Goal: Task Accomplishment & Management: Manage account settings

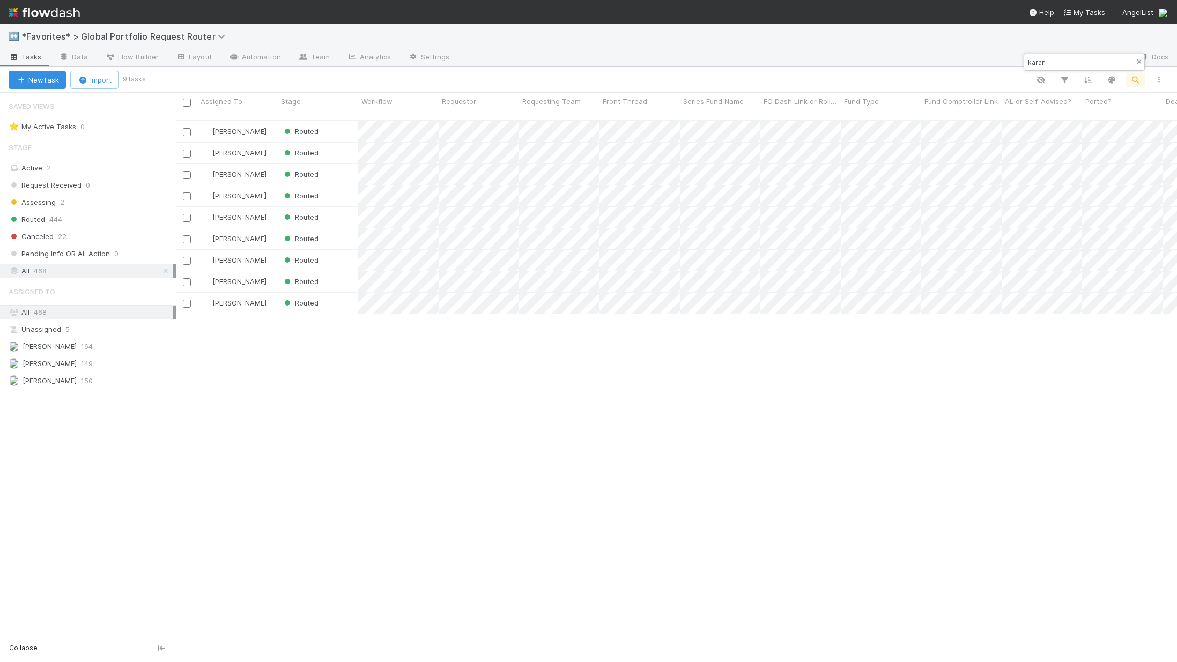
click at [1140, 62] on icon "button" at bounding box center [1138, 62] width 11 height 6
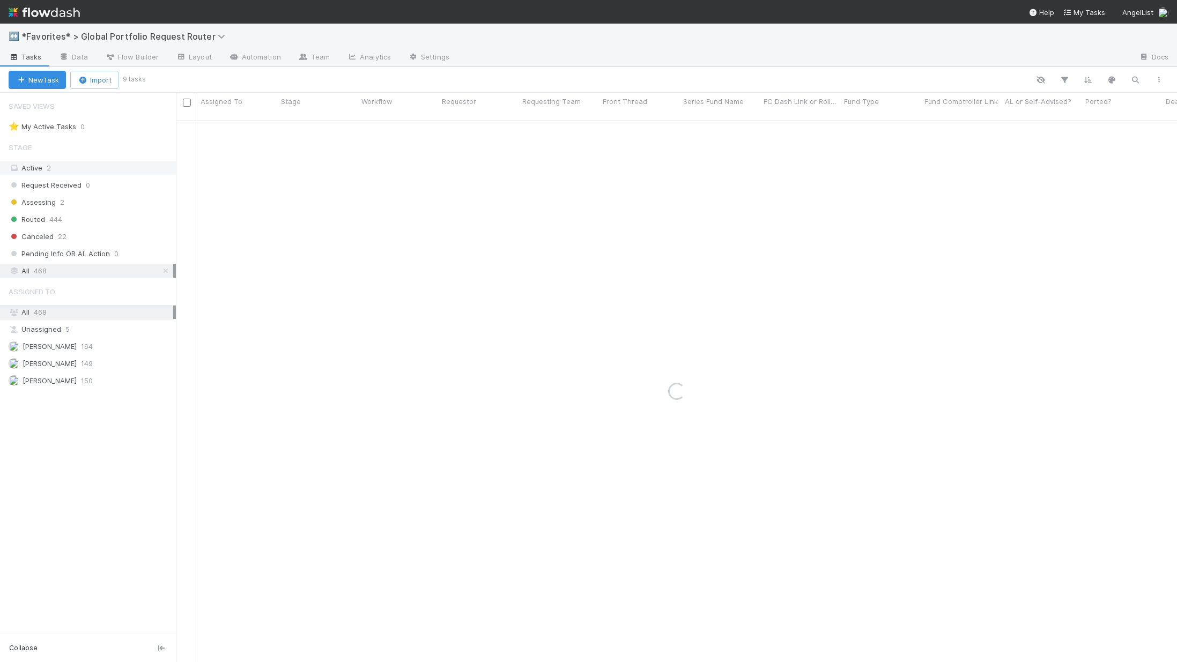
click at [39, 166] on div "Active 2" at bounding box center [91, 167] width 165 height 13
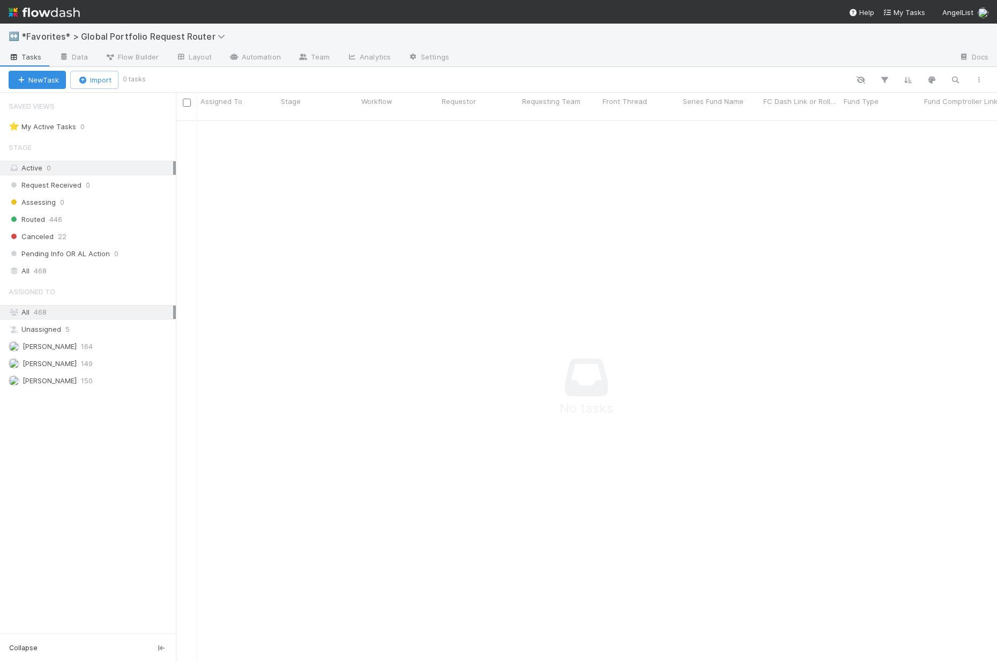
scroll to position [534, 813]
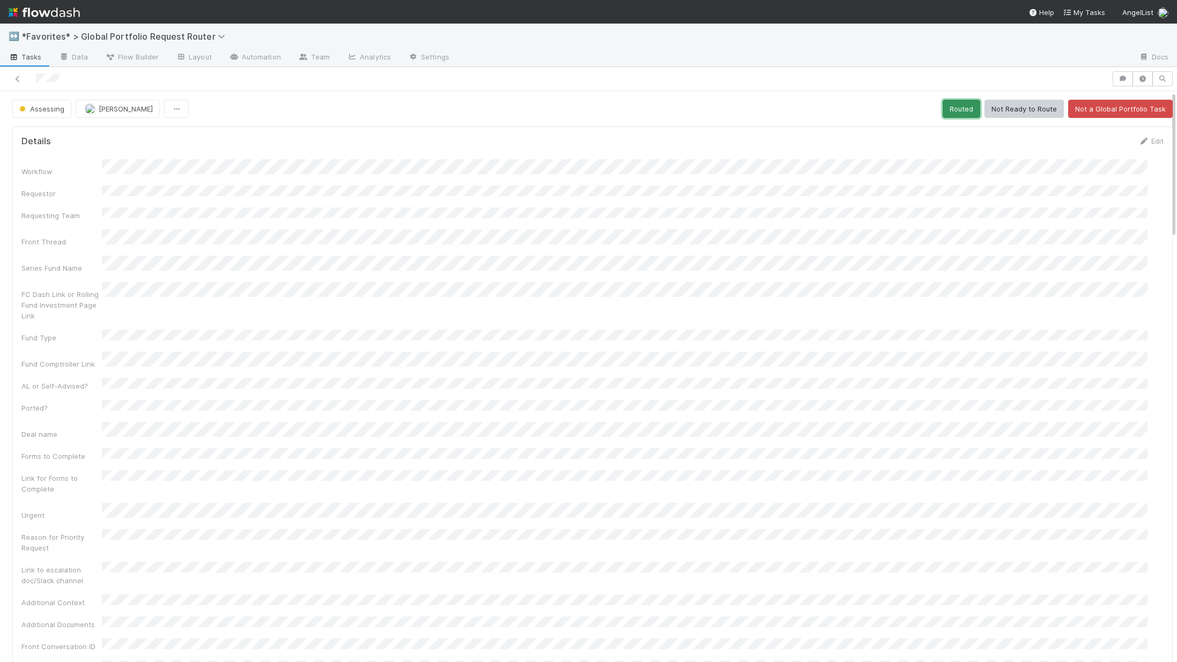
click at [949, 101] on button "Routed" at bounding box center [961, 109] width 38 height 18
click at [949, 109] on button "Routed" at bounding box center [961, 109] width 38 height 18
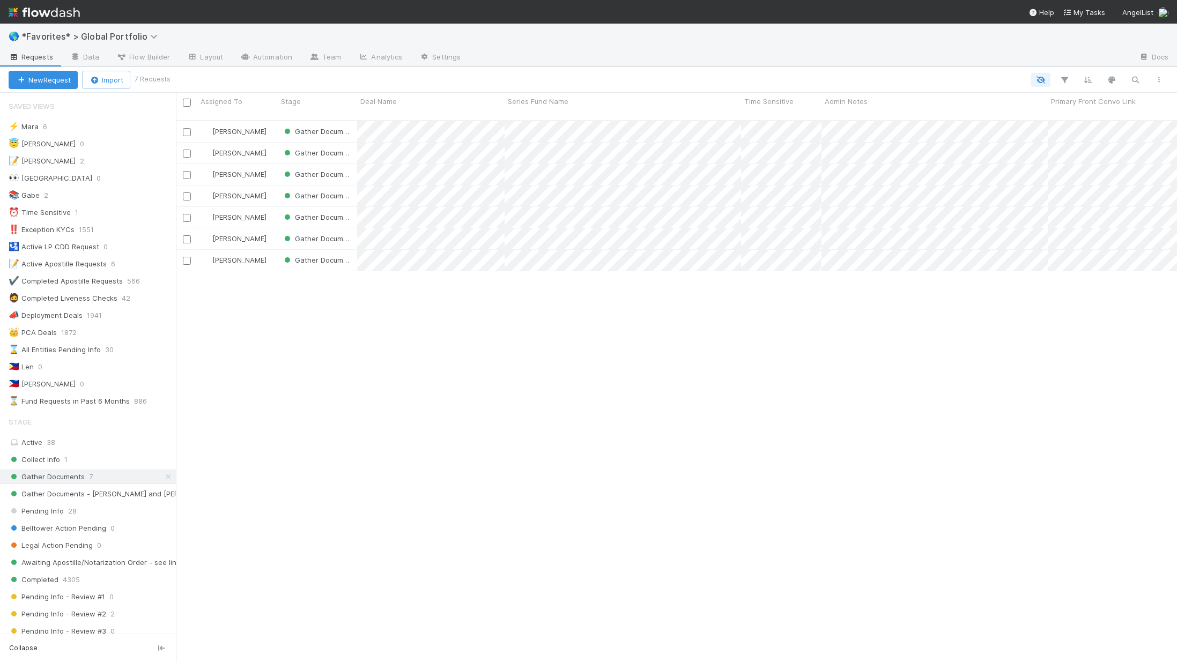
scroll to position [9, 9]
click at [35, 462] on span "Collect Info" at bounding box center [34, 459] width 51 height 13
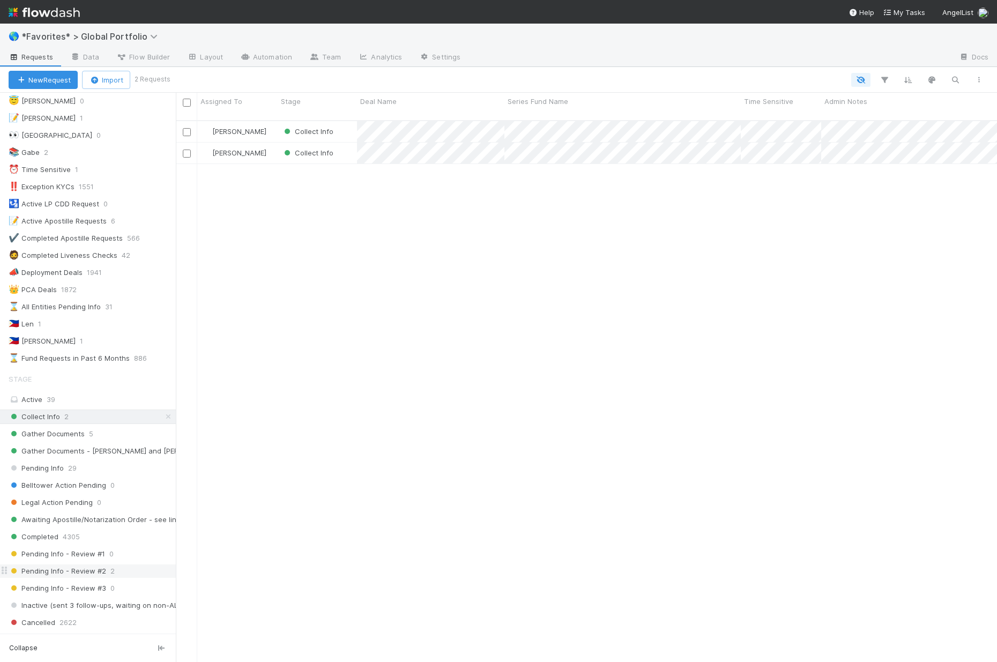
scroll to position [101, 0]
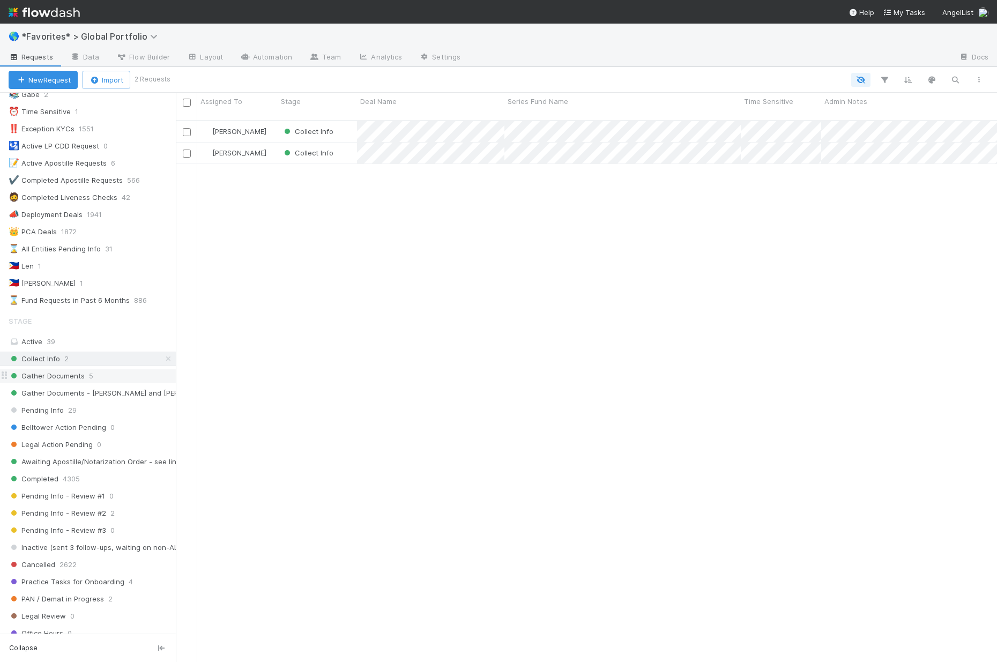
click at [90, 371] on span "5" at bounding box center [91, 375] width 4 height 13
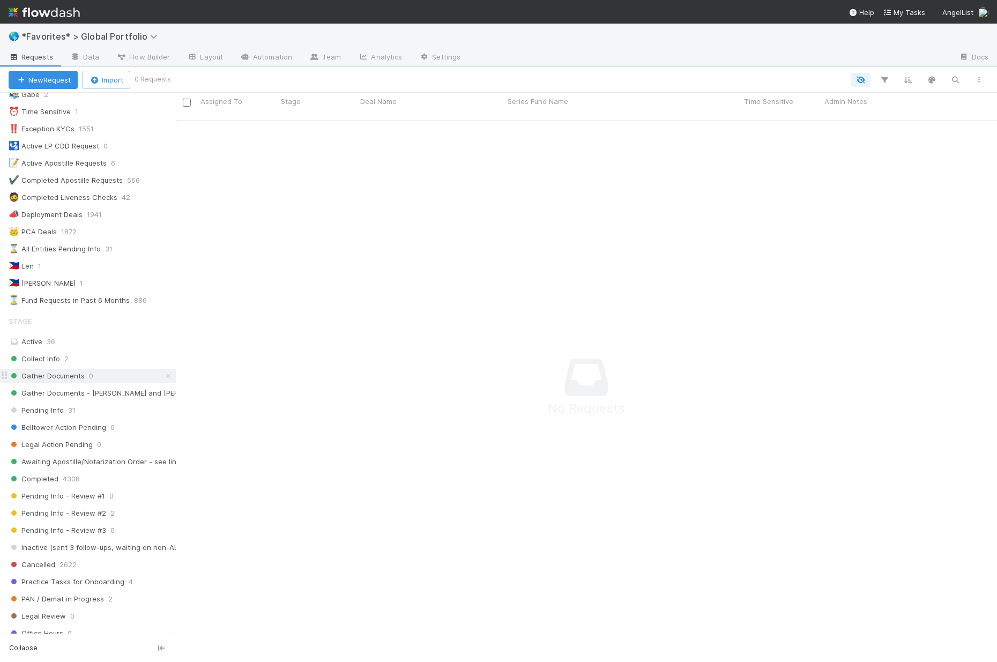
scroll to position [534, 813]
click at [163, 376] on icon at bounding box center [168, 376] width 11 height 7
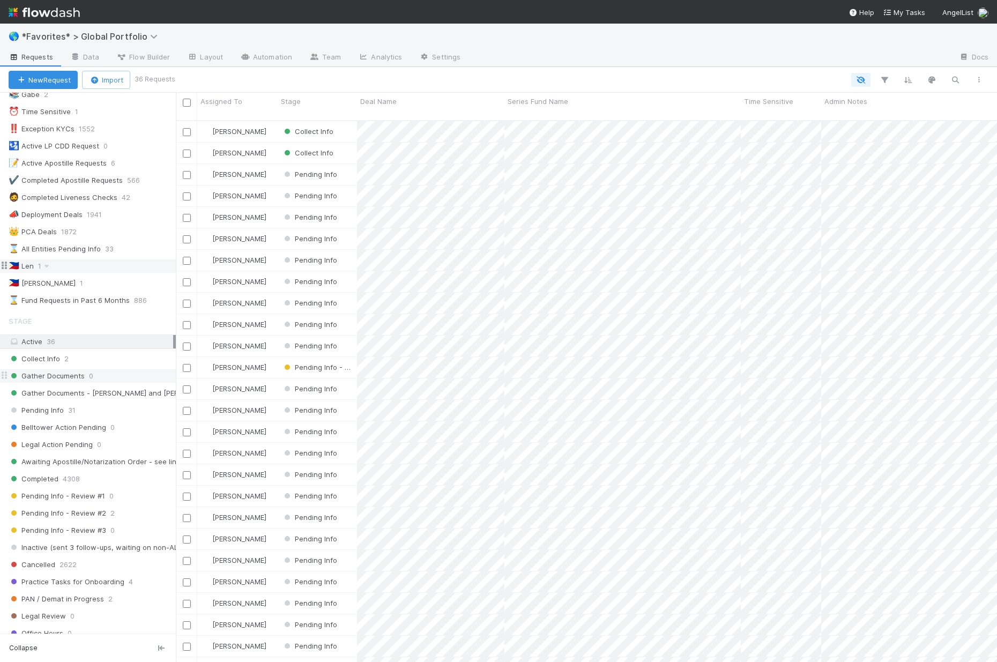
scroll to position [543, 813]
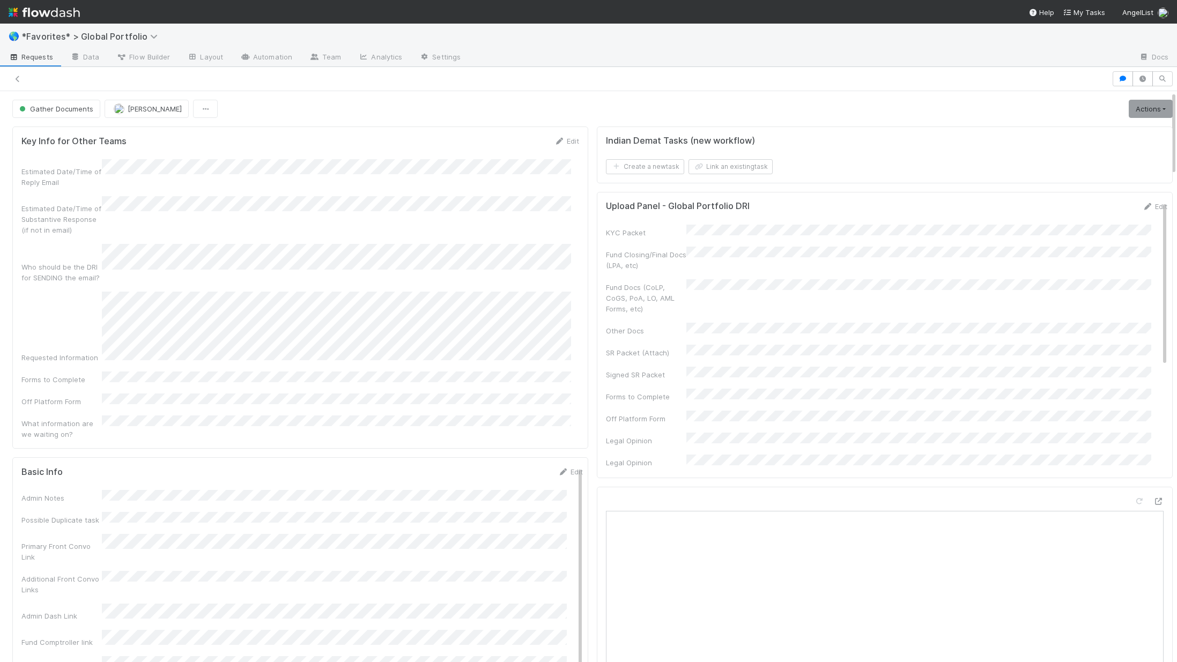
scroll to position [9, 9]
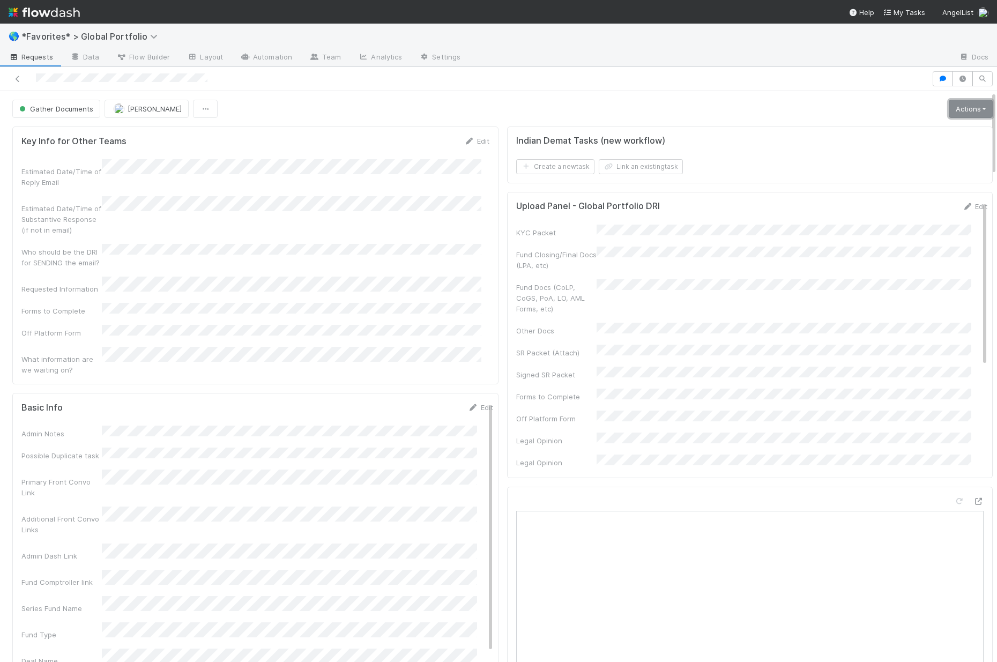
click at [960, 110] on link "Actions" at bounding box center [971, 109] width 44 height 18
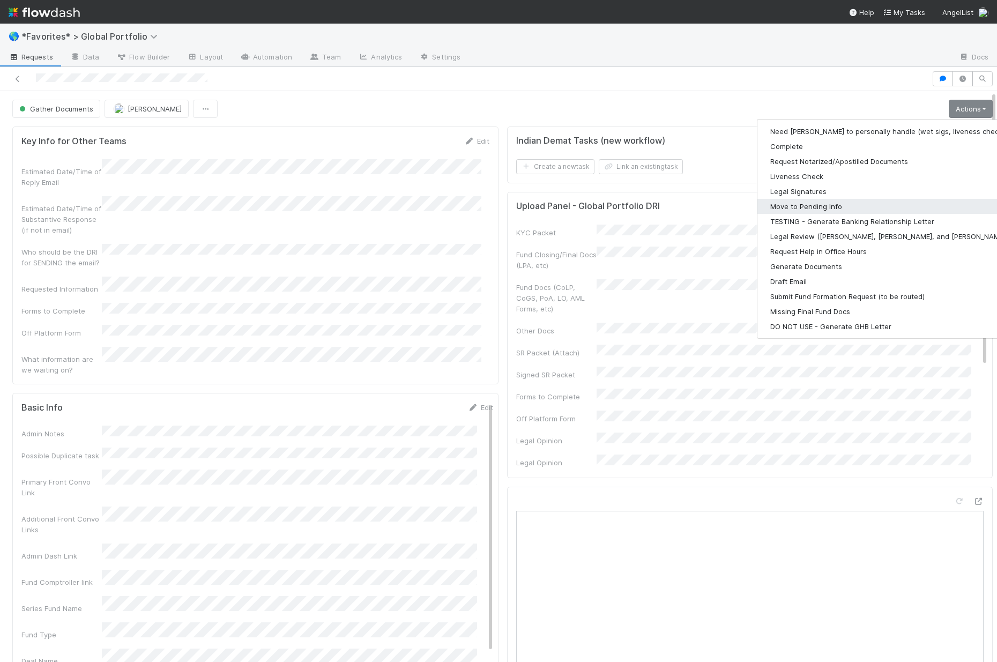
click at [811, 202] on button "Move to Pending Info" at bounding box center [896, 206] width 279 height 15
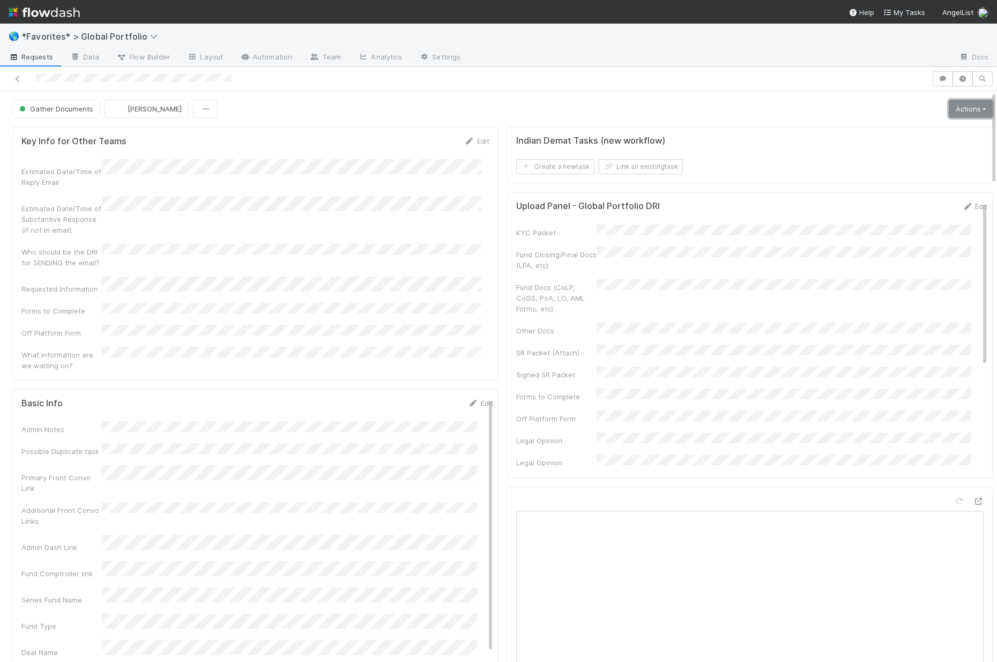
click at [949, 108] on link "Actions" at bounding box center [971, 109] width 44 height 18
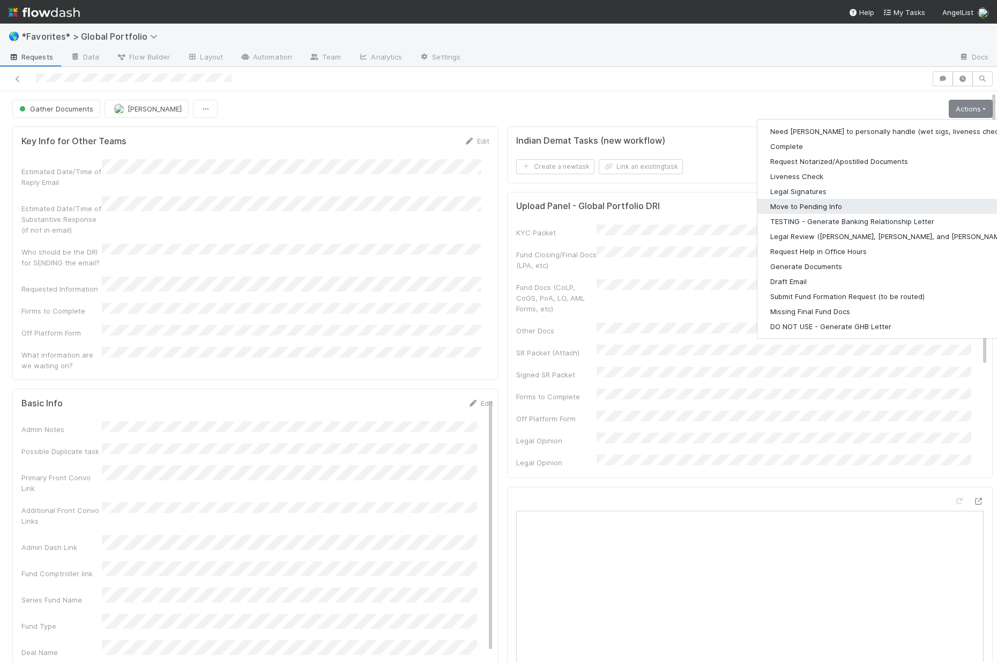
click at [813, 202] on button "Move to Pending Info" at bounding box center [896, 206] width 279 height 15
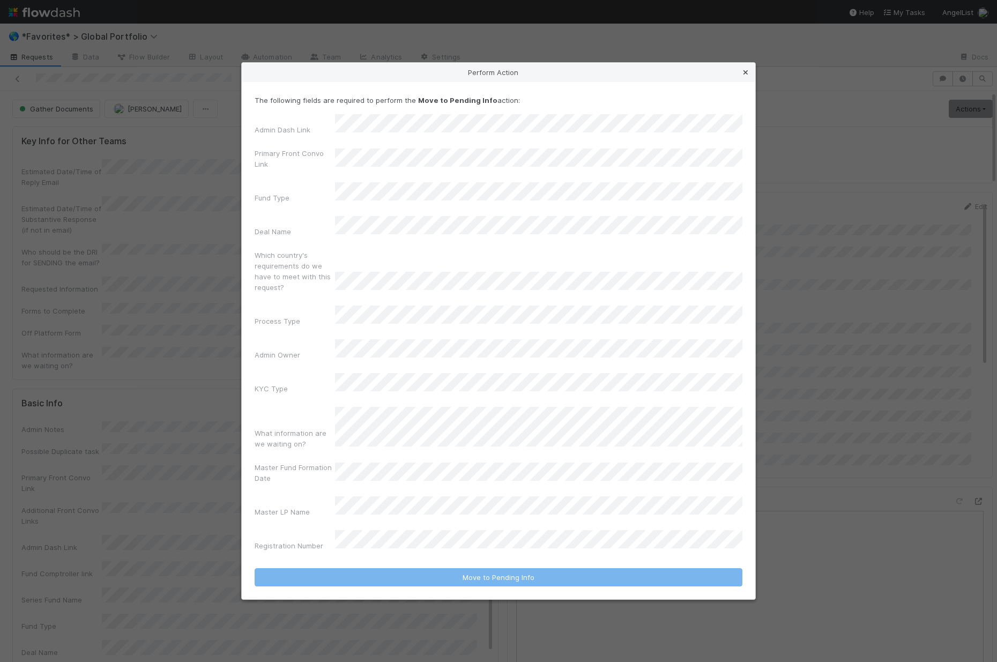
click at [748, 78] on link at bounding box center [745, 72] width 11 height 11
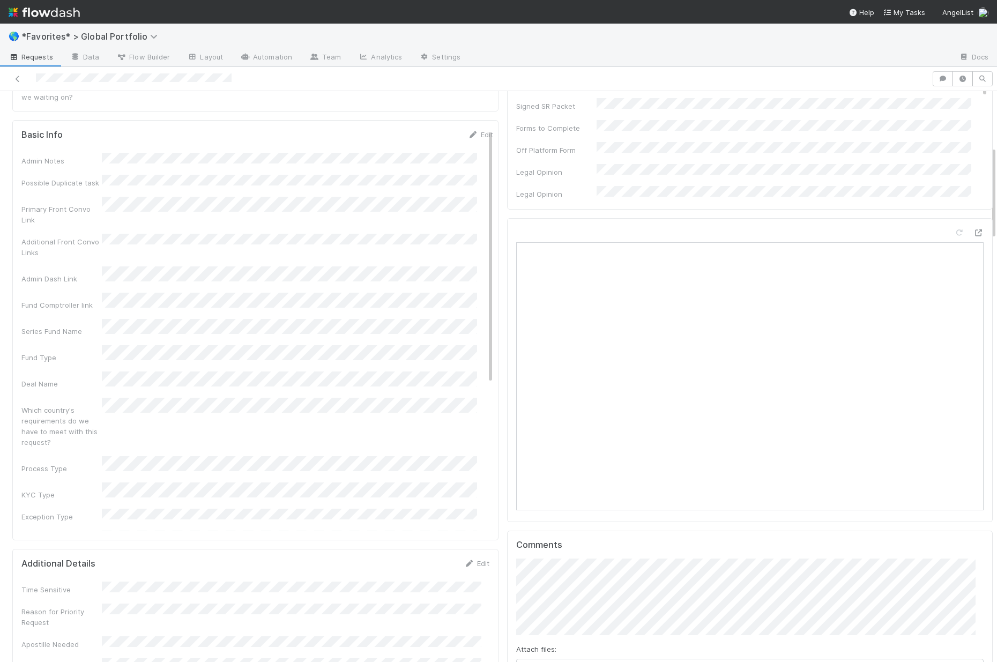
scroll to position [232, 0]
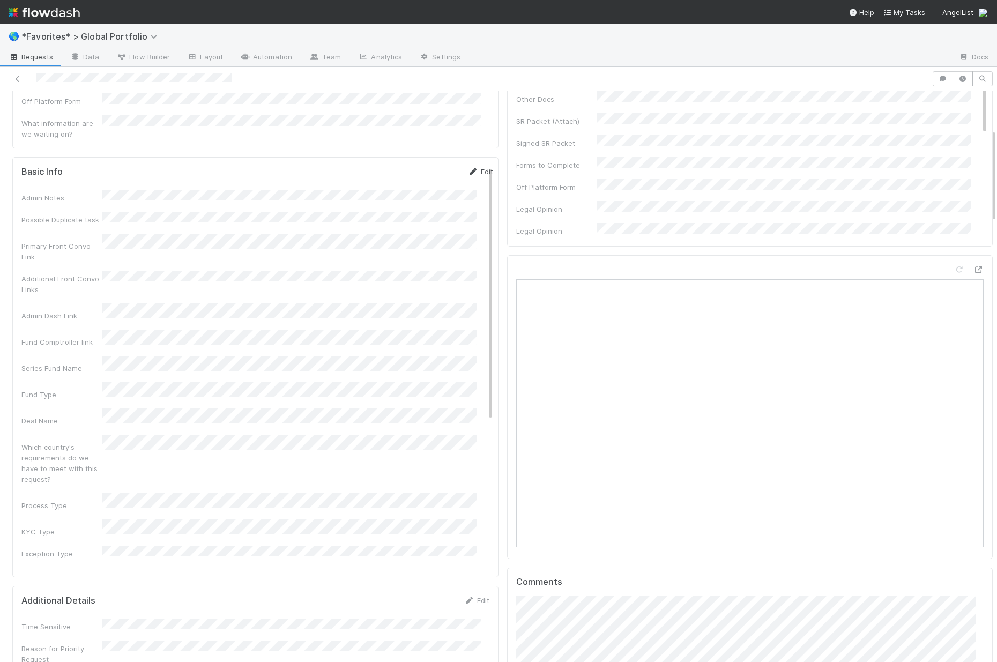
click at [470, 167] on link "Edit" at bounding box center [480, 171] width 25 height 9
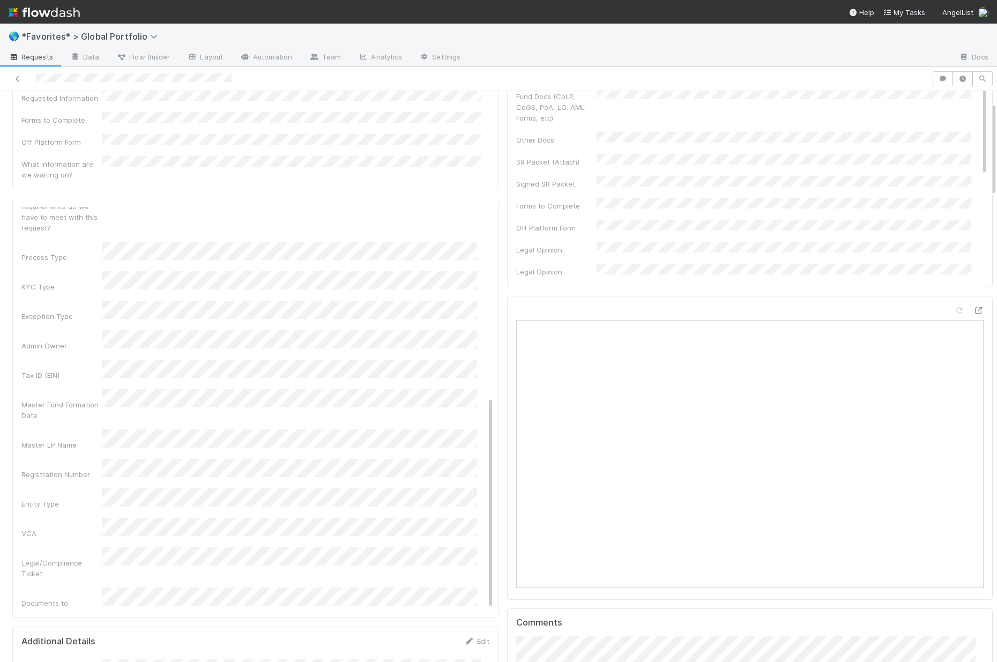
scroll to position [202, 0]
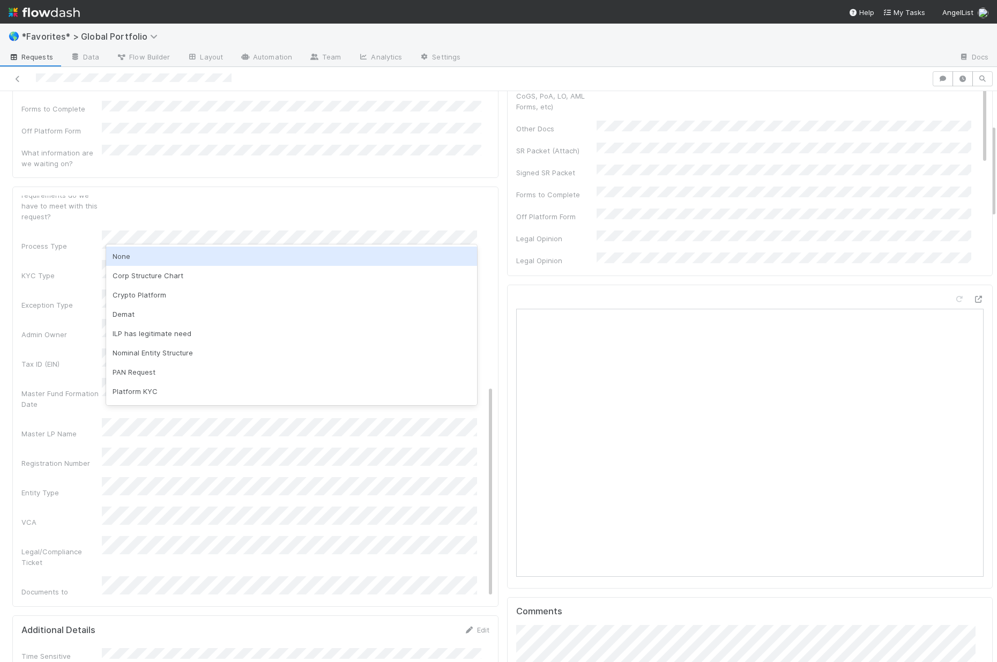
click at [156, 251] on div "None" at bounding box center [291, 256] width 371 height 19
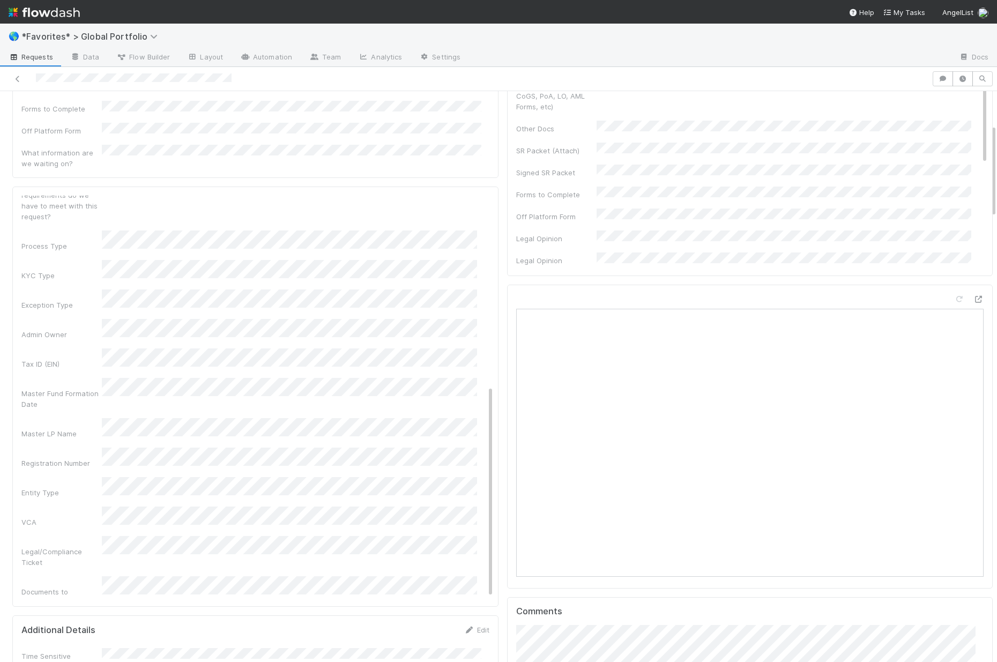
click at [49, 487] on div "Entity Type" at bounding box center [61, 492] width 80 height 11
click at [146, 567] on div "Yes" at bounding box center [291, 571] width 371 height 19
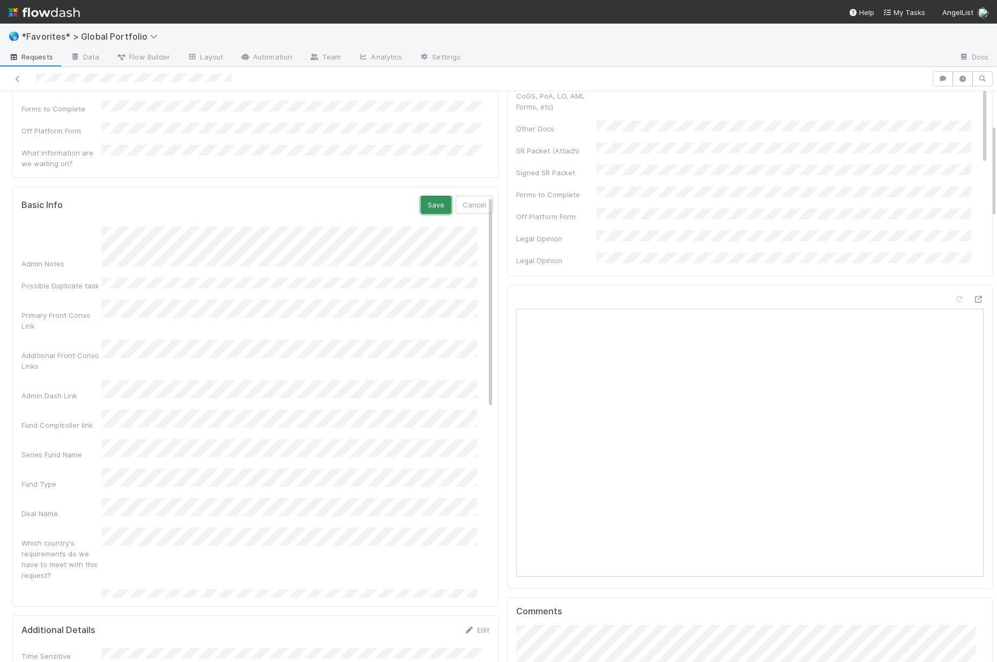
click at [421, 196] on button "Save" at bounding box center [436, 205] width 31 height 18
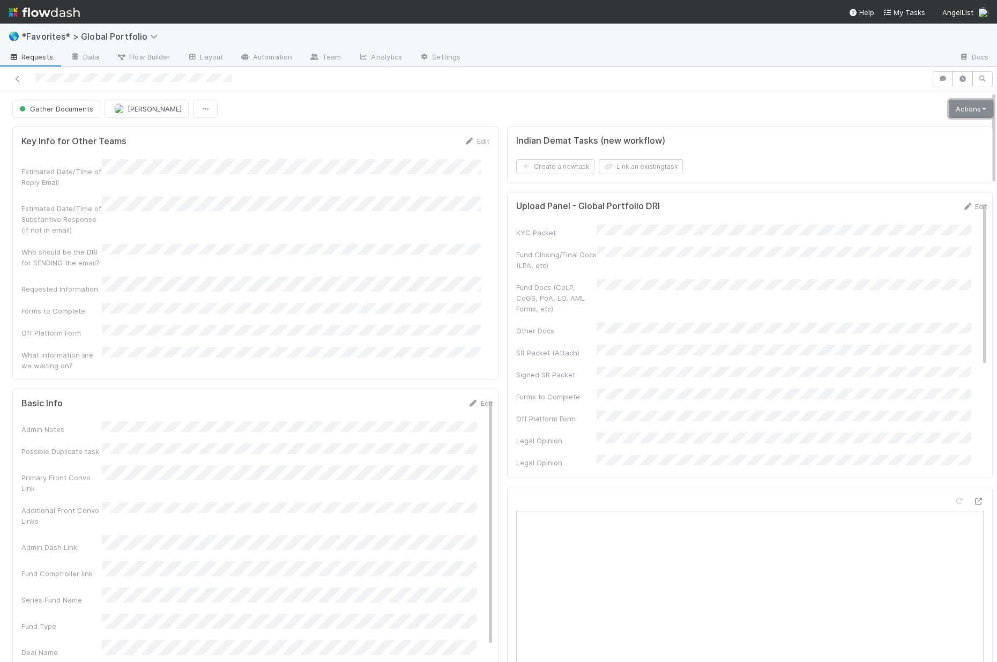
click at [960, 106] on link "Actions" at bounding box center [971, 109] width 44 height 18
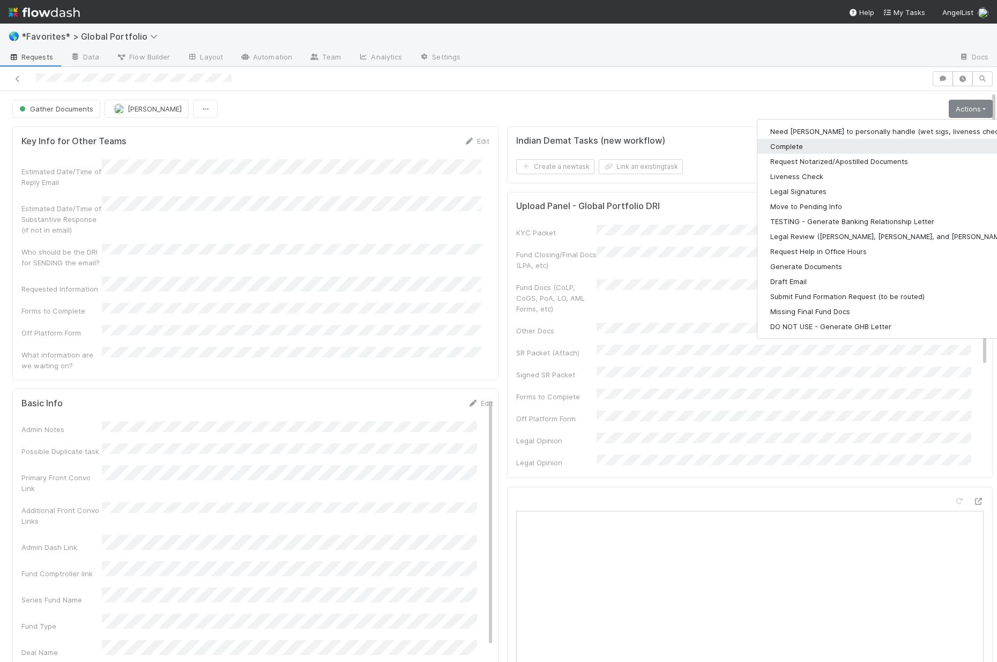
click at [790, 146] on button "Complete" at bounding box center [896, 146] width 279 height 15
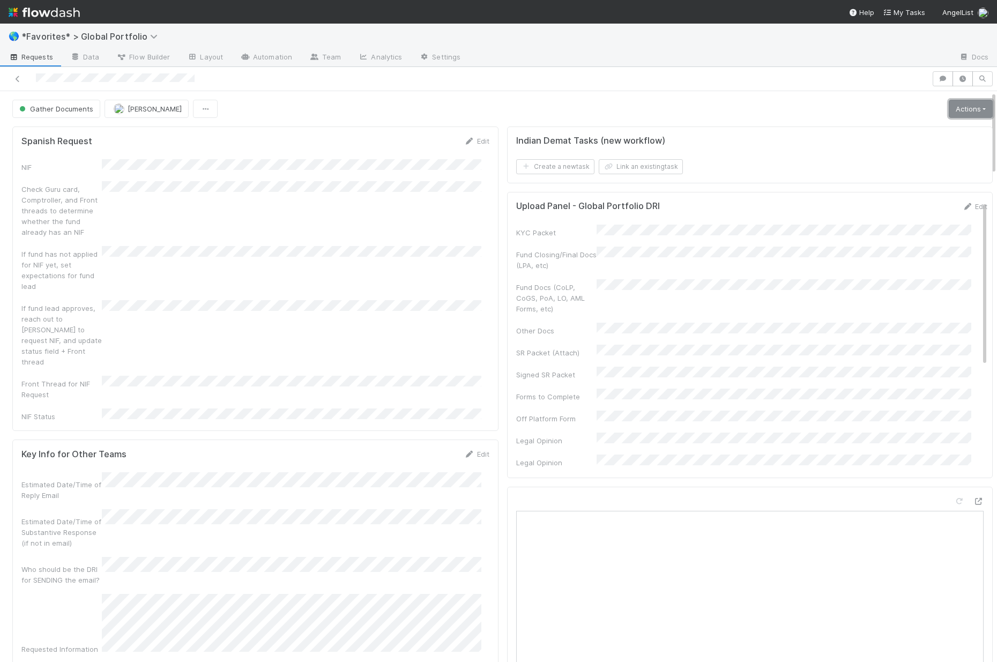
click at [949, 109] on link "Actions" at bounding box center [971, 109] width 44 height 18
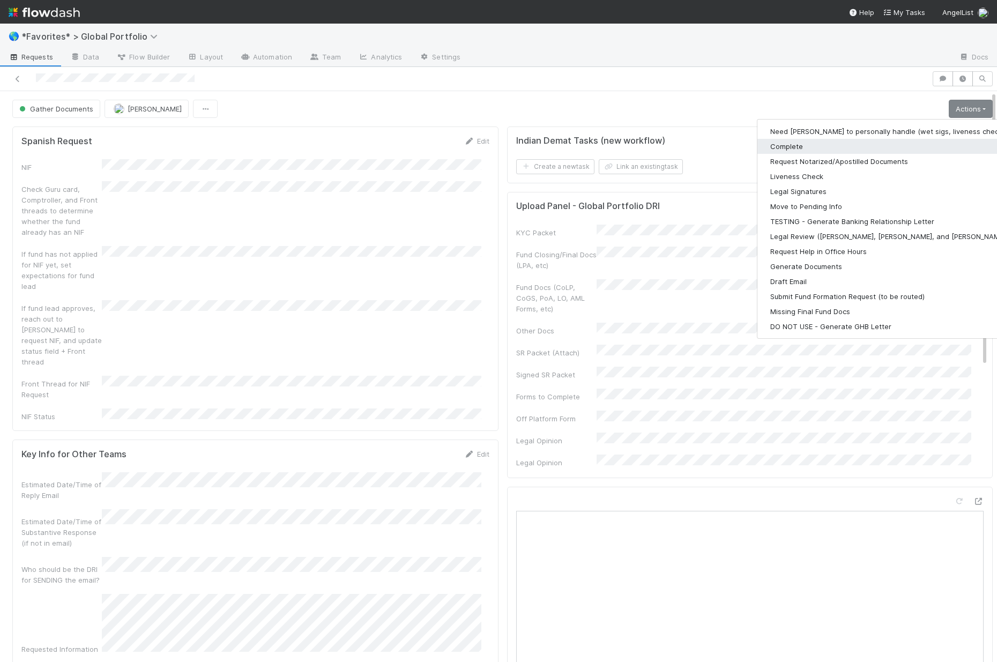
click at [793, 144] on button "Complete" at bounding box center [896, 146] width 279 height 15
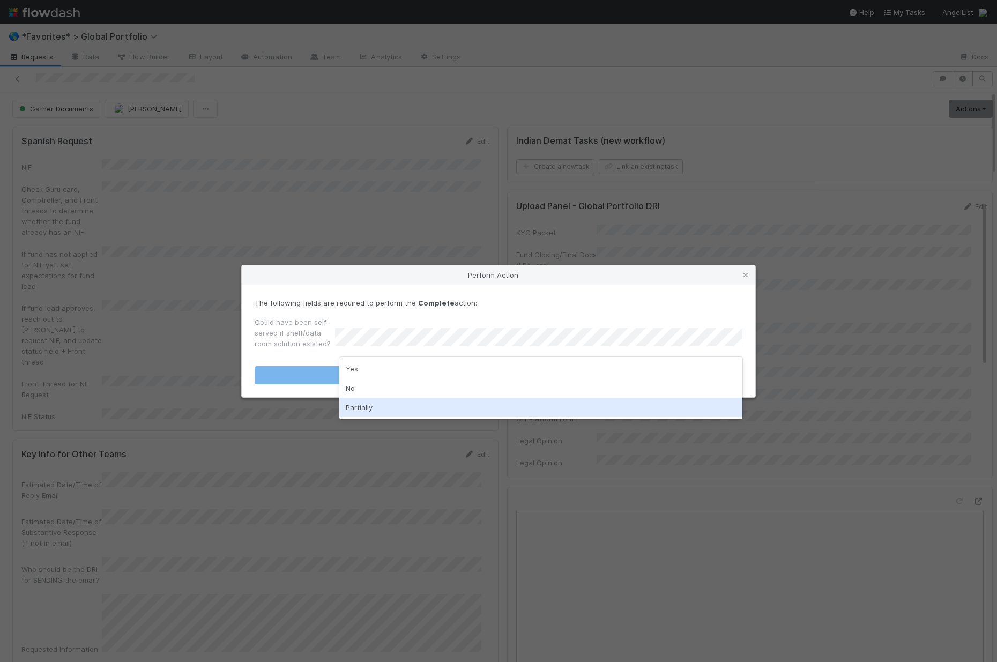
click at [363, 405] on div "Partially" at bounding box center [540, 407] width 403 height 19
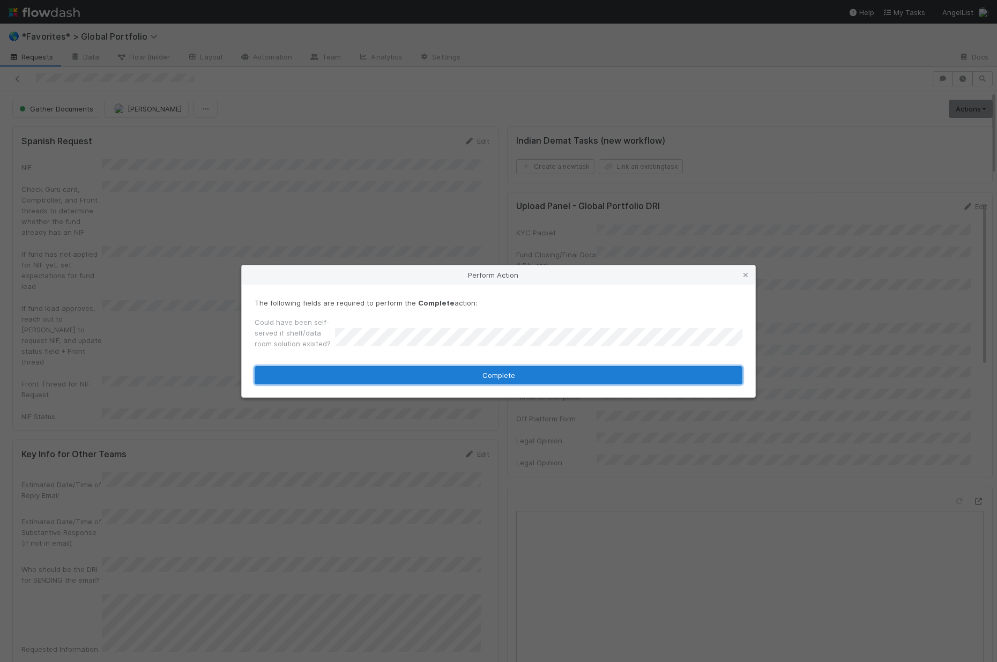
click at [392, 372] on button "Complete" at bounding box center [499, 375] width 488 height 18
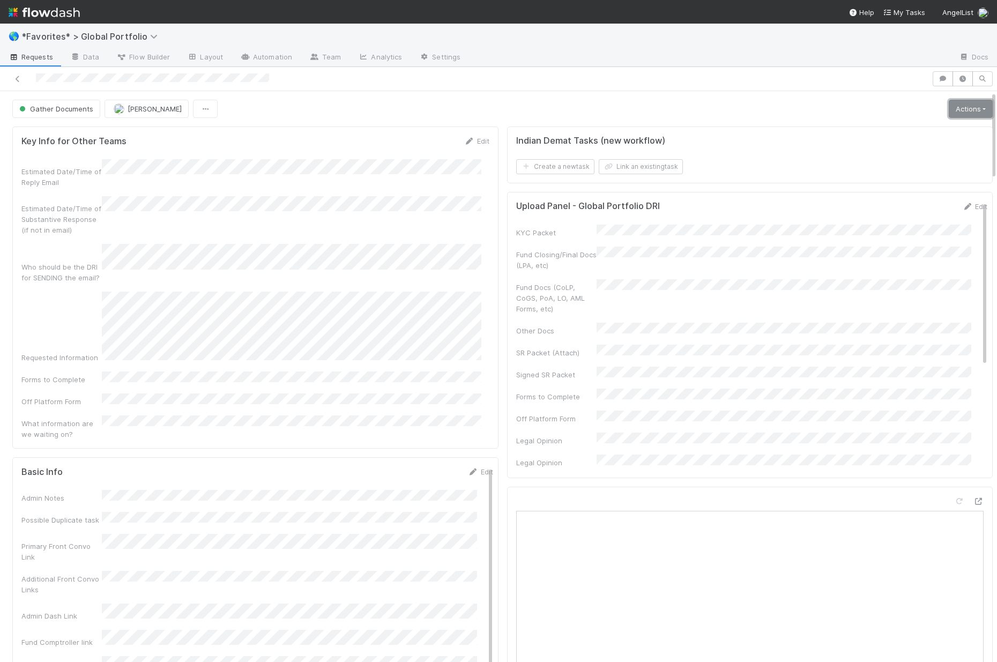
click at [958, 107] on link "Actions" at bounding box center [971, 109] width 44 height 18
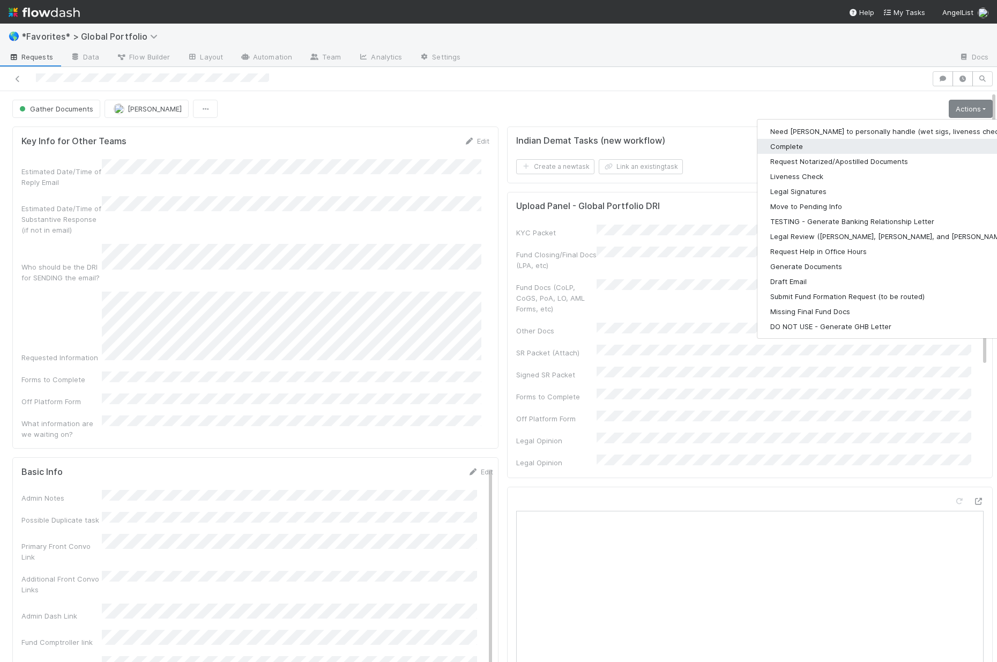
click at [809, 144] on button "Complete" at bounding box center [896, 146] width 279 height 15
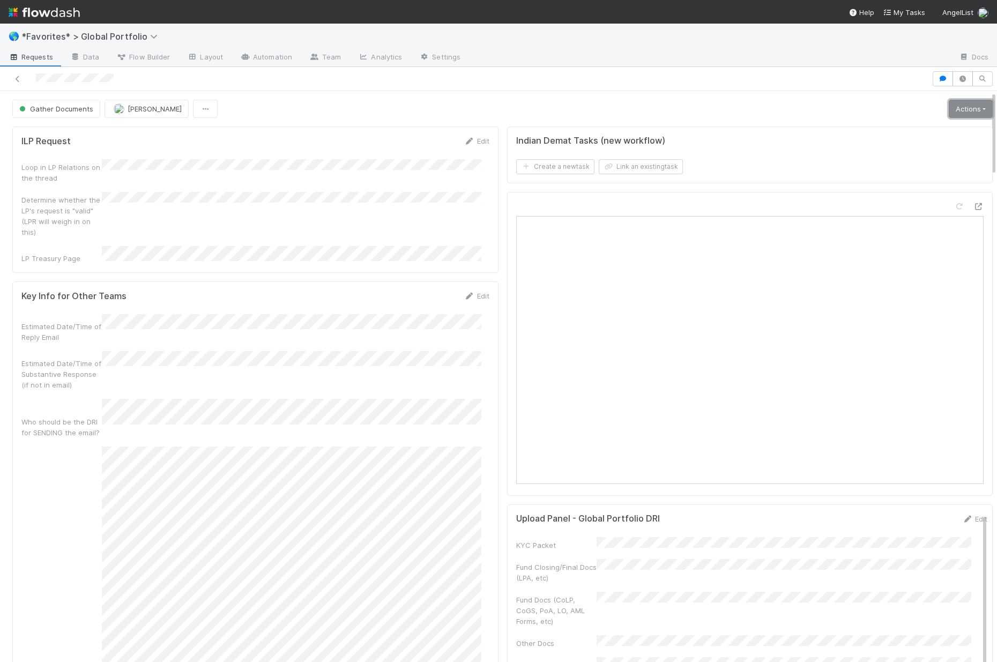
click at [949, 113] on link "Actions" at bounding box center [971, 109] width 44 height 18
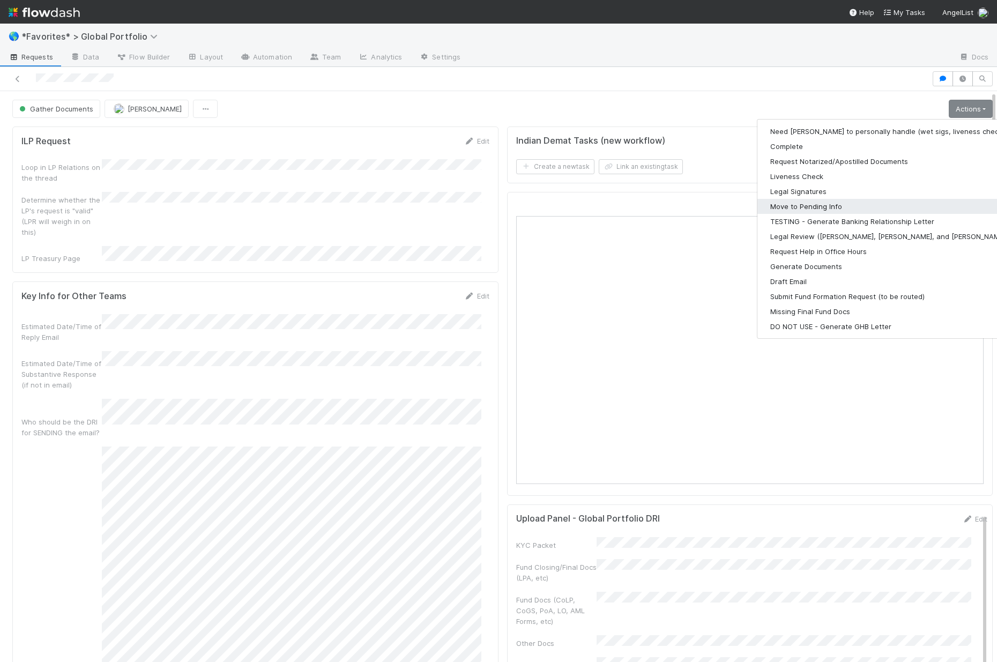
click at [800, 209] on button "Move to Pending Info" at bounding box center [896, 206] width 279 height 15
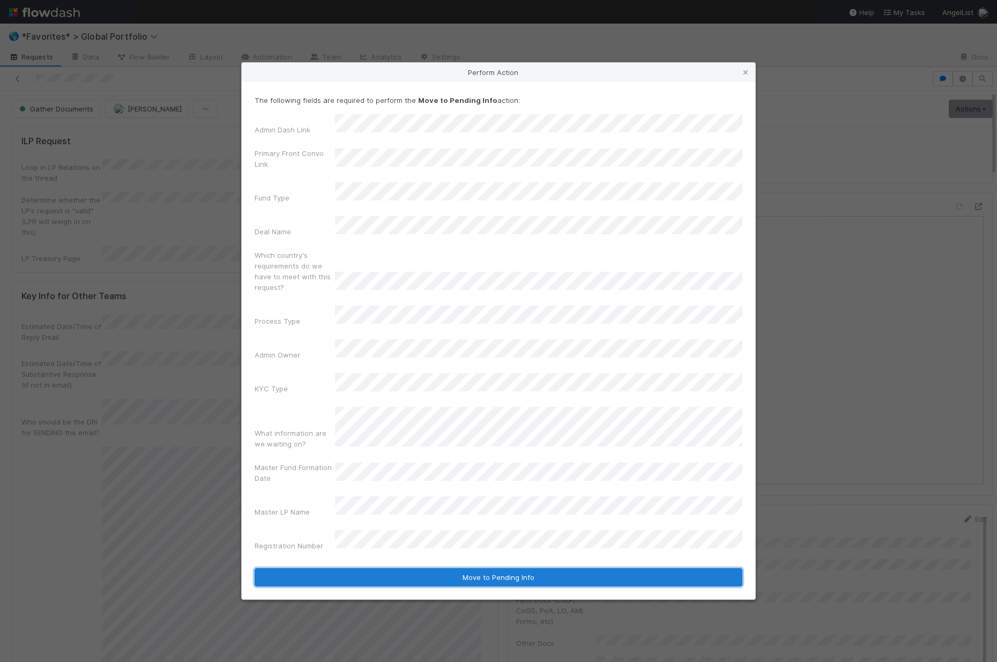
click at [460, 568] on button "Move to Pending Info" at bounding box center [499, 577] width 488 height 18
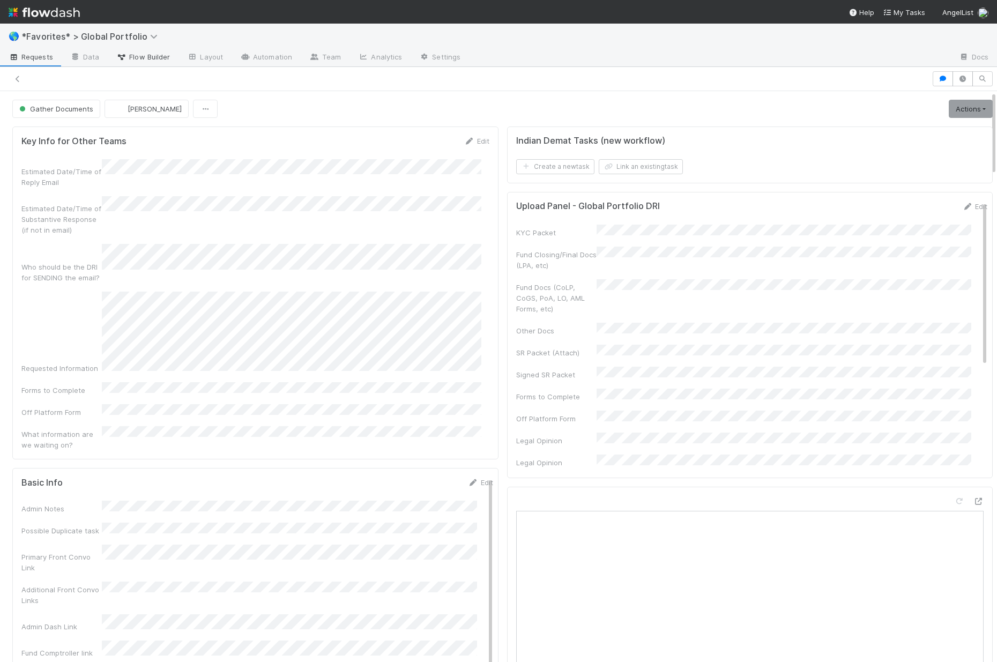
scroll to position [9, 9]
click at [949, 108] on link "Actions" at bounding box center [971, 109] width 44 height 18
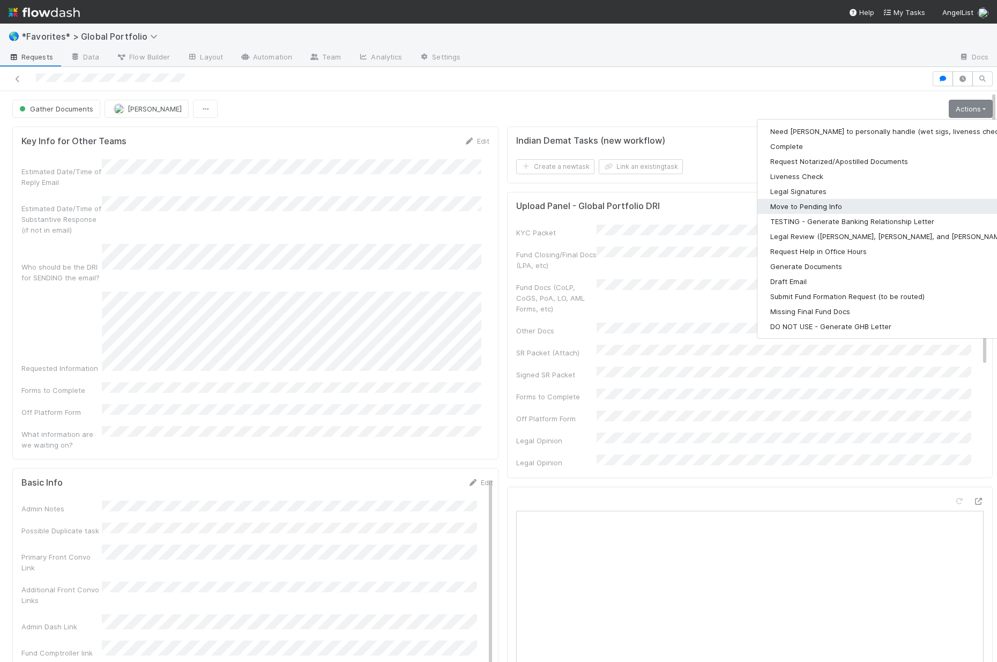
click at [796, 209] on button "Move to Pending Info" at bounding box center [896, 206] width 279 height 15
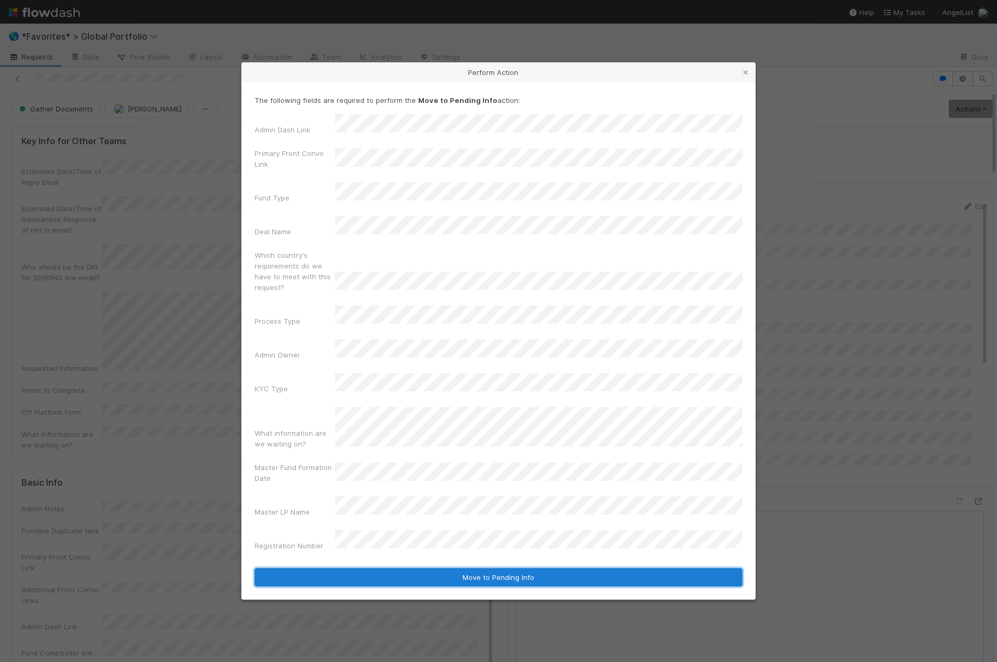
click at [481, 568] on button "Move to Pending Info" at bounding box center [499, 577] width 488 height 18
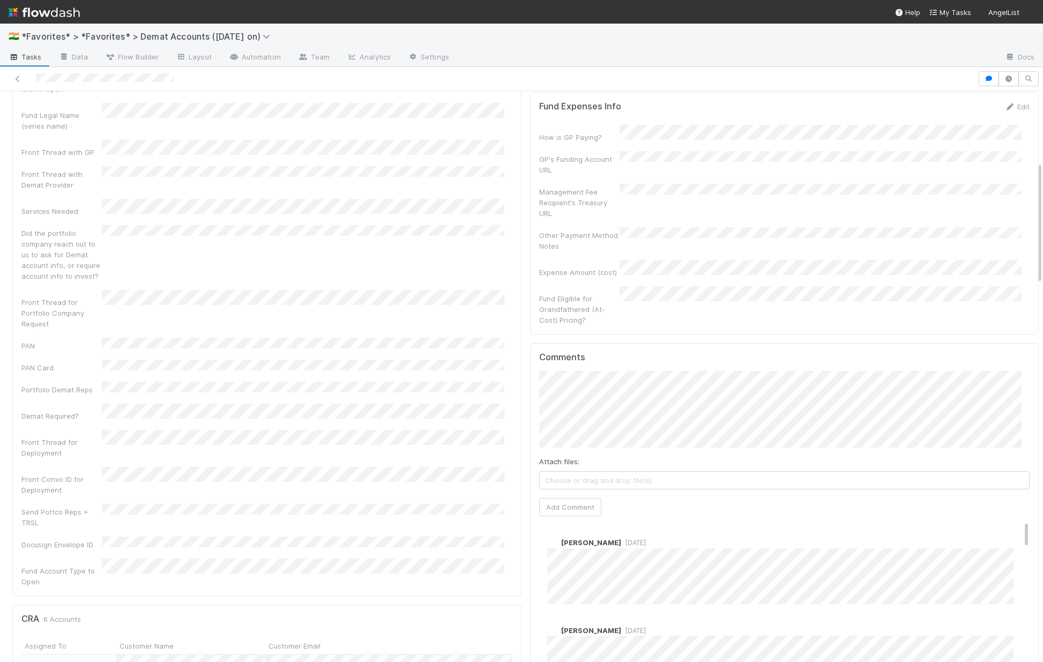
scroll to position [379, 0]
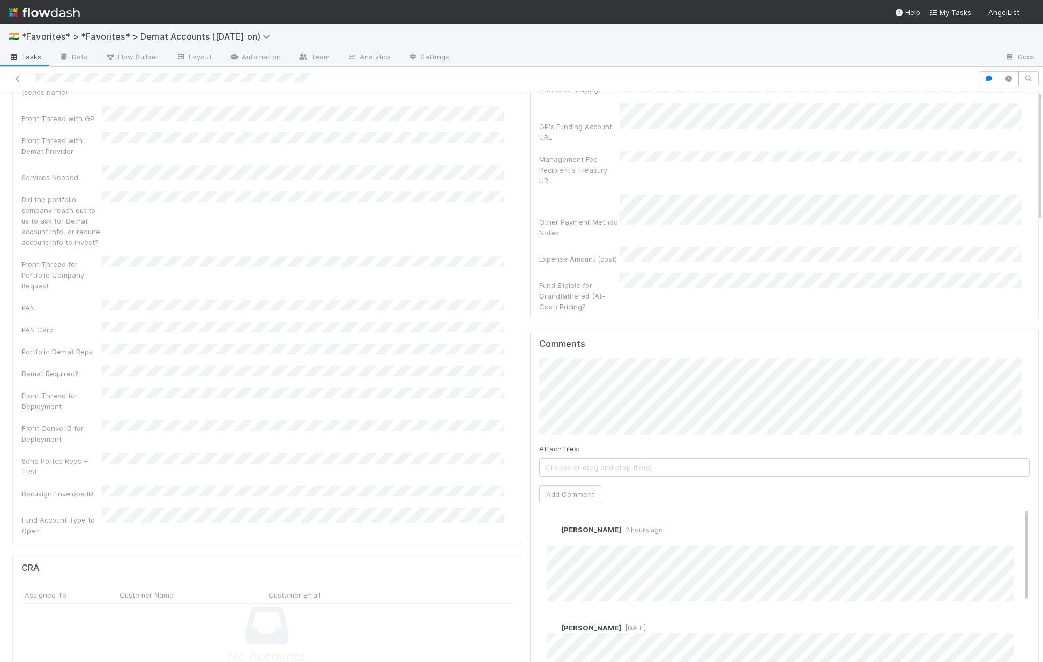
scroll to position [518, 0]
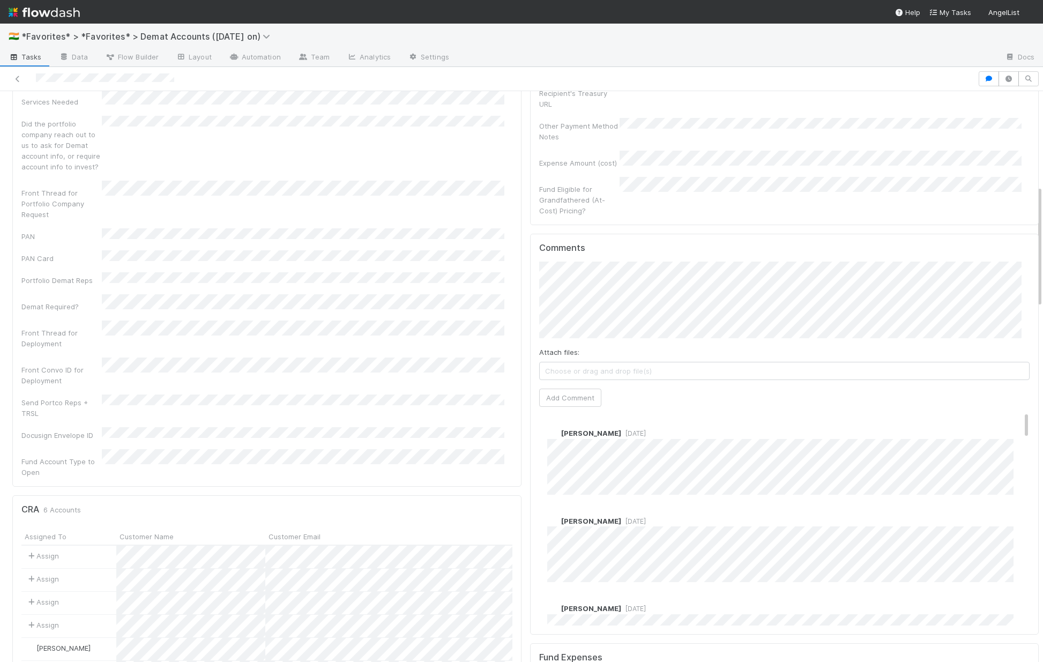
scroll to position [442, 0]
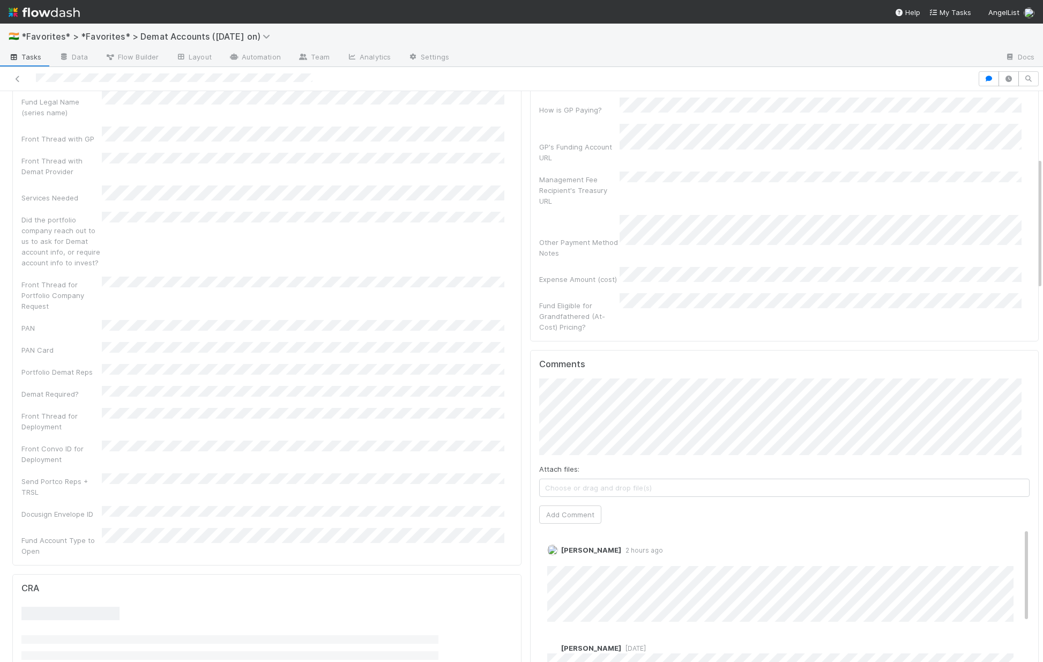
scroll to position [310, 0]
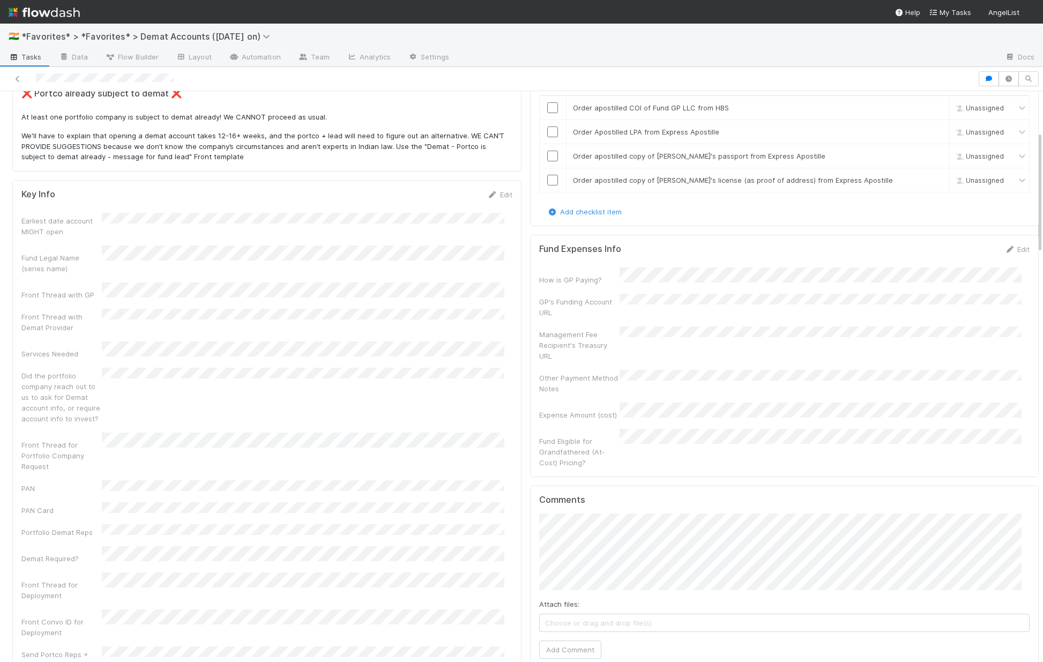
scroll to position [558, 0]
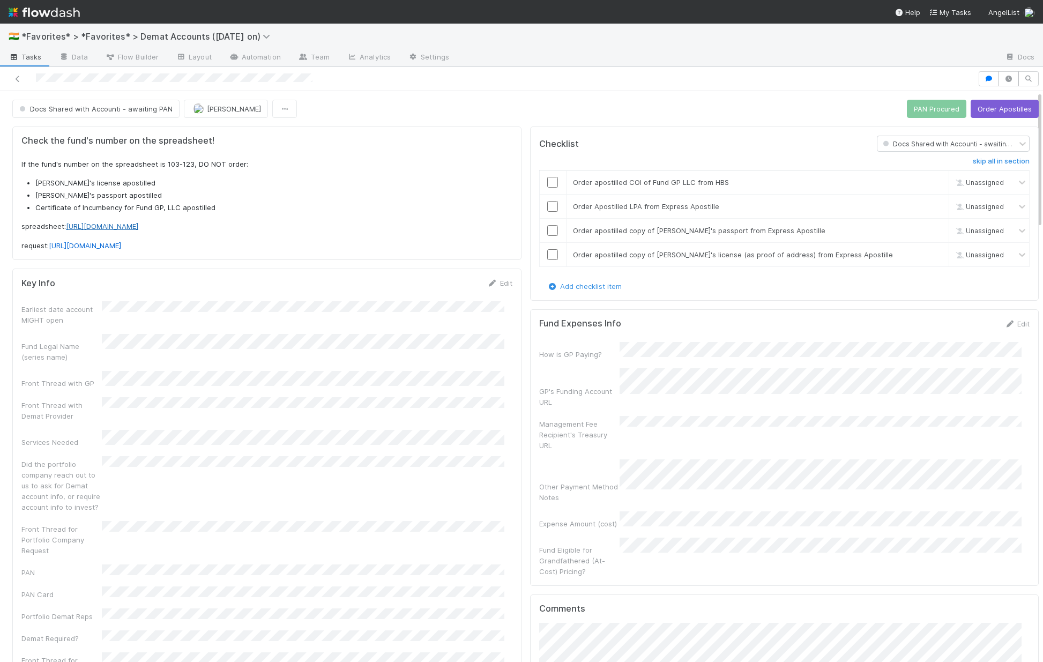
click at [138, 223] on link "[URL][DOMAIN_NAME]" at bounding box center [102, 226] width 72 height 9
drag, startPoint x: 34, startPoint y: 71, endPoint x: 394, endPoint y: 71, distance: 359.7
click at [394, 71] on div at bounding box center [488, 78] width 969 height 15
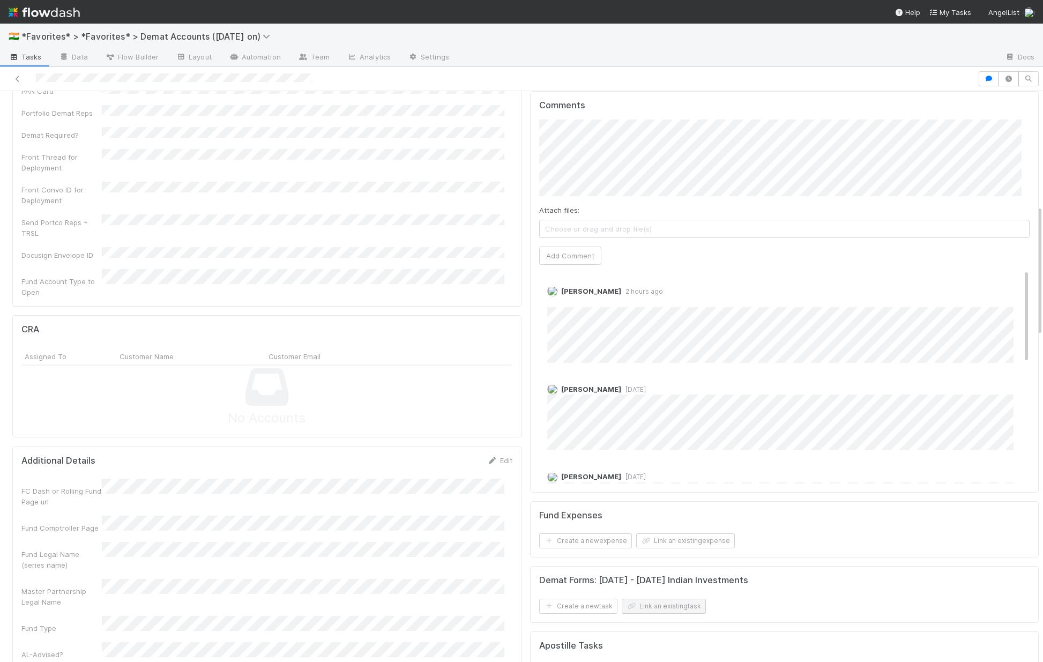
scroll to position [572, 0]
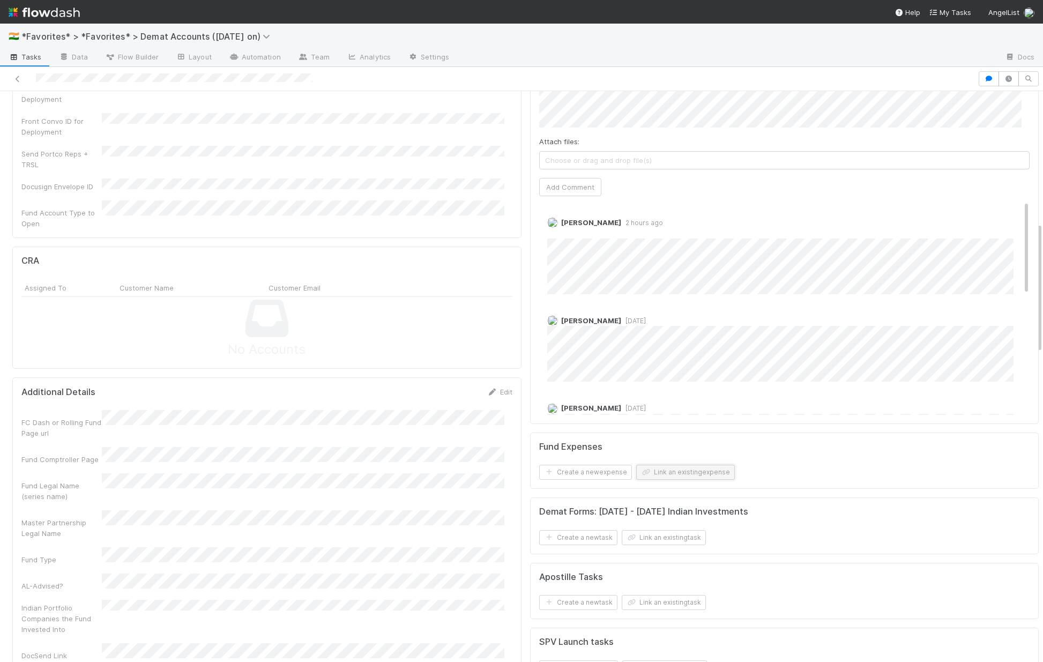
click at [682, 465] on button "Link an existing expense" at bounding box center [685, 472] width 99 height 15
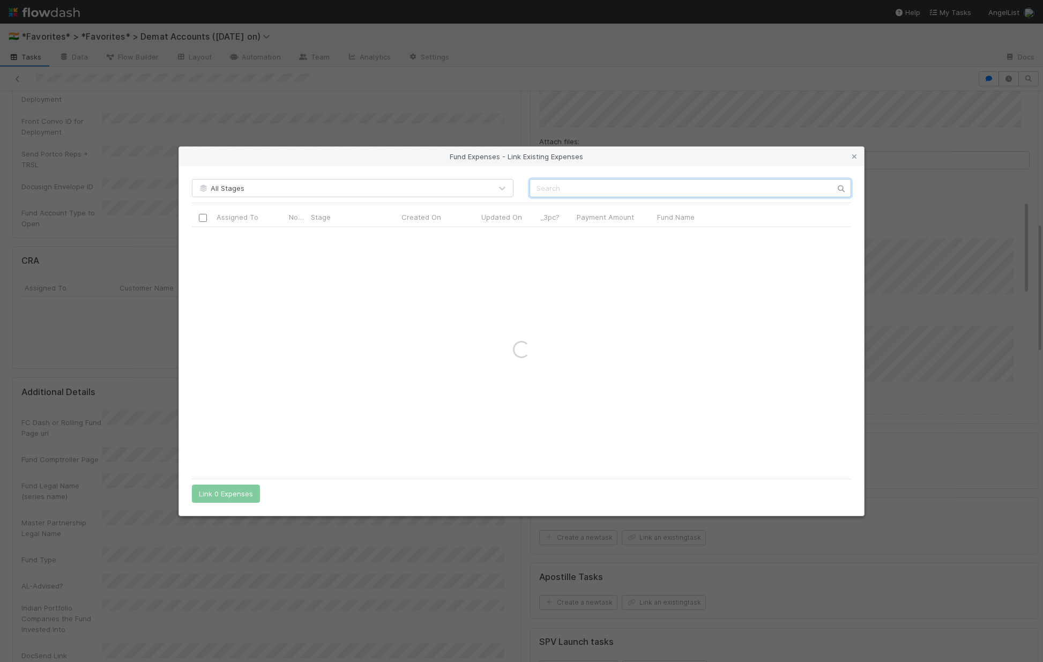
click at [633, 190] on input "text" at bounding box center [691, 188] width 322 height 18
paste input "Apna Mart Opportunity Investment, a series of 2am Ventures Opportunities India,…"
type input "Apna Mart Opportunity Investment, a series of 2am Ventures Opportunities India,…"
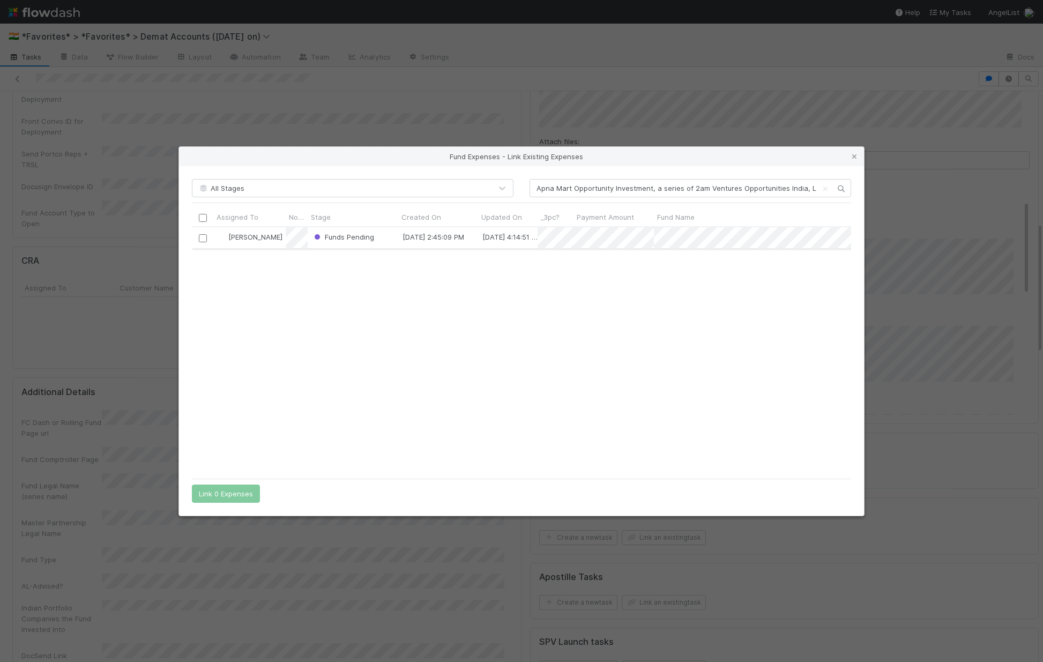
click at [201, 238] on input "checkbox" at bounding box center [203, 238] width 8 height 8
click at [234, 496] on button "Link 1 Expense" at bounding box center [223, 494] width 63 height 18
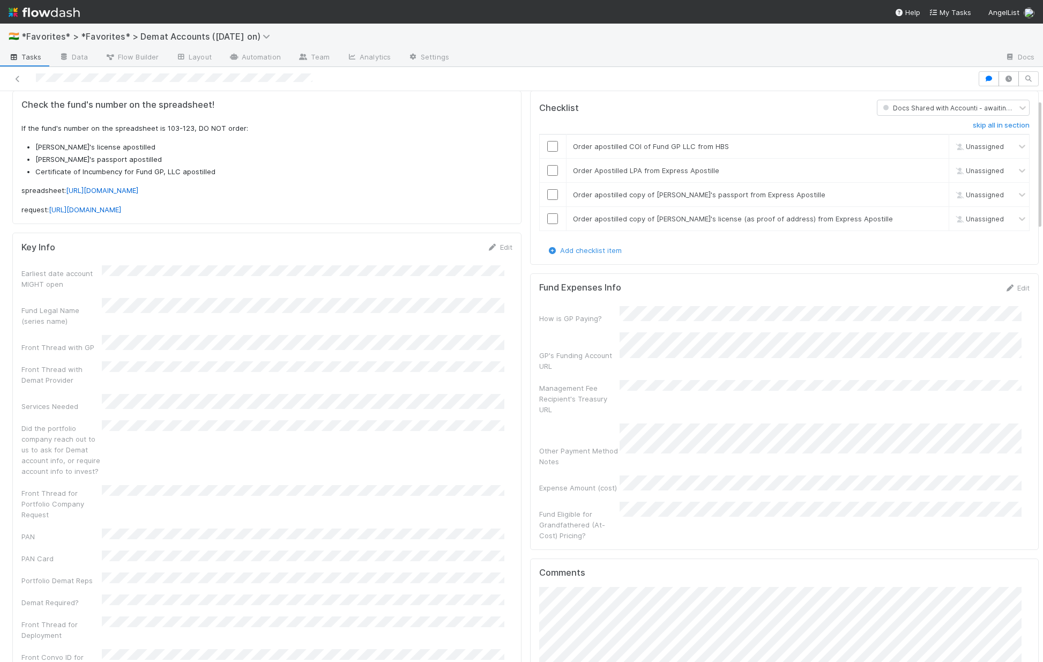
scroll to position [23, 0]
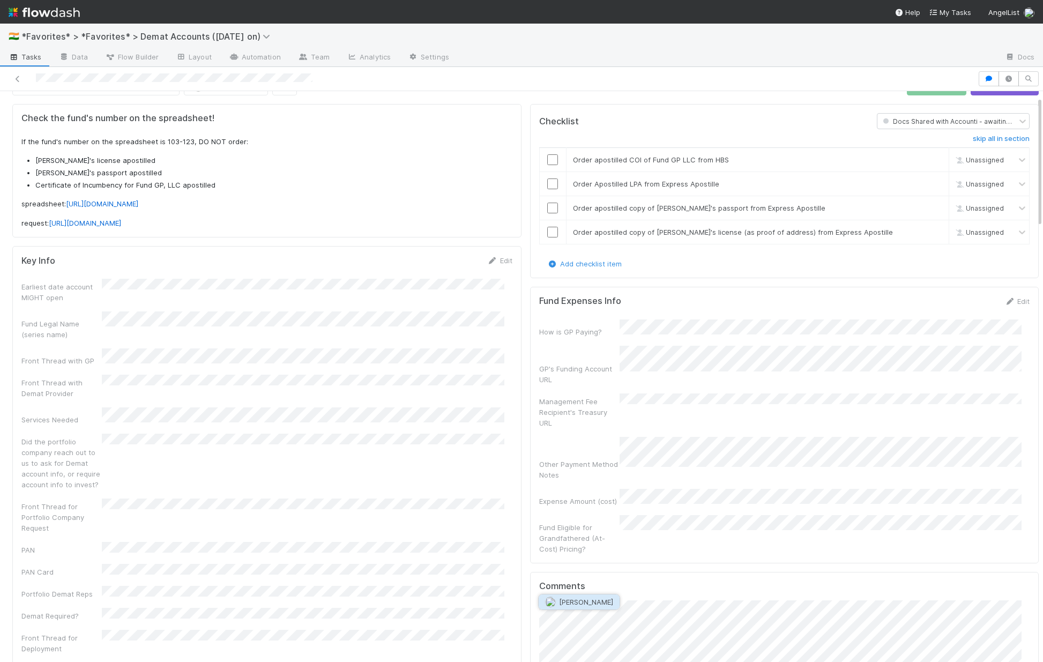
click at [584, 599] on span "Gabe Wieder" at bounding box center [586, 602] width 54 height 9
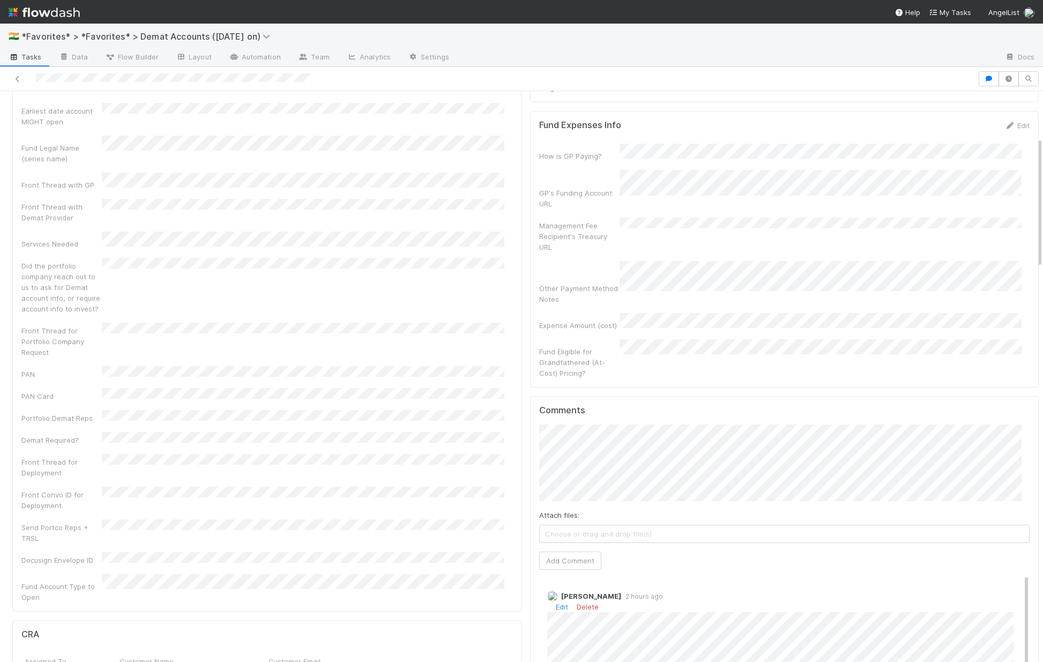
scroll to position [203, 0]
click at [549, 547] on button "Add Comment" at bounding box center [570, 556] width 62 height 18
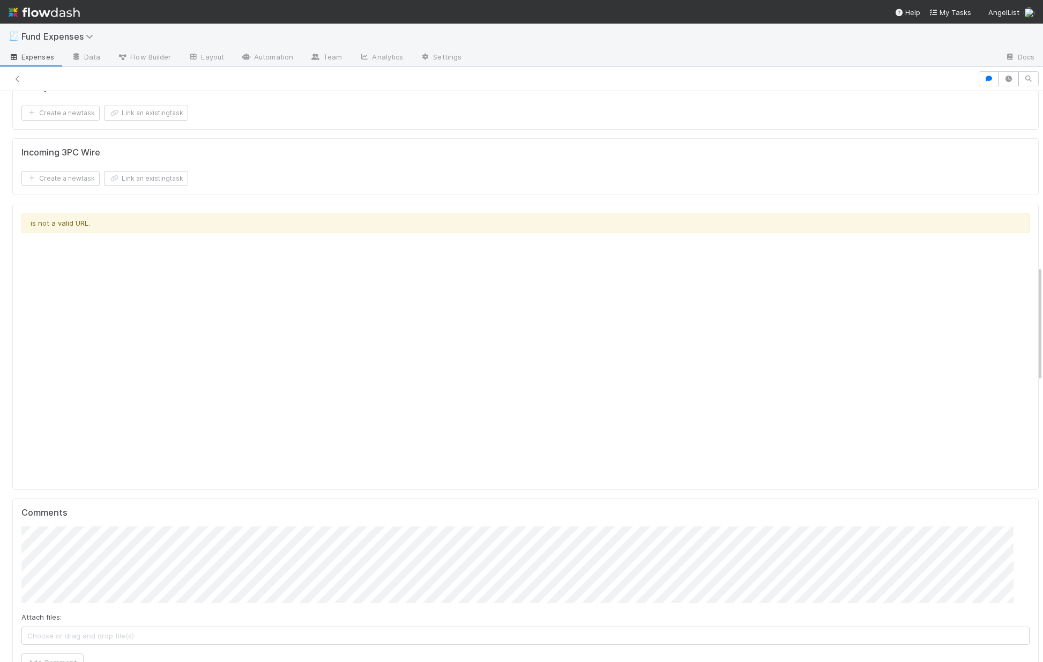
scroll to position [871, 0]
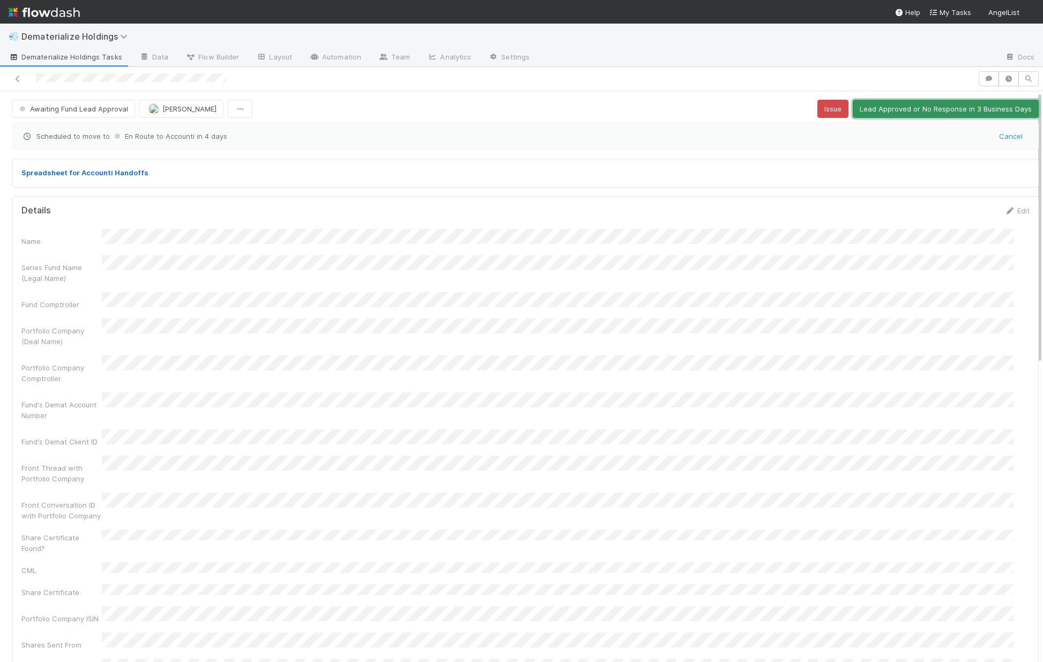
click at [890, 110] on button "Lead Approved or No Response in 3 Business Days" at bounding box center [946, 109] width 186 height 18
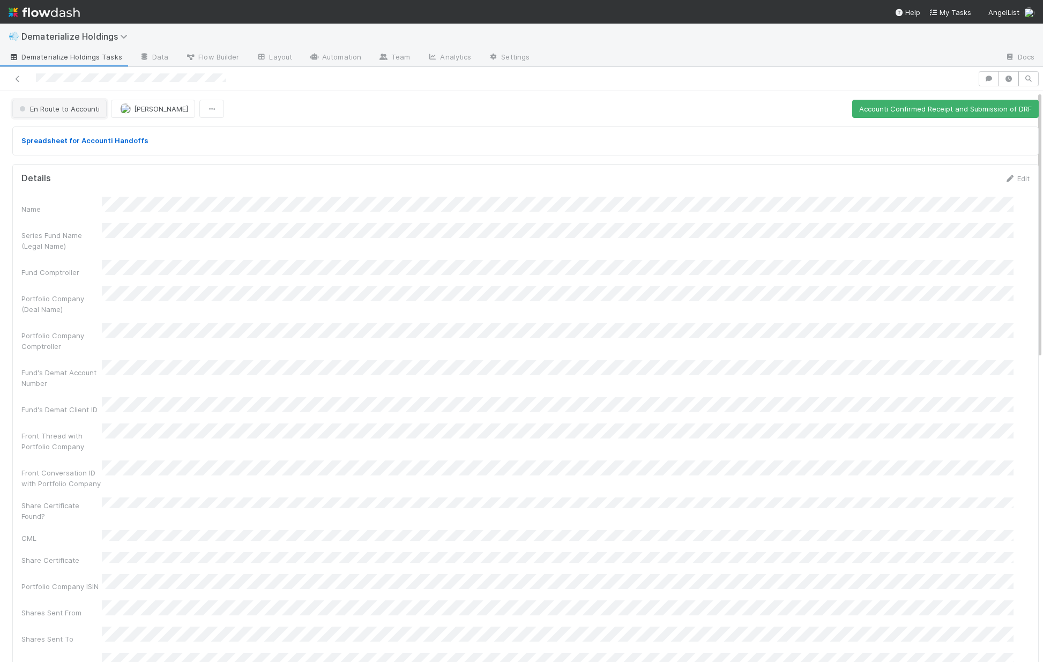
click at [48, 108] on span "En Route to Accounti" at bounding box center [58, 109] width 83 height 9
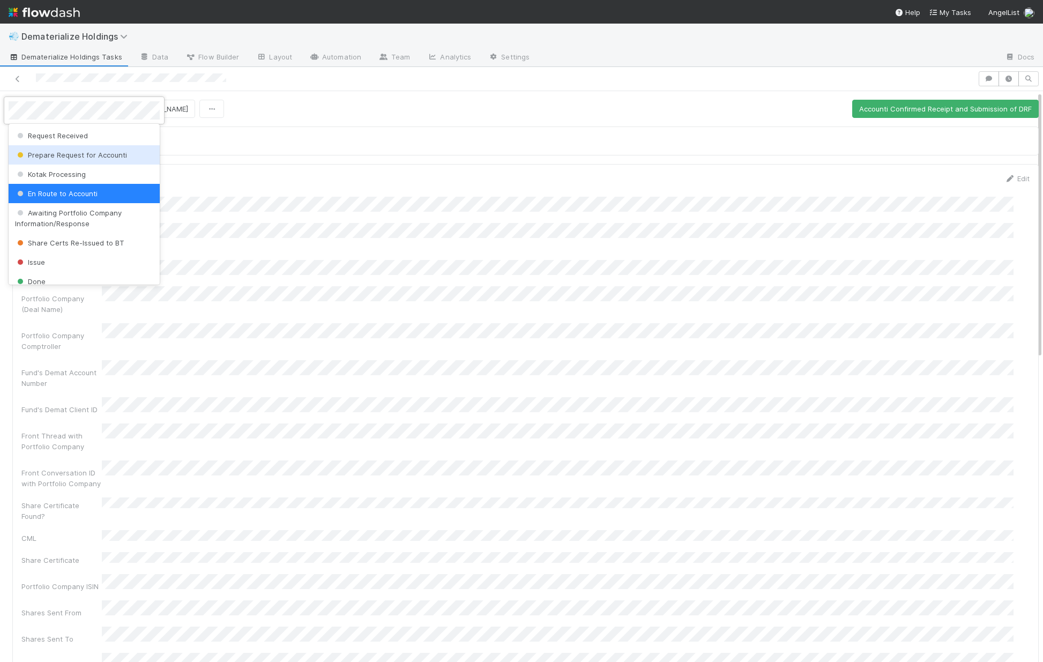
click at [76, 160] on div "Prepare Request for Accounti" at bounding box center [84, 154] width 151 height 19
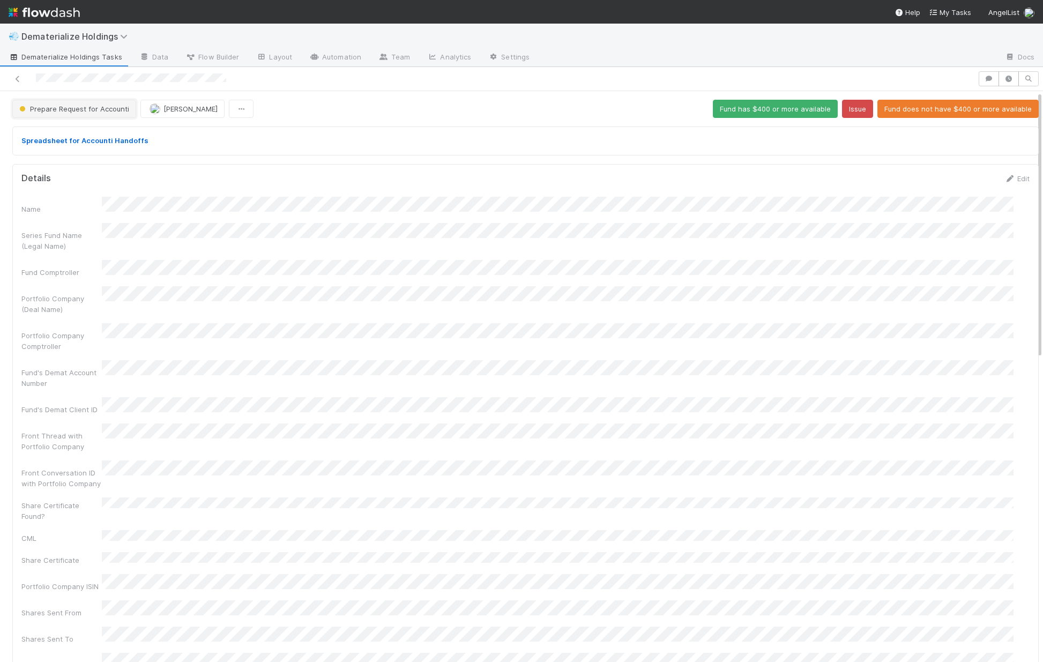
click at [66, 102] on button "Prepare Request for Accounti" at bounding box center [74, 109] width 124 height 18
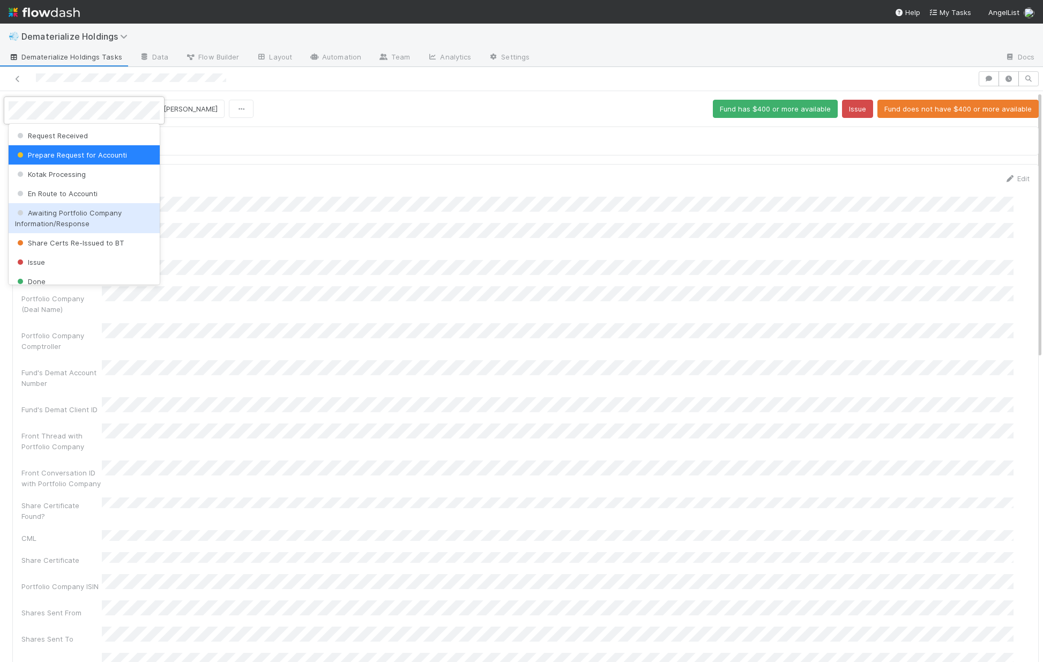
click at [72, 211] on span "Awaiting Portfolio Company Information/Response" at bounding box center [68, 218] width 107 height 19
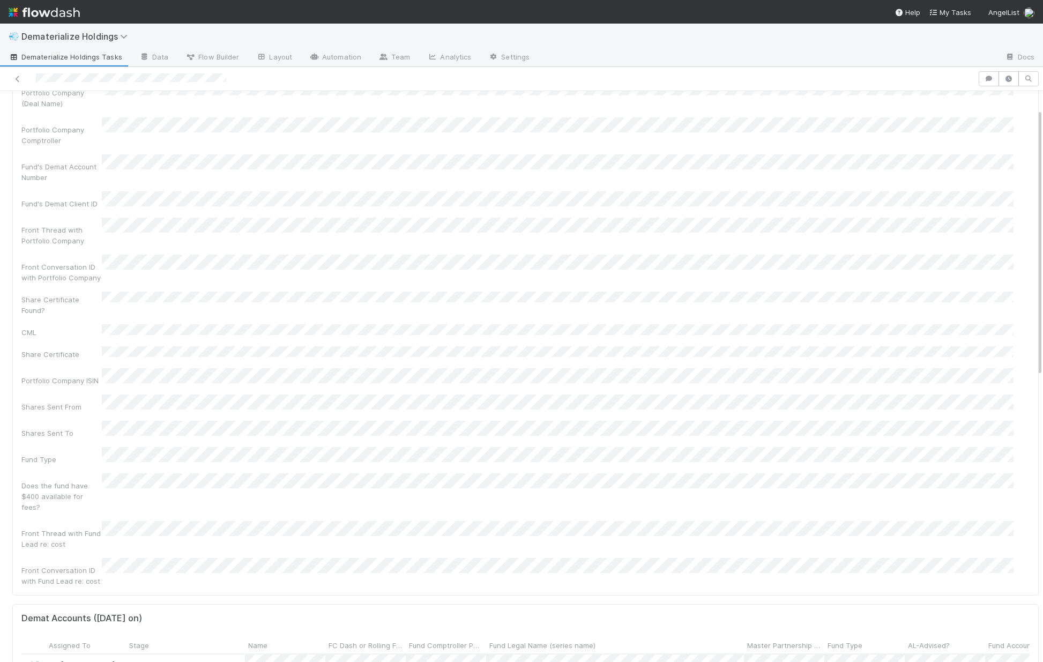
scroll to position [362, 0]
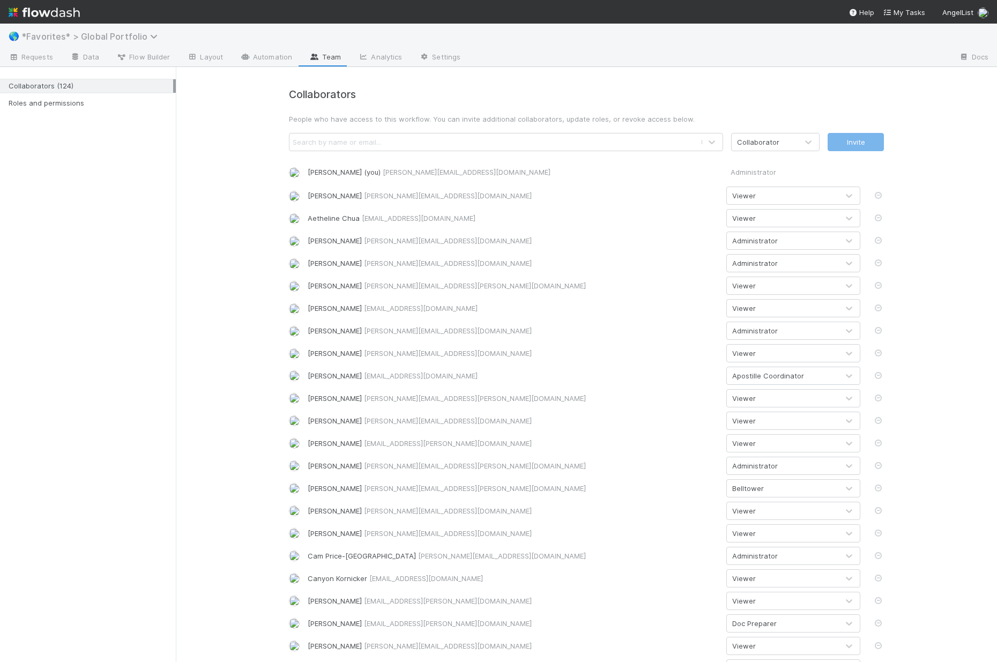
click at [80, 36] on span "*Favorites* > Global Portfolio" at bounding box center [92, 36] width 142 height 11
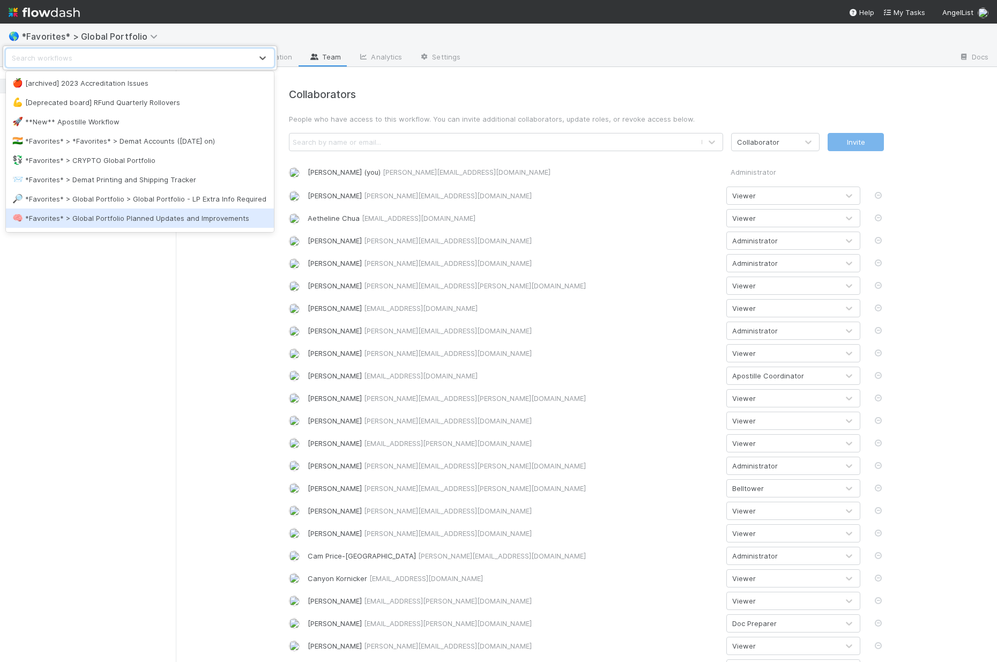
click at [88, 224] on div "🧠 *Favorites* > Global Portfolio Planned Updates and Improvements" at bounding box center [139, 218] width 255 height 11
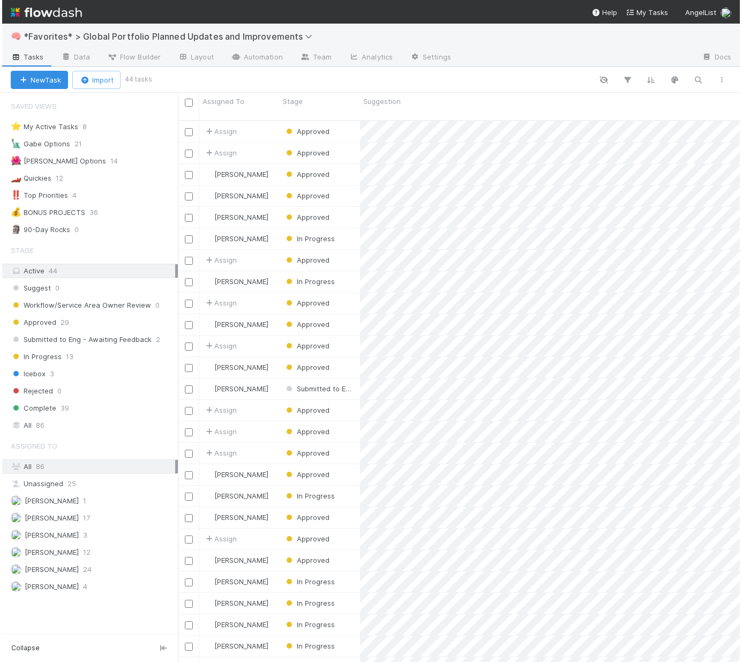
scroll to position [543, 559]
click at [357, 129] on div "Approved" at bounding box center [318, 131] width 80 height 21
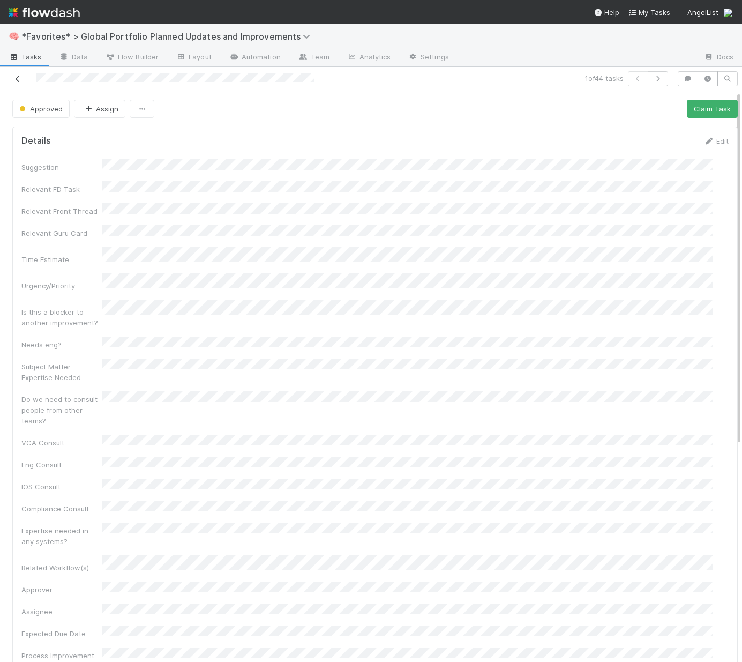
click at [20, 78] on icon at bounding box center [17, 79] width 11 height 7
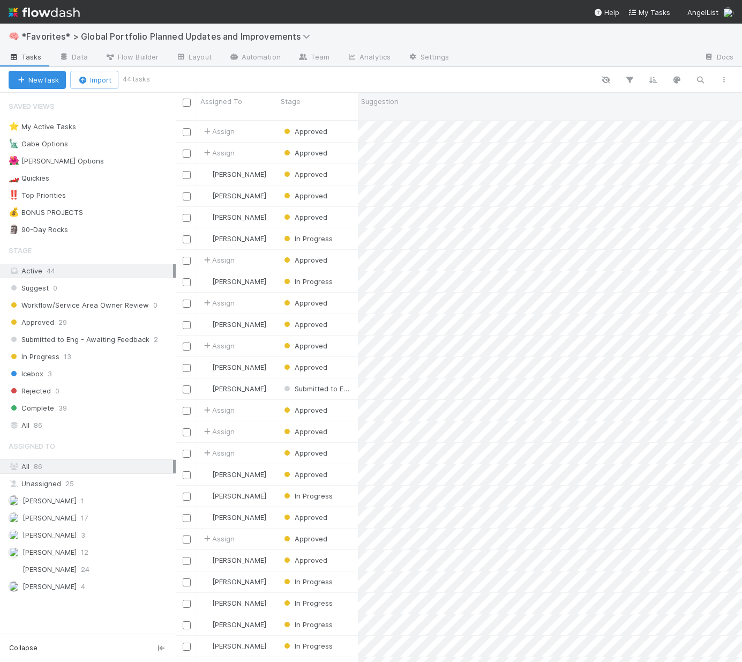
scroll to position [543, 559]
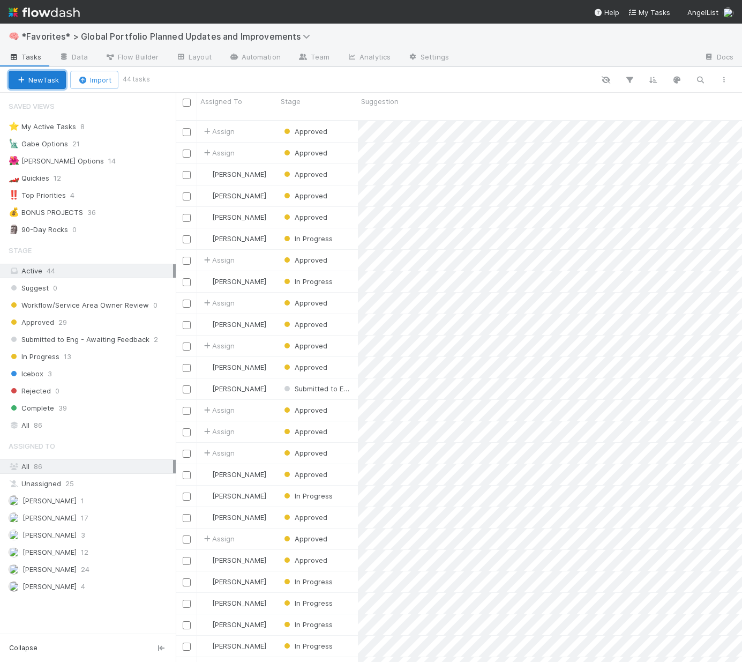
click at [47, 81] on button "New Task" at bounding box center [37, 80] width 57 height 18
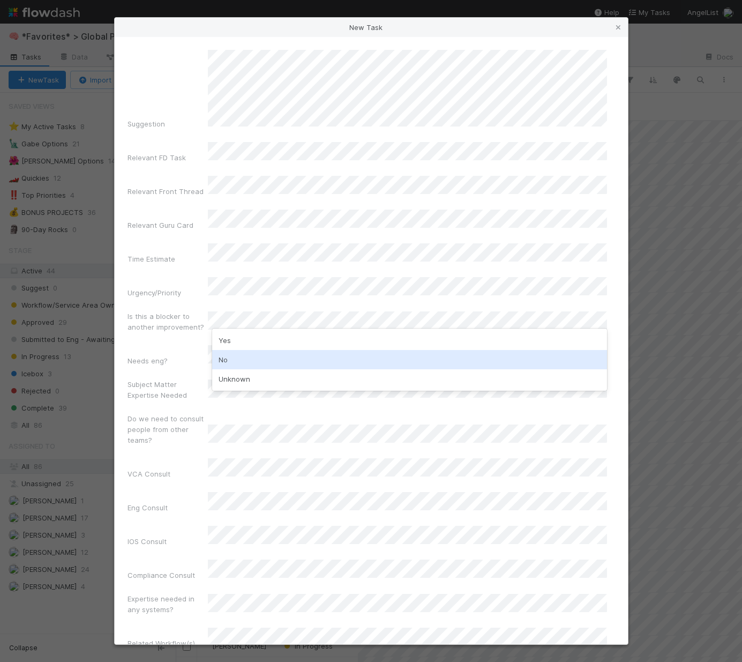
click at [240, 360] on div "No" at bounding box center [409, 359] width 395 height 19
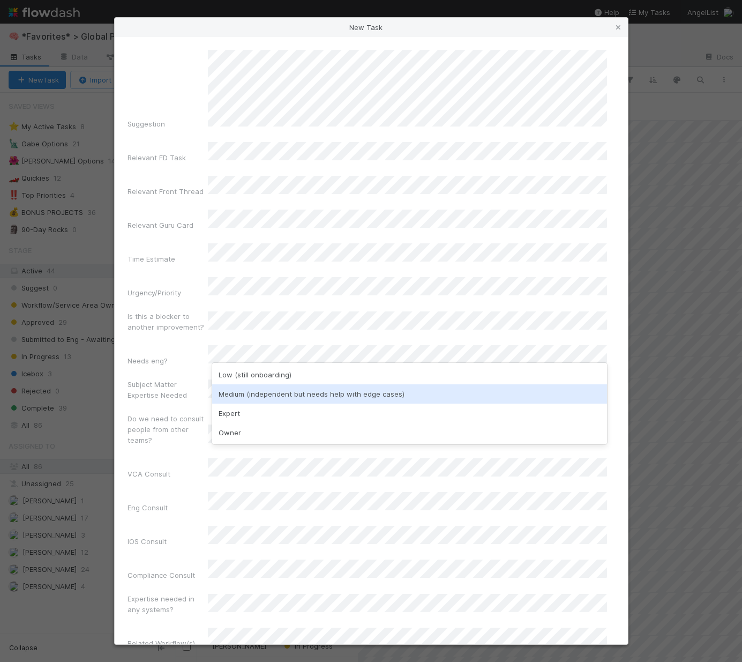
click at [236, 389] on div "Medium (independent but needs help with edge cases)" at bounding box center [409, 393] width 395 height 19
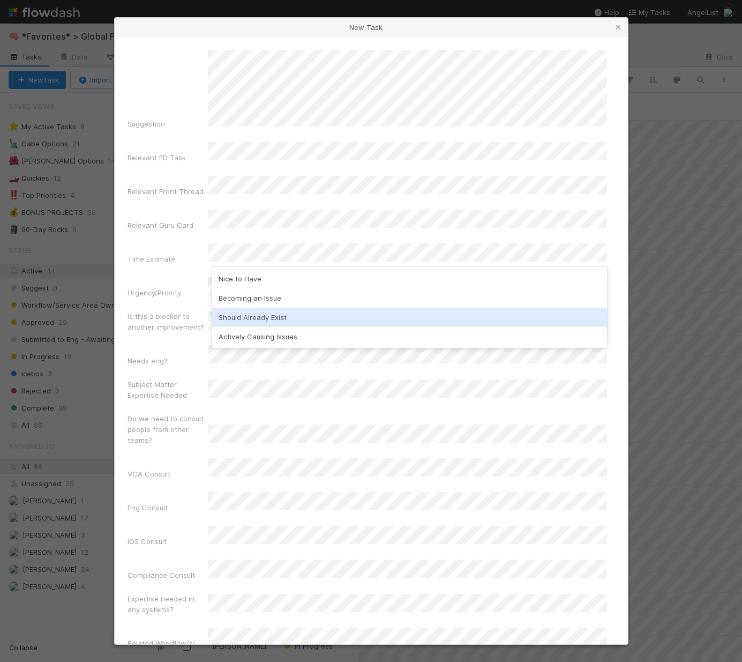
click at [238, 314] on div "Should Already Exist" at bounding box center [409, 317] width 395 height 19
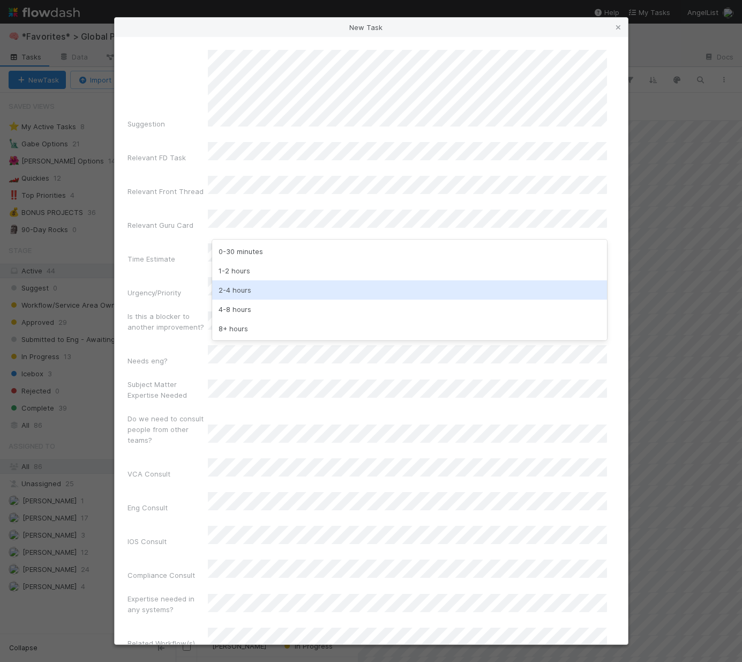
click at [239, 294] on div "2-4 hours" at bounding box center [409, 289] width 395 height 19
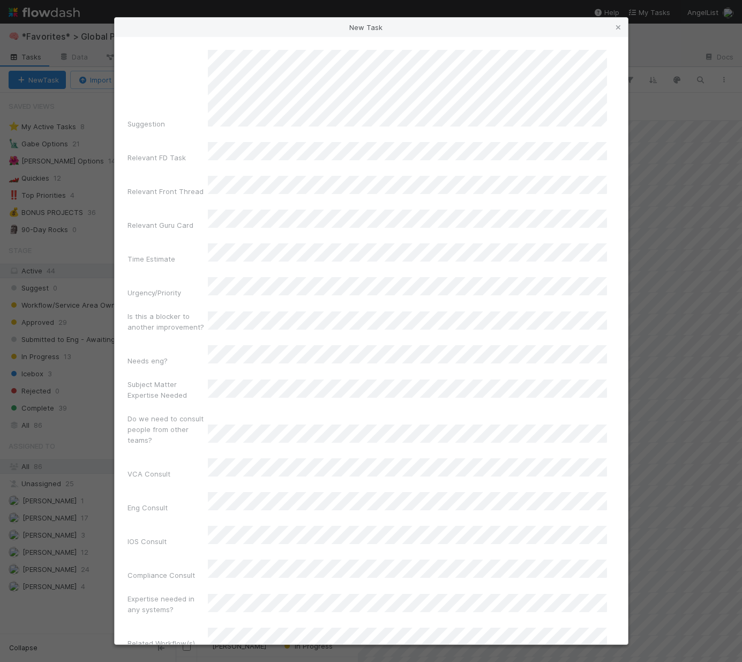
click at [174, 311] on label"] "Is this a blocker to another improvement?" at bounding box center [168, 321] width 80 height 21
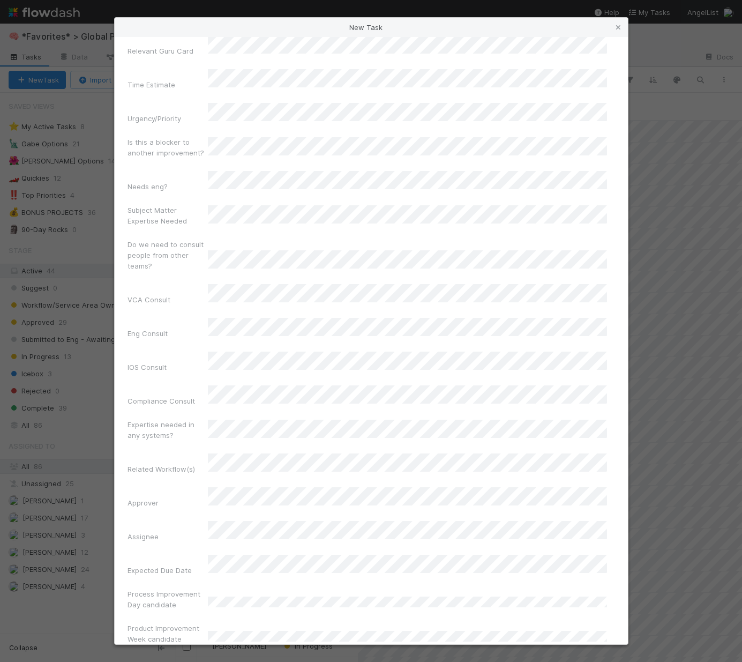
scroll to position [183, 0]
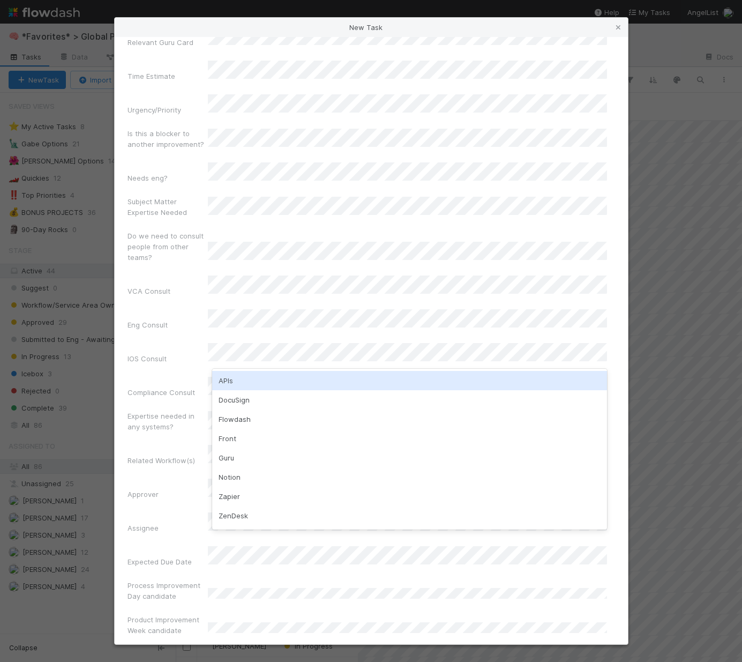
click at [242, 377] on div "APIs" at bounding box center [409, 380] width 395 height 19
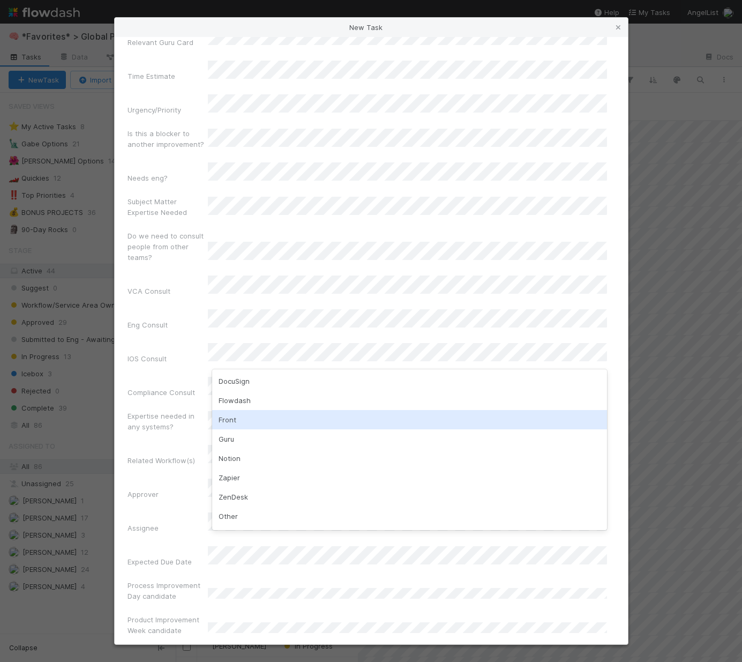
click at [259, 416] on div "Front" at bounding box center [409, 419] width 395 height 19
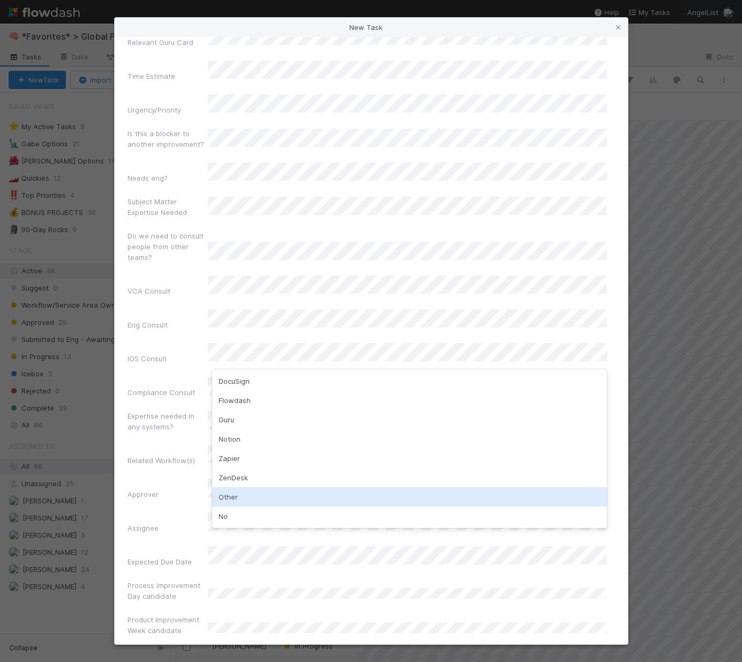
click at [224, 490] on div "Other" at bounding box center [409, 496] width 395 height 19
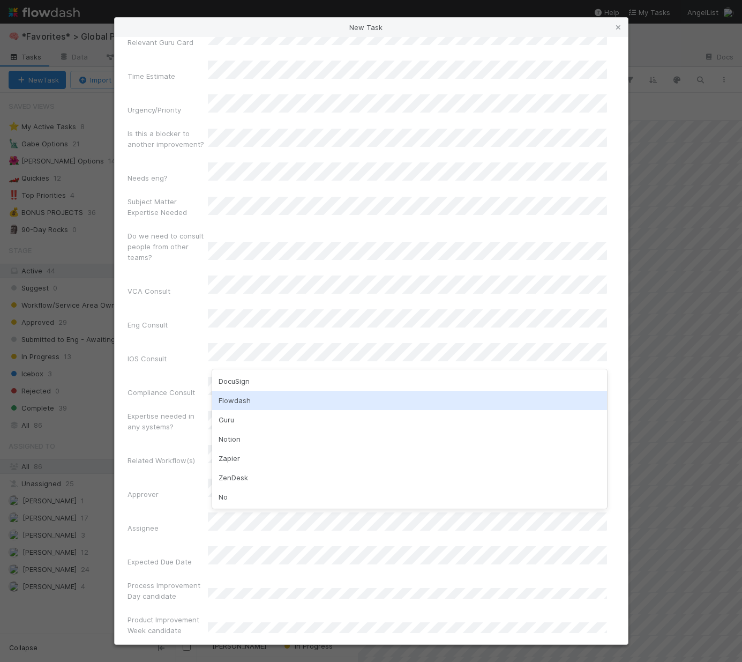
click at [262, 398] on div "Flowdash" at bounding box center [409, 400] width 395 height 19
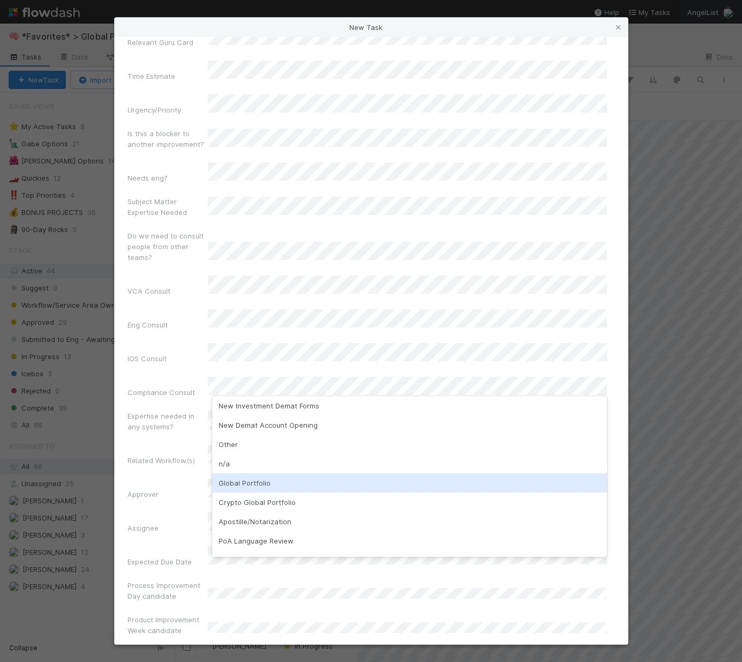
scroll to position [56, 0]
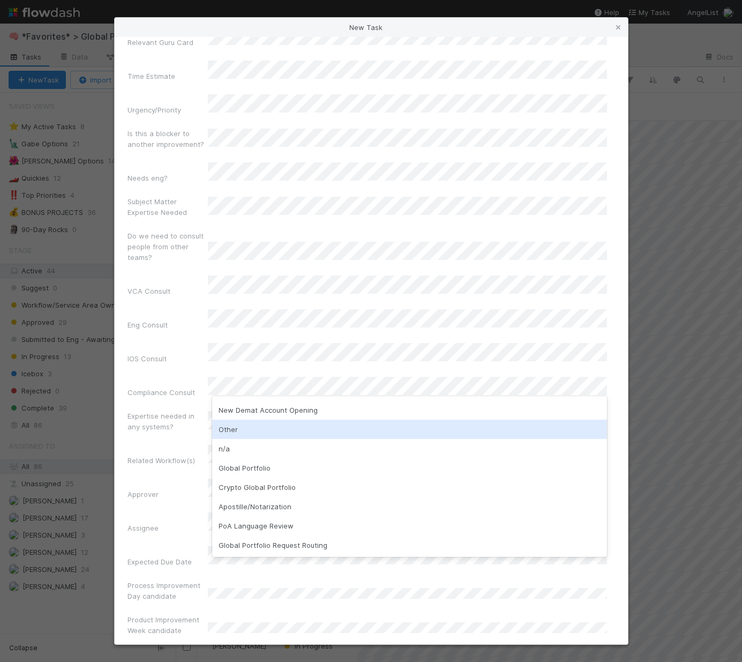
click at [239, 428] on div "Other" at bounding box center [409, 429] width 395 height 19
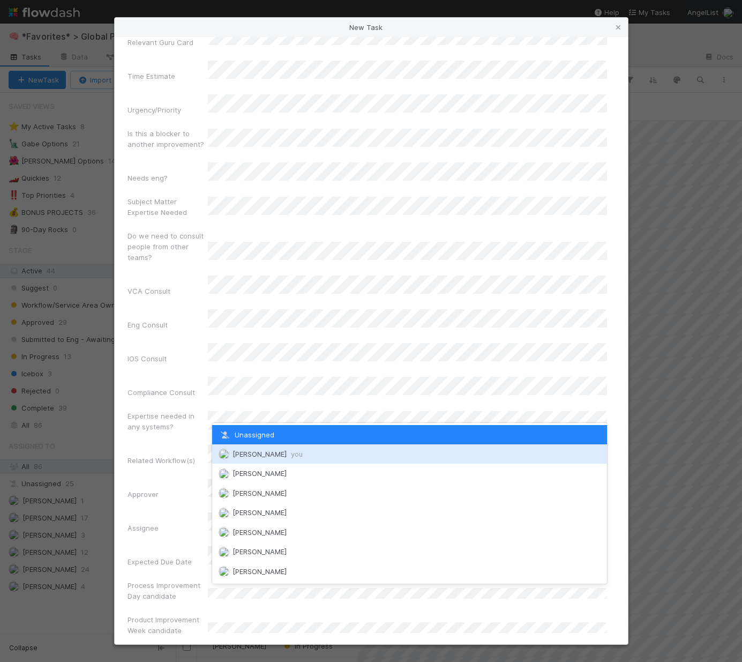
click at [256, 459] on div "Laura Lambert you" at bounding box center [409, 453] width 395 height 19
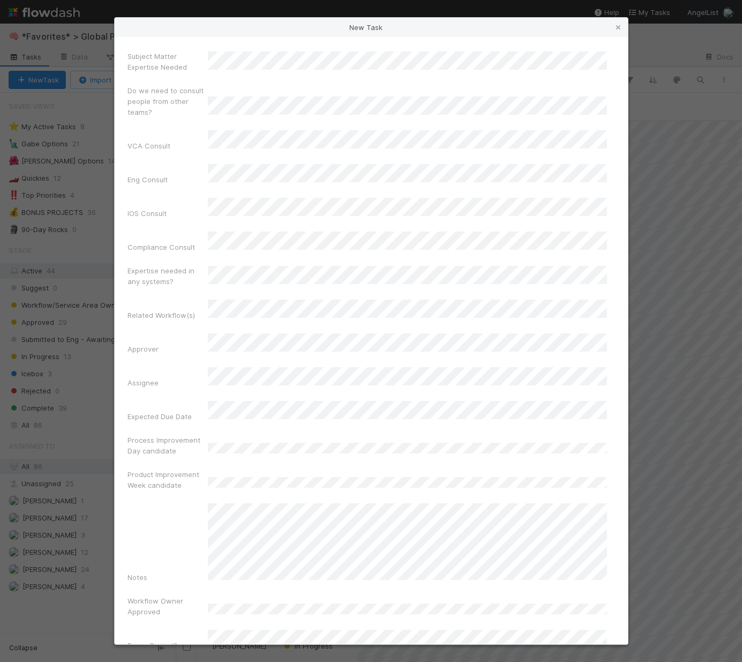
scroll to position [329, 0]
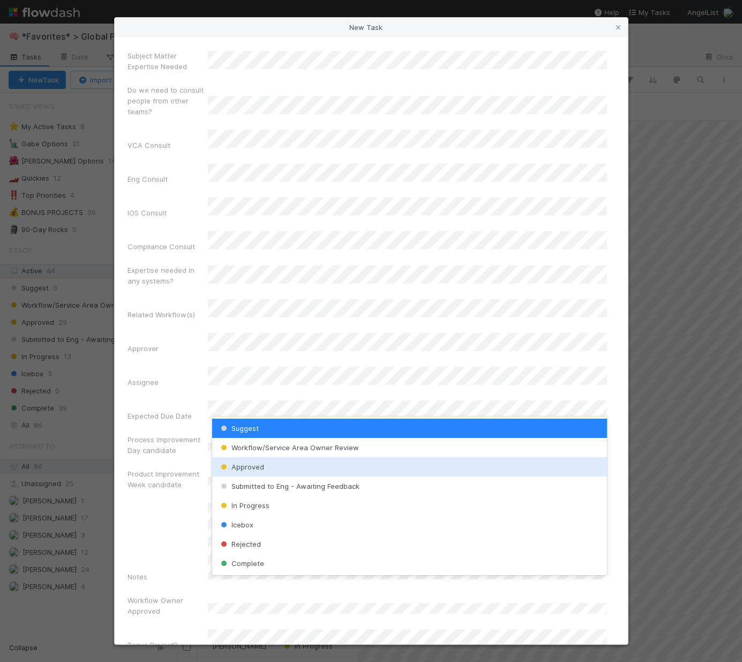
click at [263, 471] on div "Approved" at bounding box center [409, 466] width 395 height 19
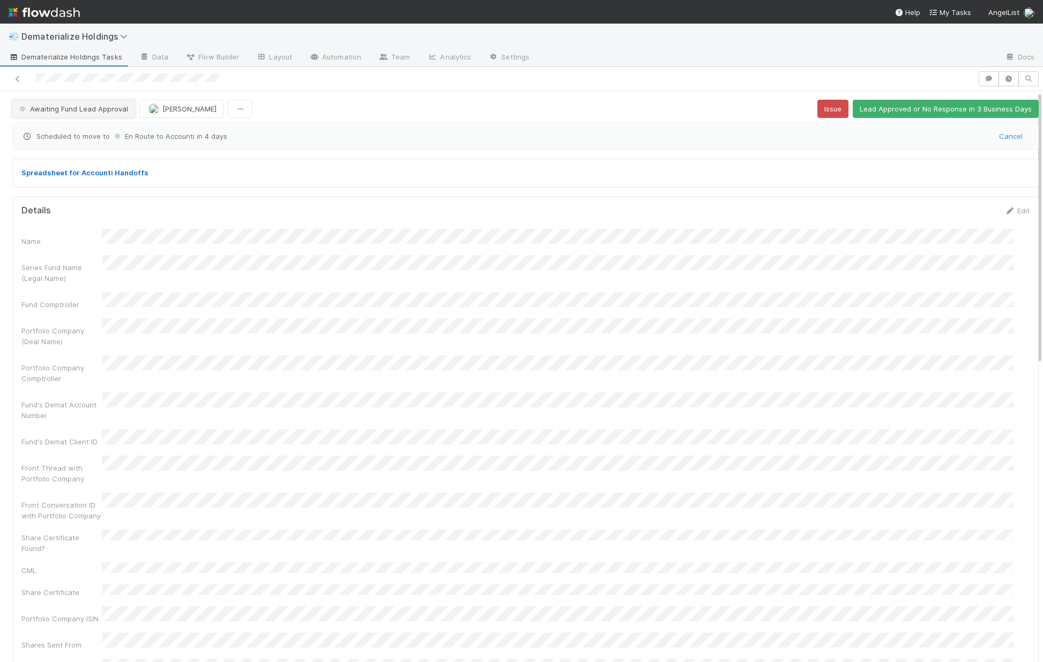
click at [87, 110] on span "Awaiting Fund Lead Approval" at bounding box center [72, 109] width 111 height 9
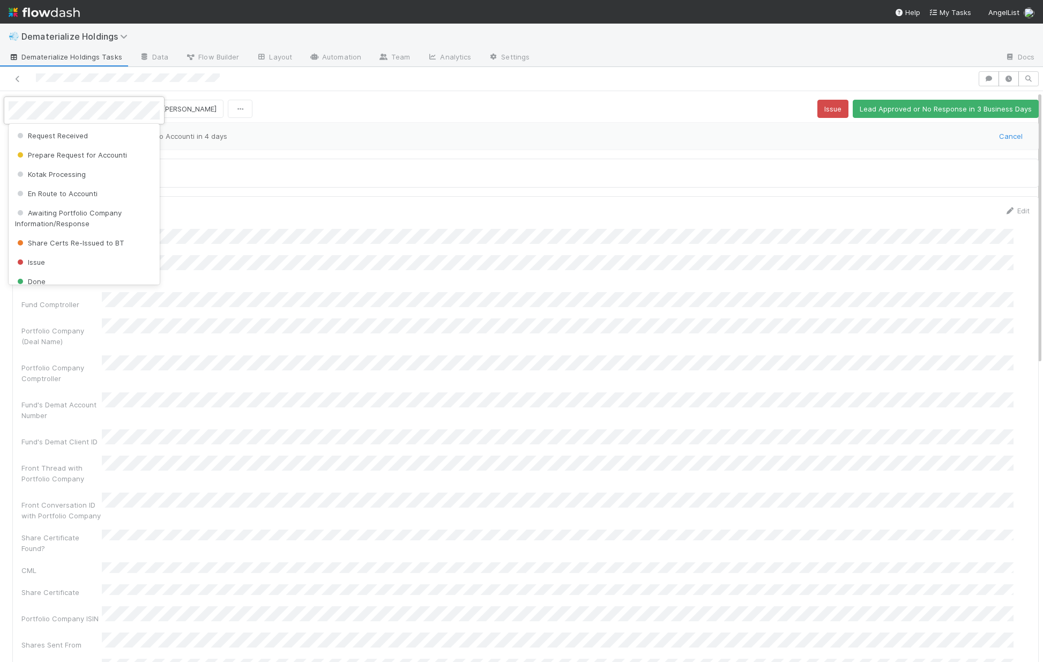
scroll to position [66, 0]
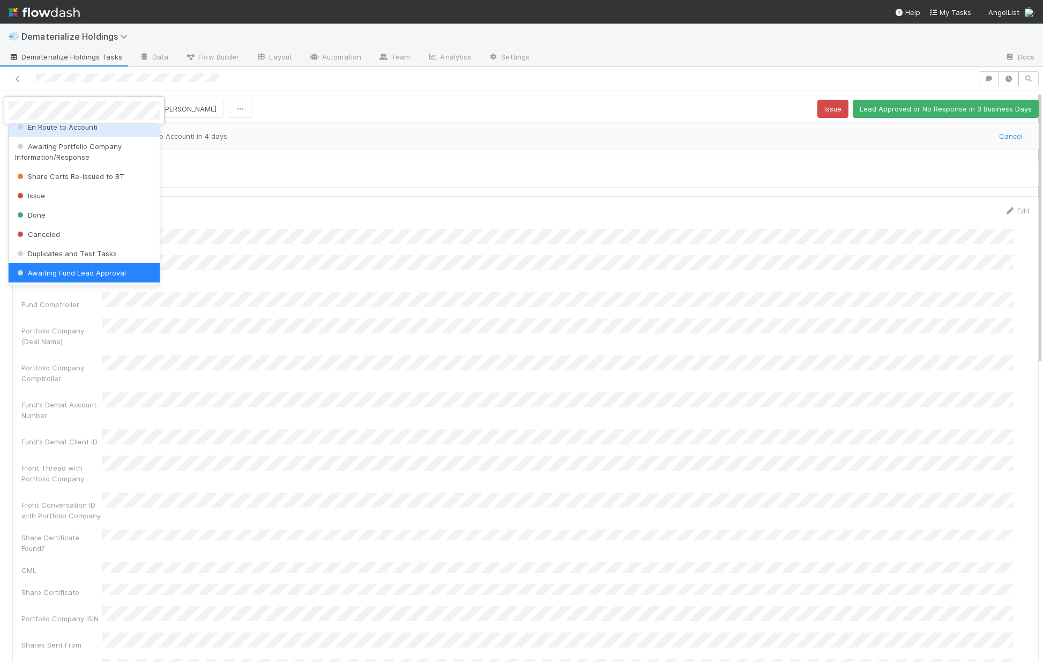
click at [84, 134] on div "En Route to Accounti" at bounding box center [84, 126] width 151 height 19
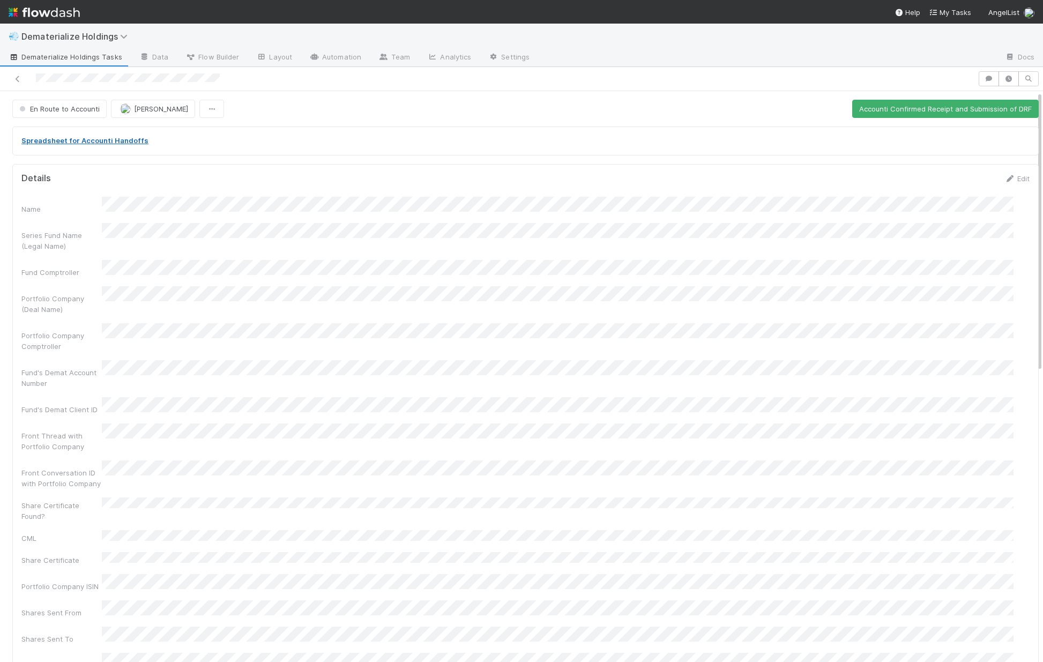
click at [81, 137] on link "Spreadsheet for Accounti Handoffs" at bounding box center [84, 140] width 127 height 9
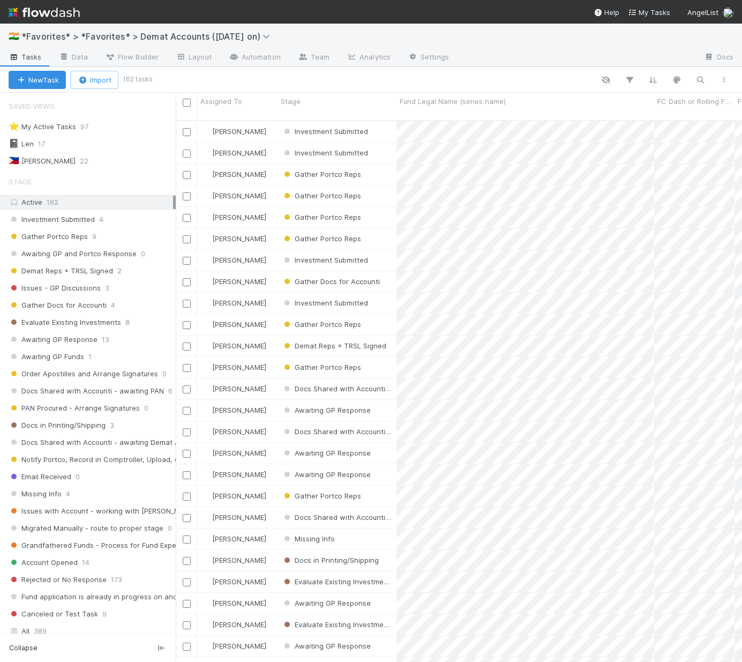
scroll to position [543, 559]
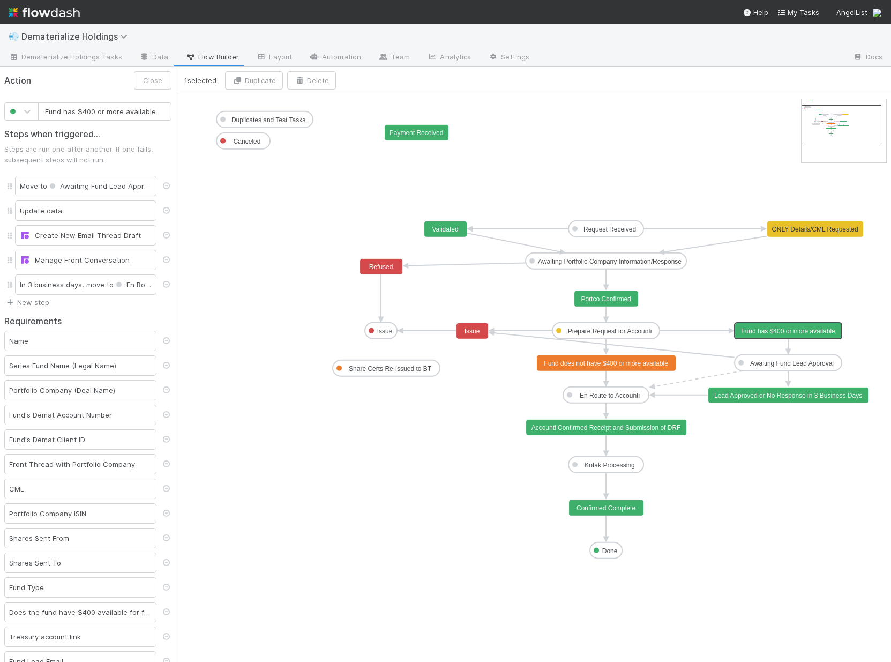
click at [41, 303] on link "New step" at bounding box center [26, 302] width 45 height 9
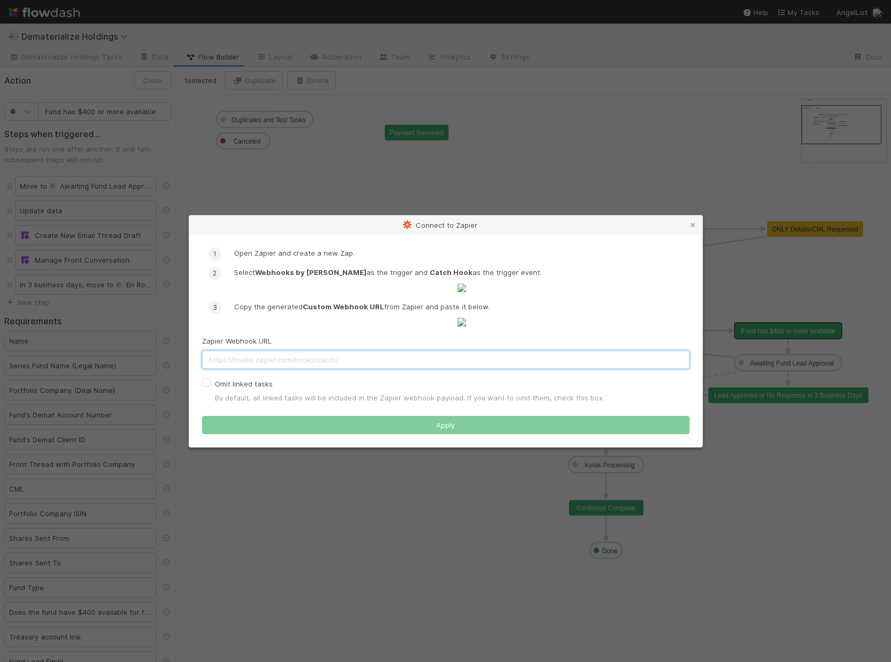
click at [285, 369] on input "text" at bounding box center [446, 360] width 488 height 18
paste input "https://hooks.zapier.com/hooks/catch/22425770/2c2uich/"
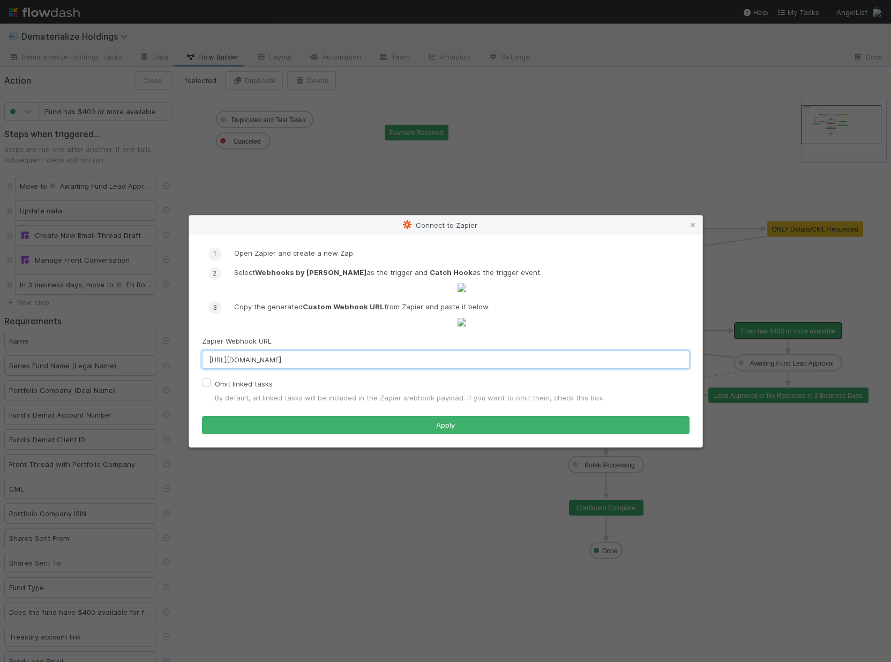
type input "https://hooks.zapier.com/hooks/catch/22425770/2c2uich/"
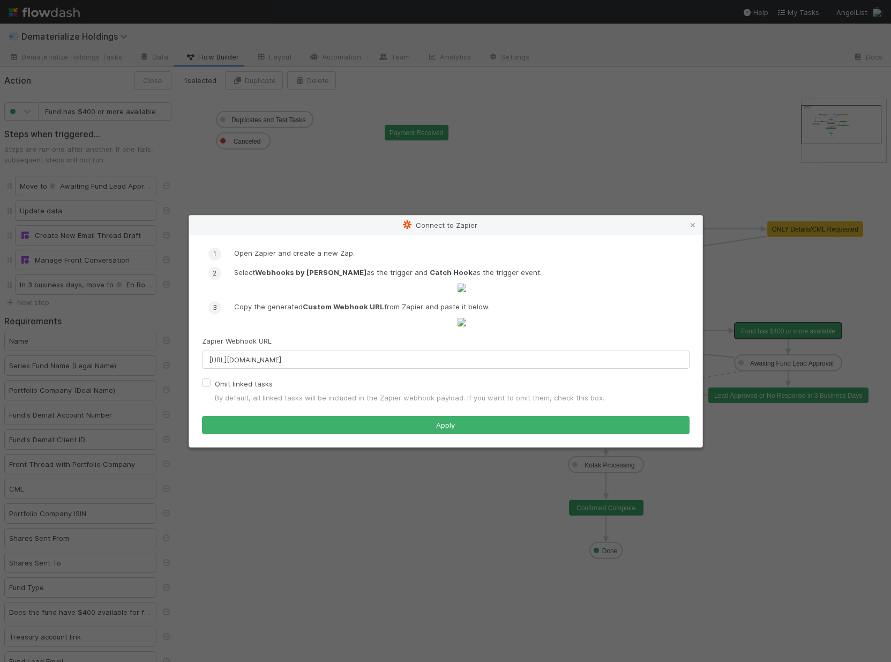
click at [215, 390] on label "Omit linked tasks" at bounding box center [244, 383] width 58 height 13
click at [206, 387] on input "Omit linked tasks" at bounding box center [206, 382] width 9 height 10
checkbox input "true"
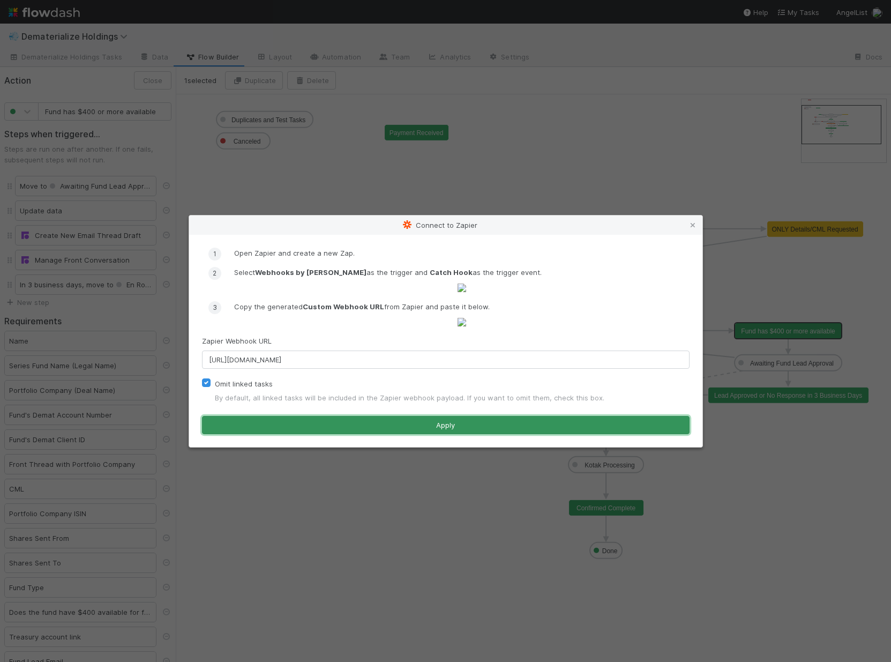
click at [346, 434] on button "Apply" at bounding box center [446, 425] width 488 height 18
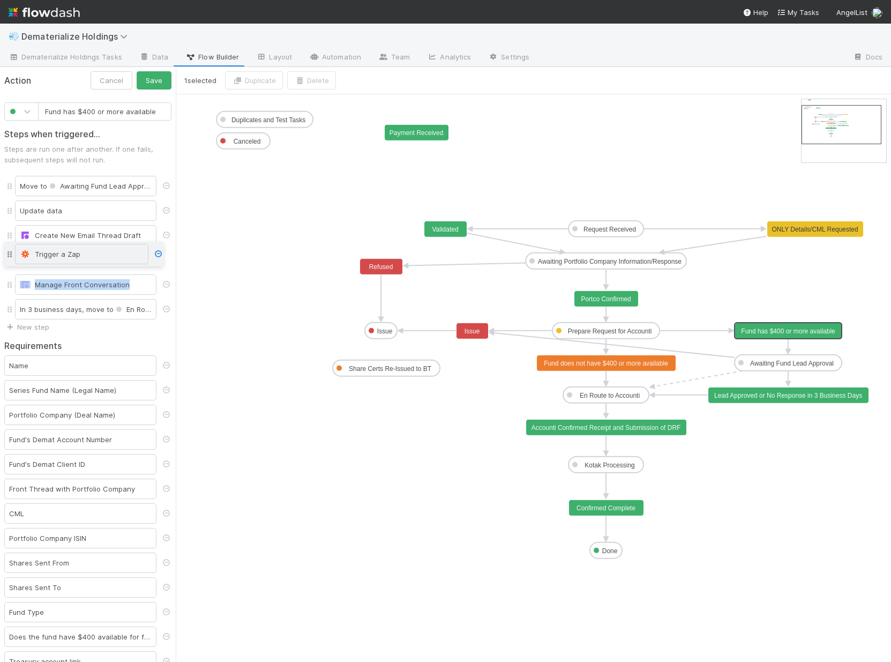
drag, startPoint x: 9, startPoint y: 309, endPoint x: 10, endPoint y: 254, distance: 55.2
click at [10, 254] on div "Move to Awaiting Fund Lead Approval Update data Create New Email Thread Draft M…" at bounding box center [87, 248] width 167 height 148
click at [86, 280] on div "Manage Front Conversation" at bounding box center [86, 284] width 132 height 11
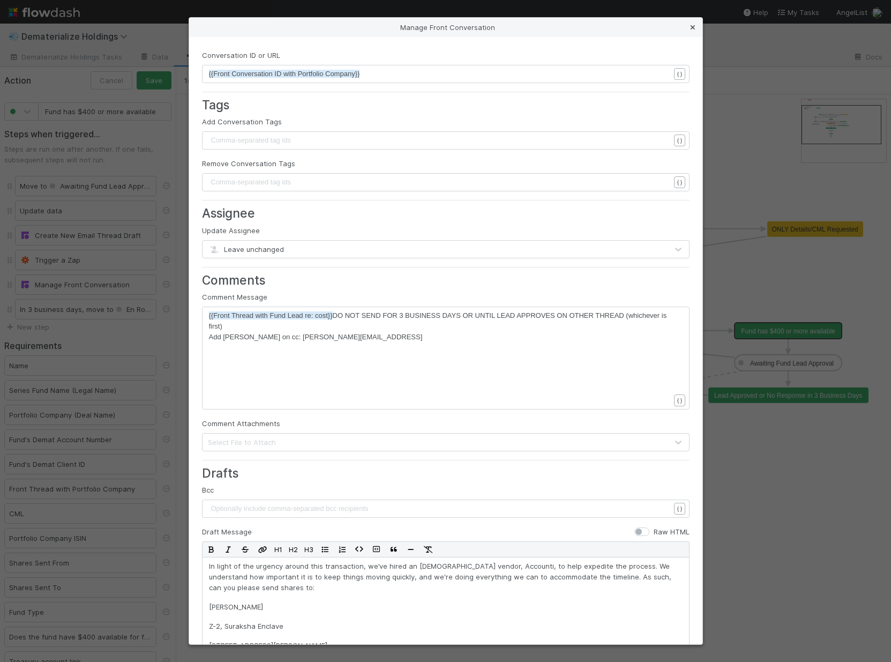
click at [692, 28] on icon at bounding box center [693, 27] width 11 height 7
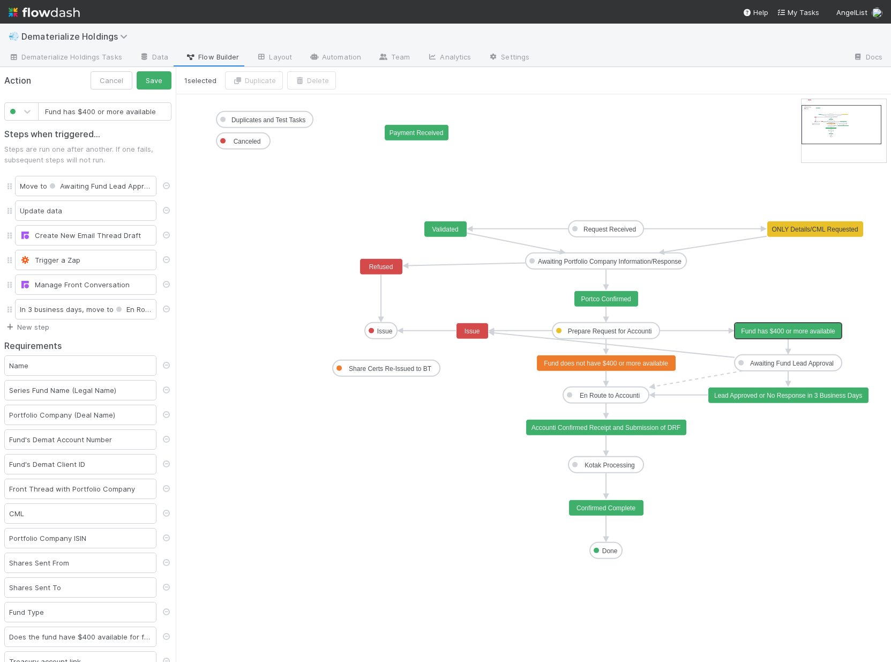
click at [39, 326] on link "New step" at bounding box center [26, 327] width 45 height 9
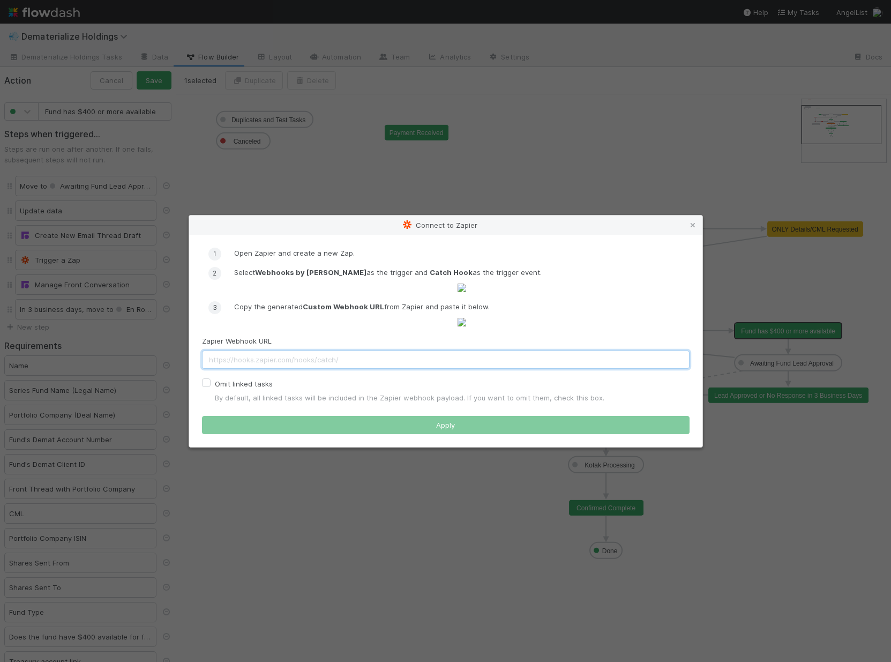
click at [437, 369] on input "text" at bounding box center [446, 360] width 488 height 18
paste input "https://hooks.zapier.com/hooks/catch/22425770/2c2uich/"
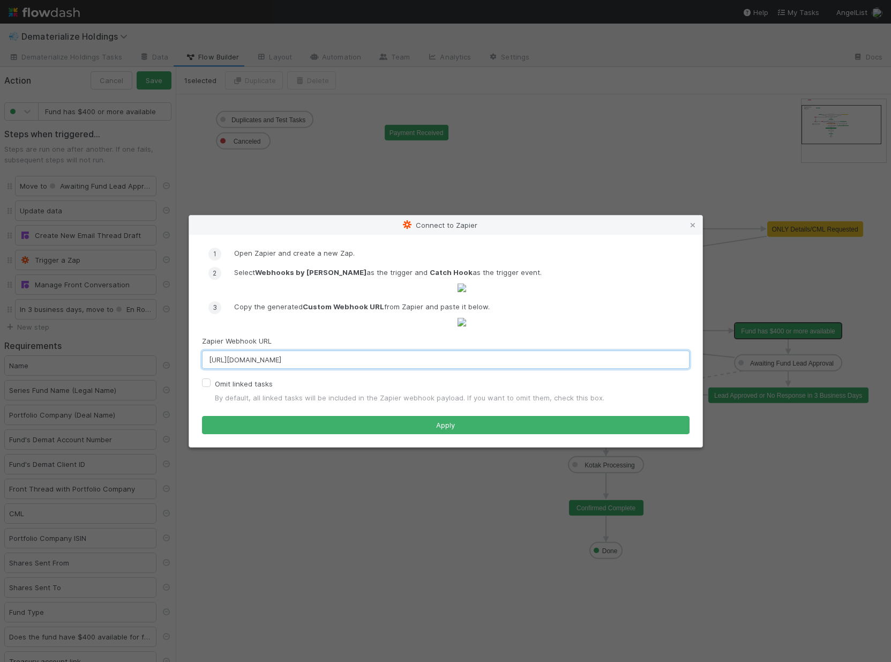
type input "https://hooks.zapier.com/hooks/catch/22425770/2c2uich/"
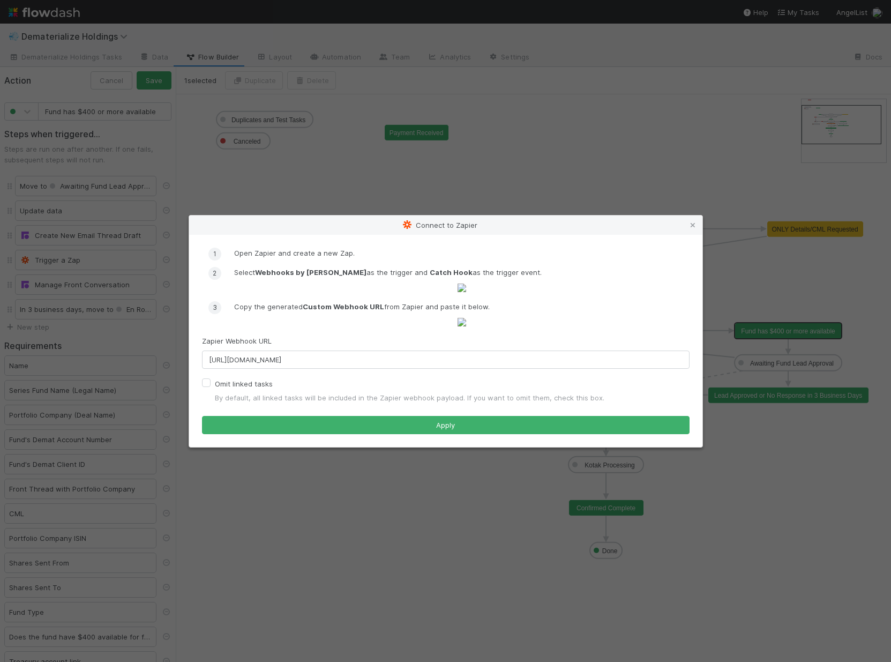
click at [215, 390] on label "Omit linked tasks" at bounding box center [244, 383] width 58 height 13
click at [208, 387] on input "Omit linked tasks" at bounding box center [206, 382] width 9 height 10
checkbox input "true"
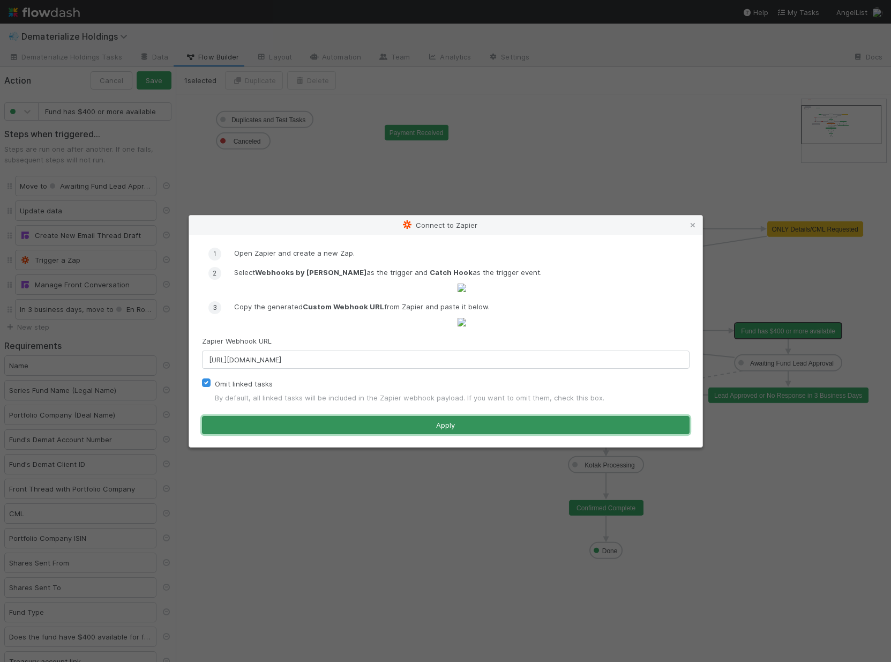
click at [381, 434] on button "Apply" at bounding box center [446, 425] width 488 height 18
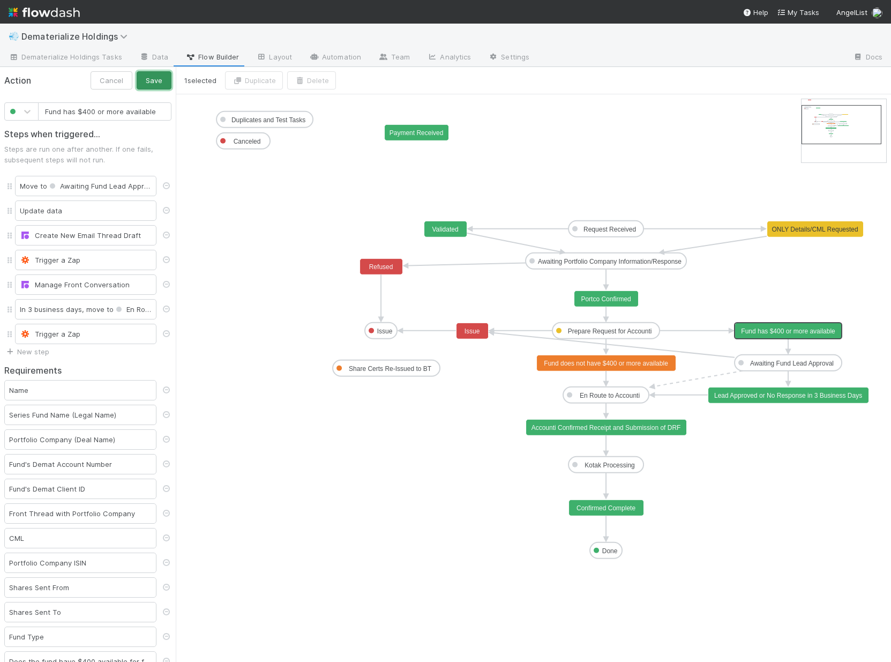
click at [140, 84] on button "Save" at bounding box center [154, 80] width 35 height 18
click at [137, 77] on button "Close" at bounding box center [153, 80] width 38 height 18
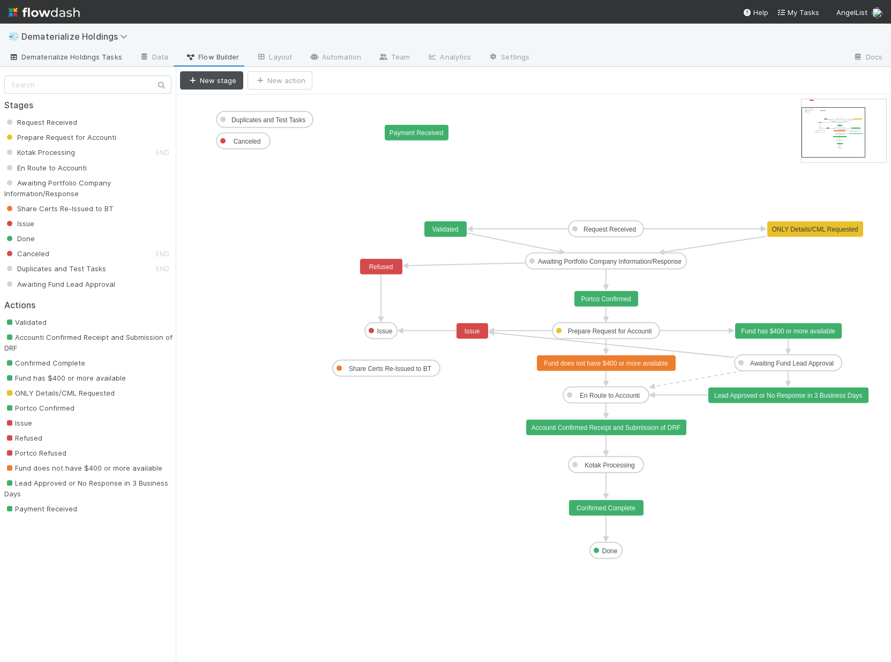
click at [64, 54] on span "Dematerialize Holdings Tasks" at bounding box center [66, 56] width 114 height 11
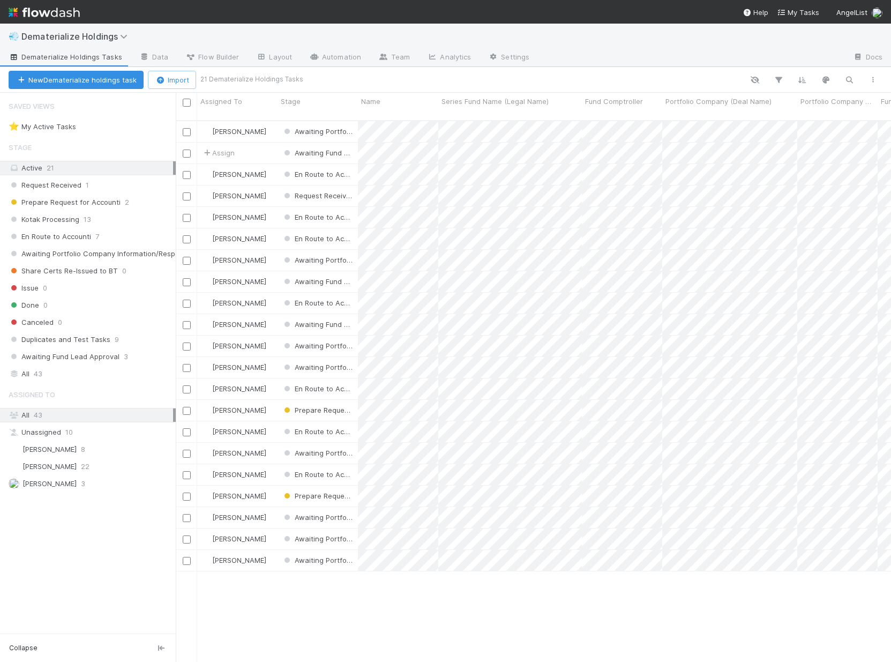
scroll to position [543, 708]
click at [110, 84] on button "New Dematerialize holdings task" at bounding box center [76, 80] width 135 height 18
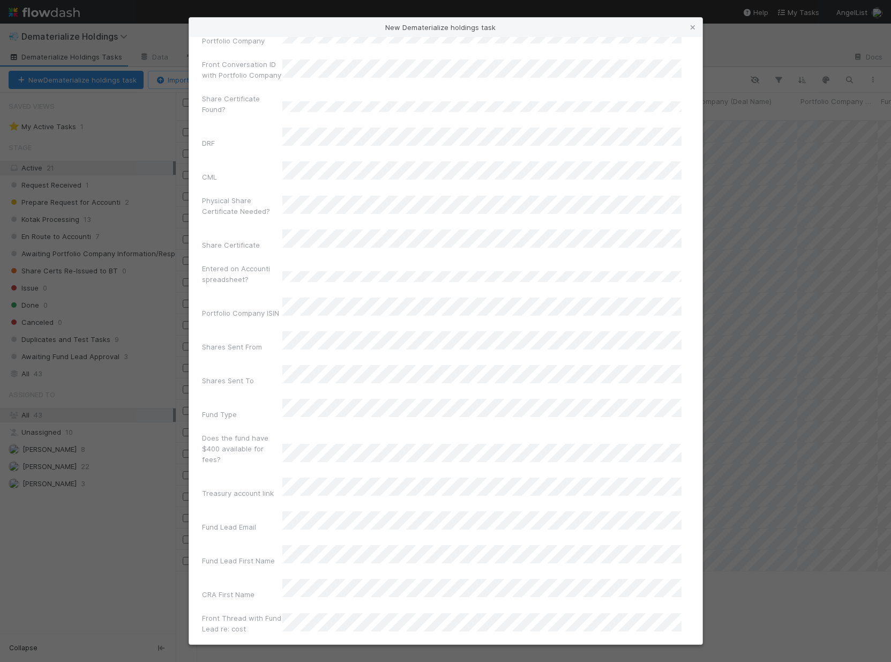
scroll to position [265, 0]
click at [379, 610] on form "Name Series Fund Name (Legal Name) Fund Comptroller Portfolio Company (Deal Nam…" at bounding box center [446, 262] width 488 height 954
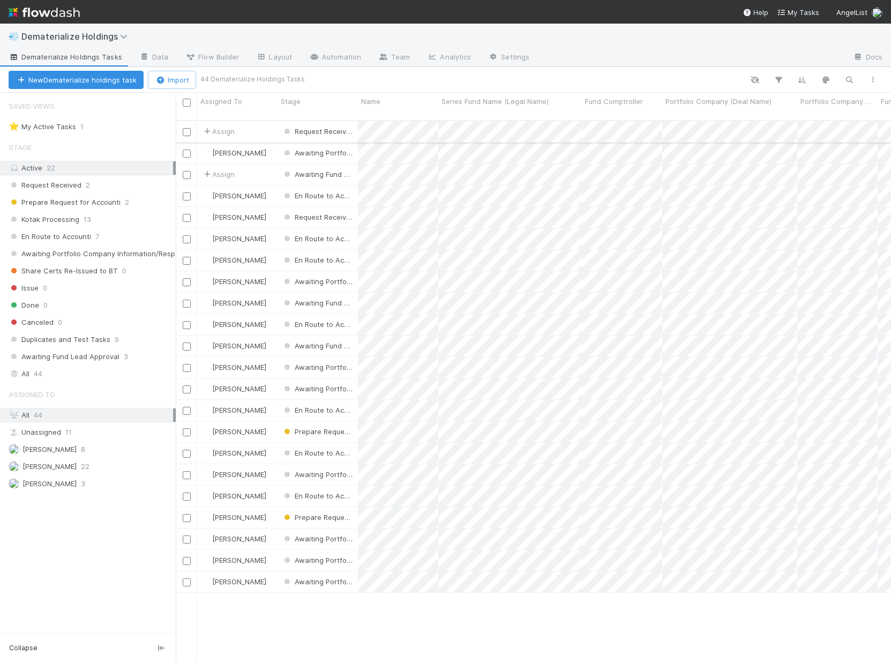
click at [260, 121] on div "Assign" at bounding box center [237, 131] width 80 height 21
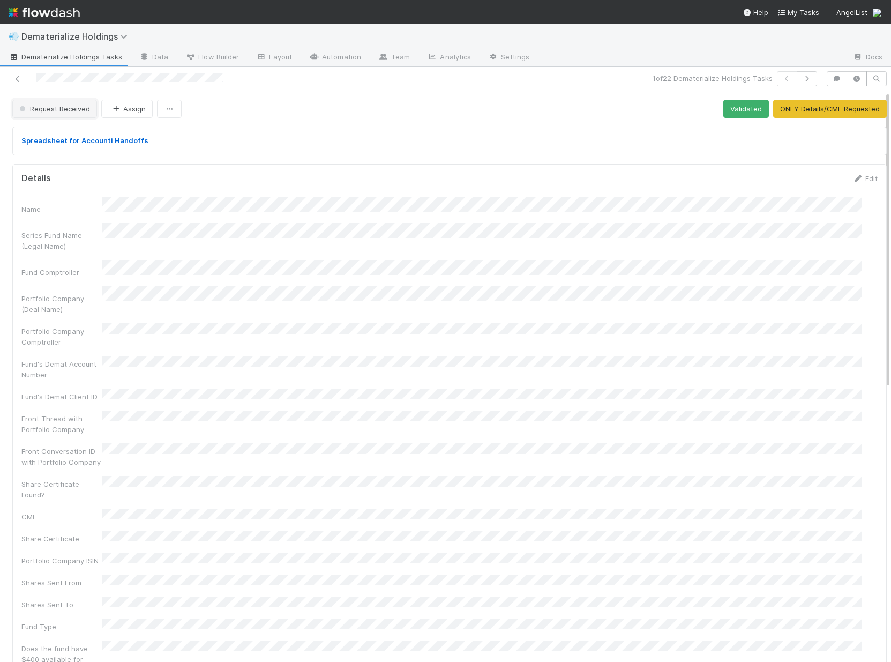
click at [65, 117] on button "Request Received" at bounding box center [54, 109] width 85 height 18
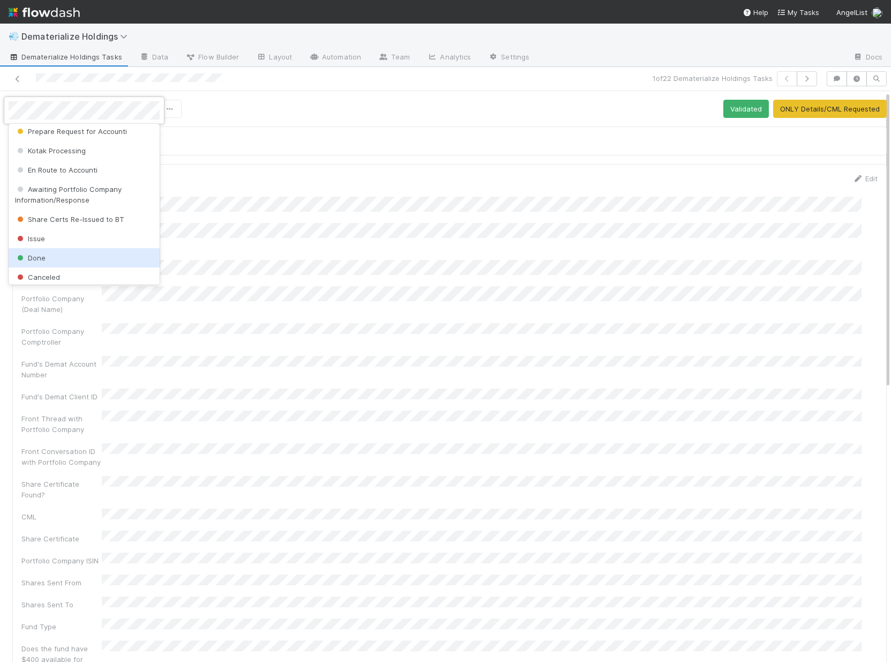
scroll to position [23, 0]
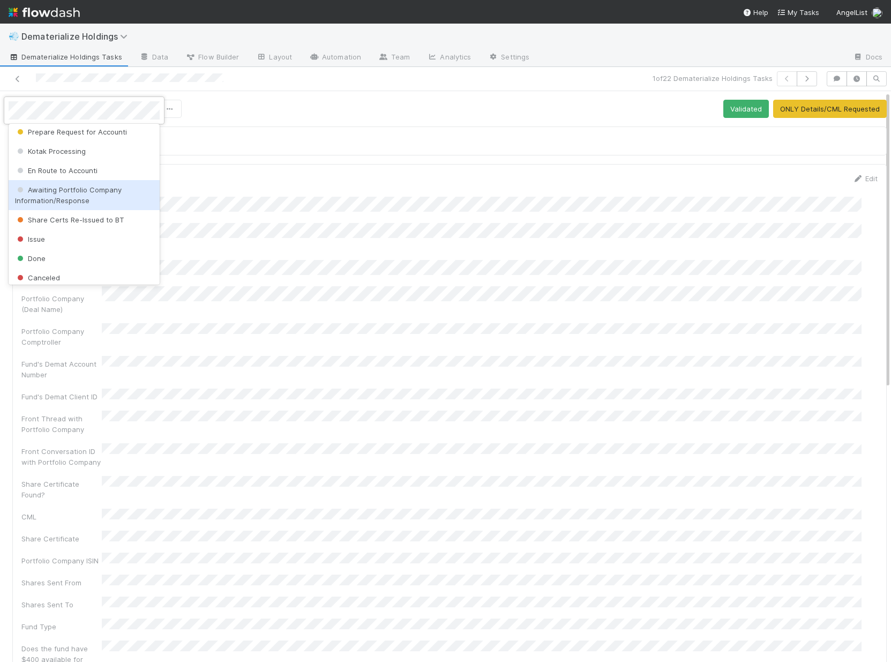
click at [80, 185] on span "Awaiting Portfolio Company Information/Response" at bounding box center [68, 194] width 107 height 19
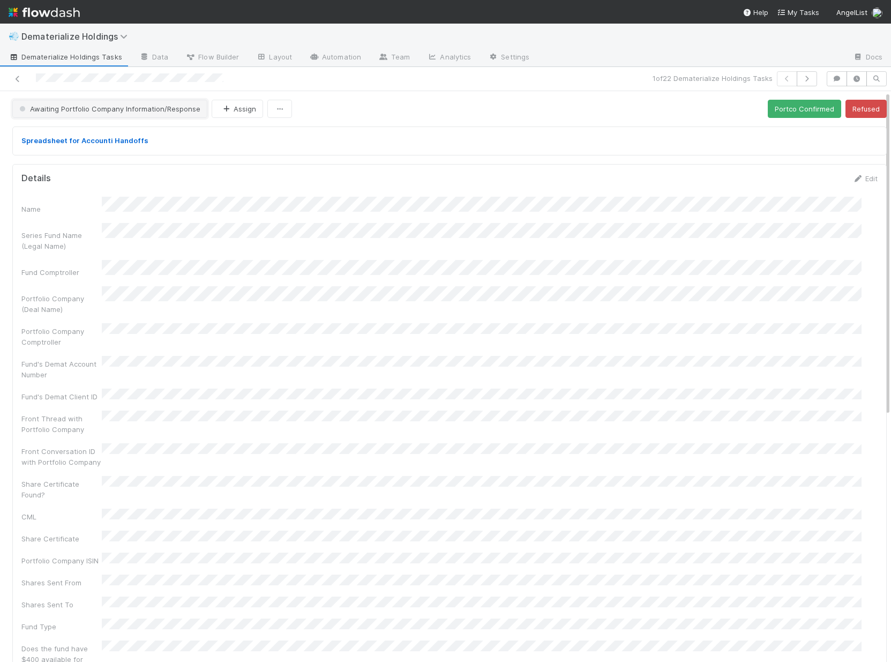
click at [109, 110] on span "Awaiting Portfolio Company Information/Response" at bounding box center [108, 109] width 183 height 9
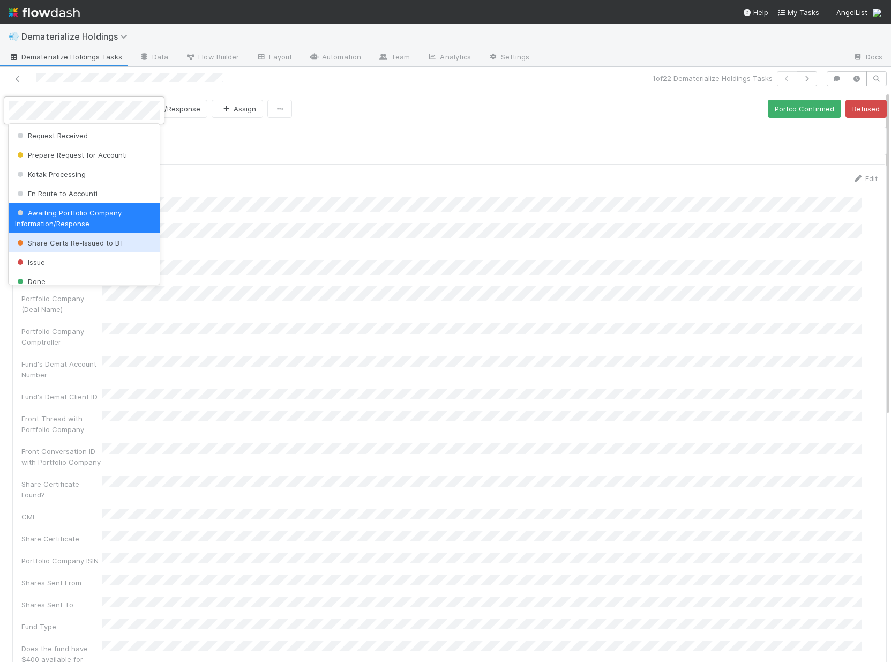
scroll to position [66, 0]
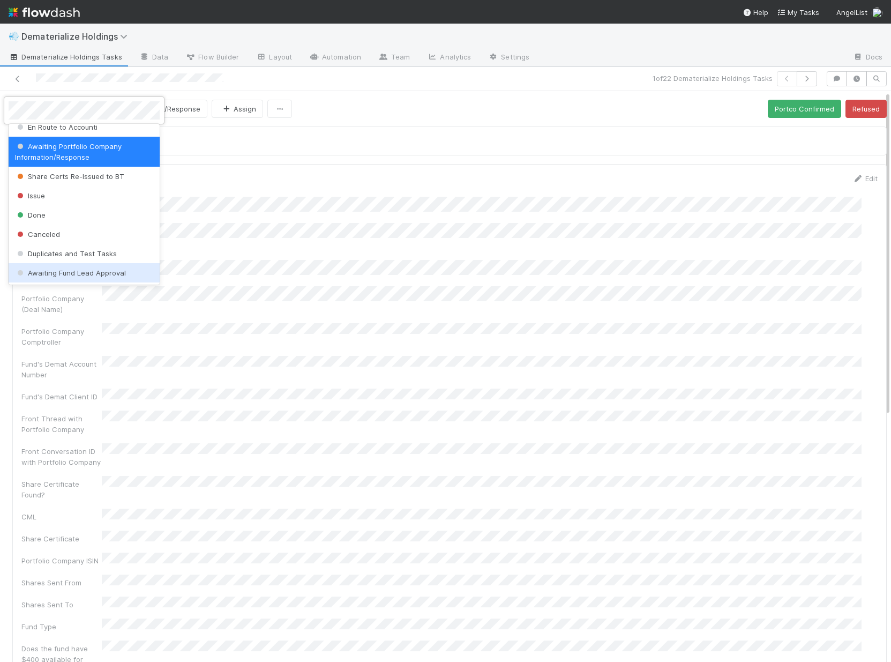
click at [102, 273] on span "Awaiting Fund Lead Approval" at bounding box center [70, 273] width 111 height 9
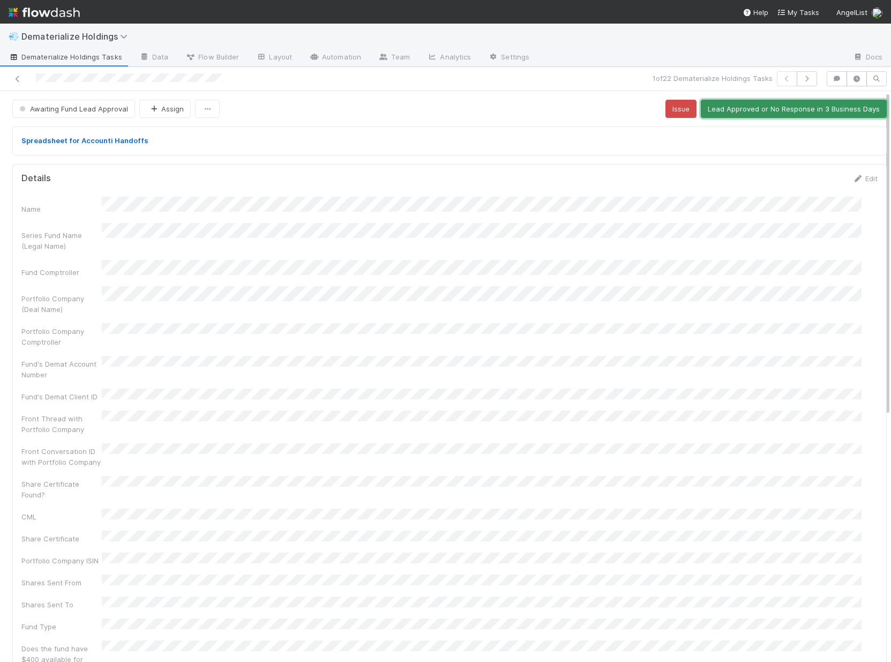
click at [742, 102] on button "Lead Approved or No Response in 3 Business Days" at bounding box center [794, 109] width 186 height 18
click at [70, 109] on span "En Route to Accounti" at bounding box center [58, 109] width 83 height 9
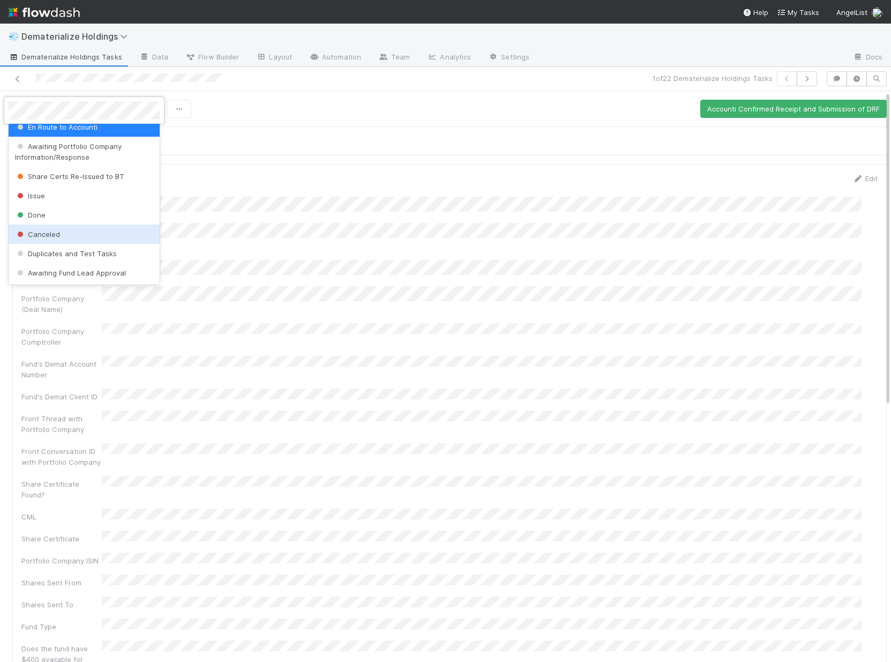
click at [295, 155] on div at bounding box center [445, 331] width 891 height 662
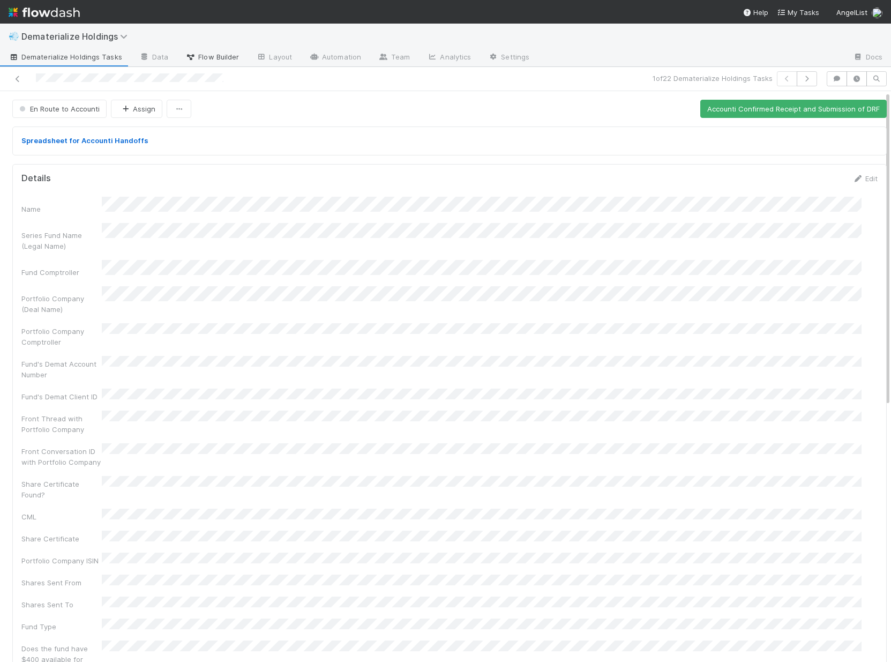
click at [203, 60] on span "Flow Builder" at bounding box center [212, 56] width 54 height 11
click at [48, 105] on span "En Route to Accounti" at bounding box center [58, 109] width 83 height 9
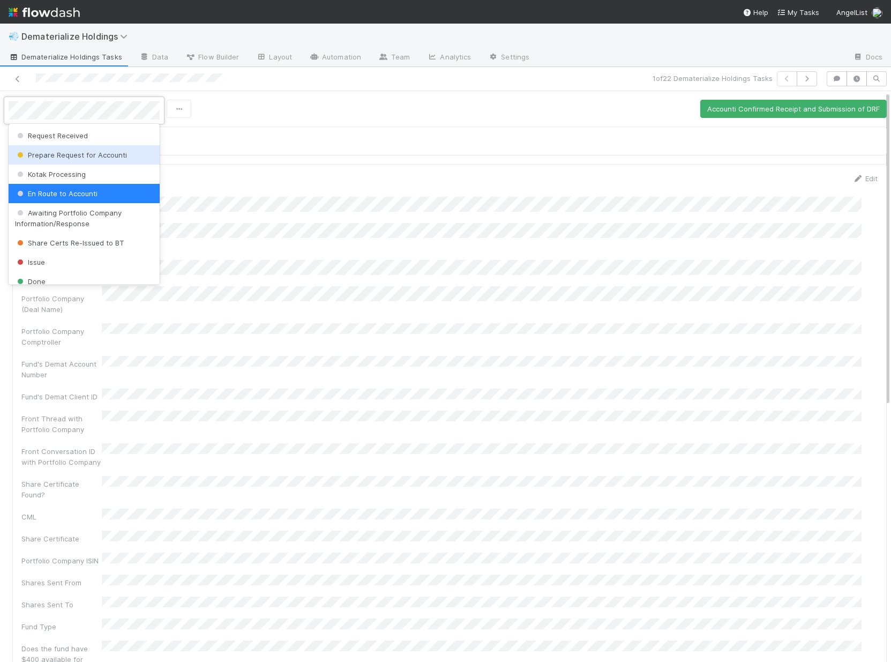
click at [127, 157] on div "Prepare Request for Accounti" at bounding box center [84, 154] width 151 height 19
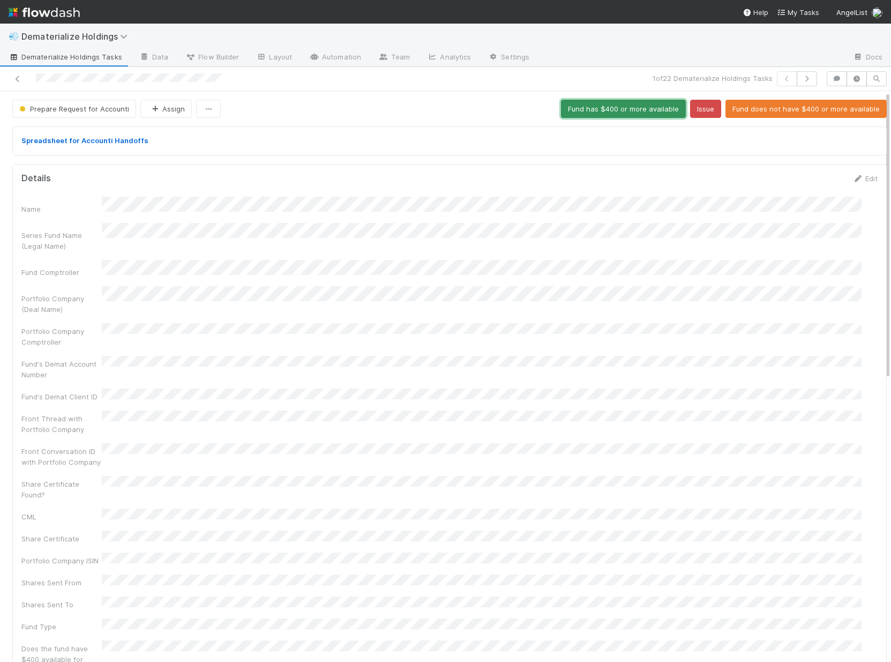
click at [611, 106] on button "Fund has $400 or more available" at bounding box center [623, 109] width 125 height 18
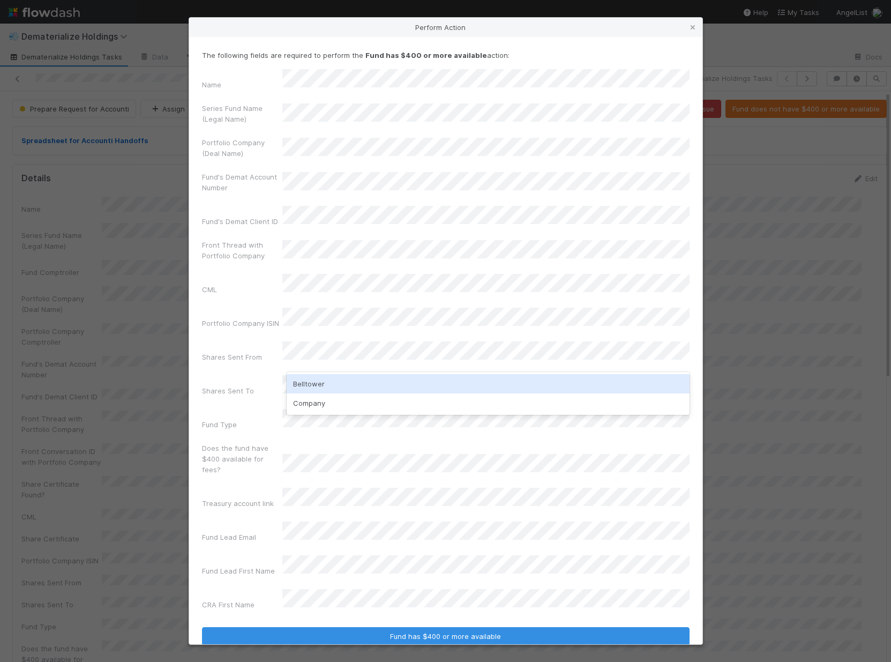
click at [359, 378] on div "Belltower" at bounding box center [488, 383] width 403 height 19
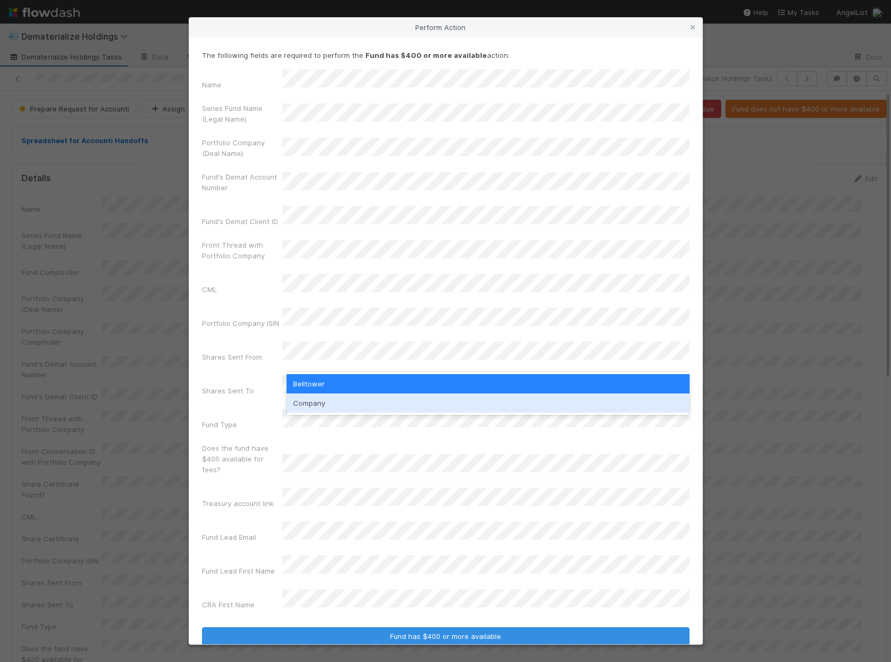
click at [353, 399] on div "Company" at bounding box center [488, 402] width 403 height 19
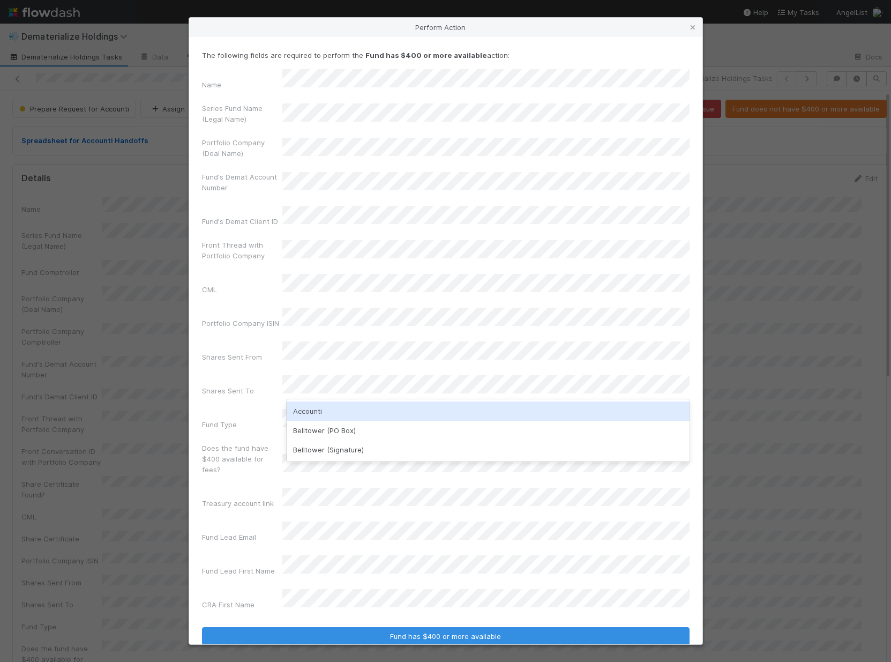
click at [355, 408] on div "Accounti" at bounding box center [488, 411] width 403 height 19
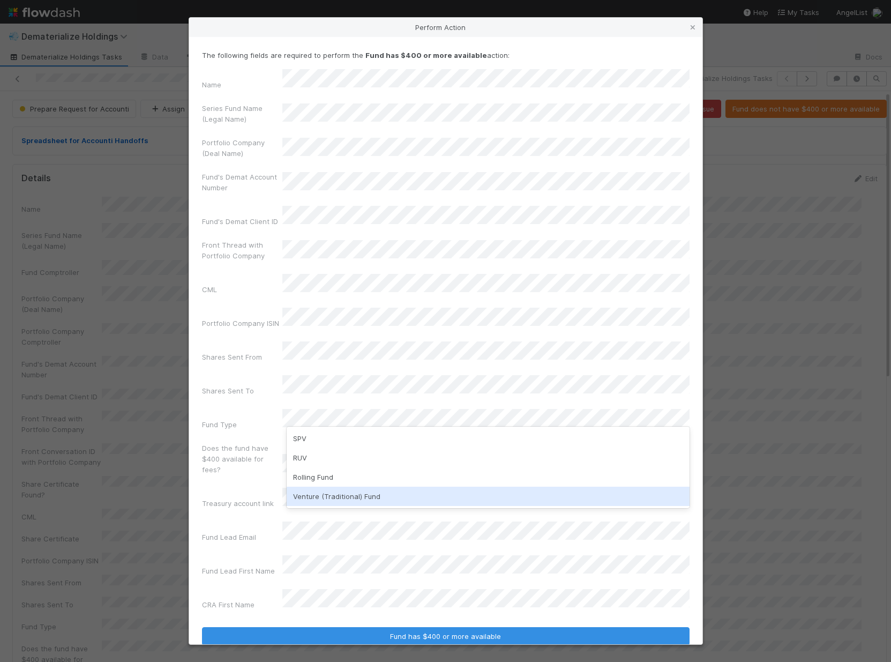
click at [336, 496] on div "Venture (Traditional) Fund" at bounding box center [488, 496] width 403 height 19
click at [318, 490] on div "No" at bounding box center [488, 491] width 403 height 19
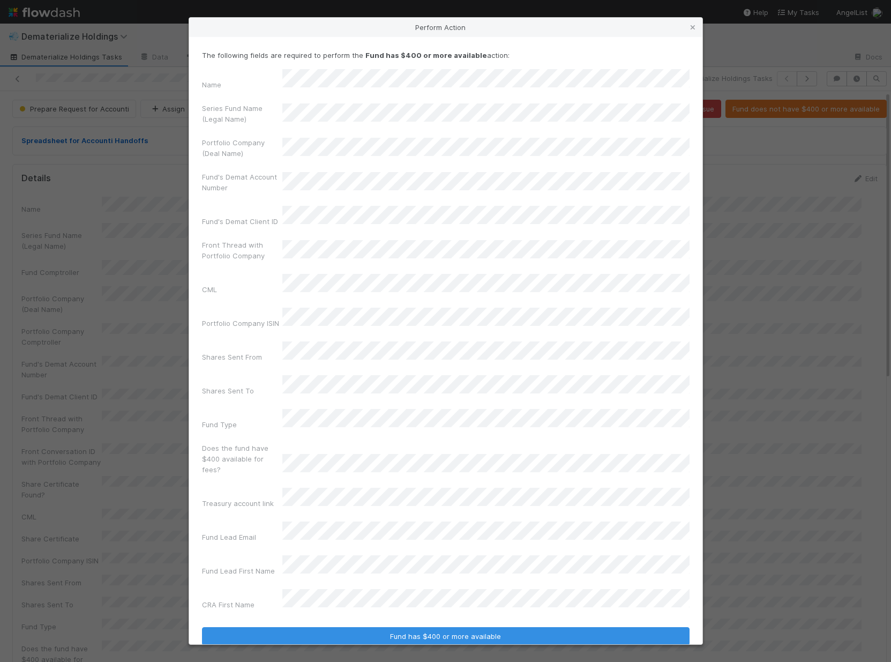
drag, startPoint x: 235, startPoint y: 471, endPoint x: 252, endPoint y: 475, distance: 17.3
click at [236, 498] on label"] "Treasury account link" at bounding box center [238, 503] width 72 height 11
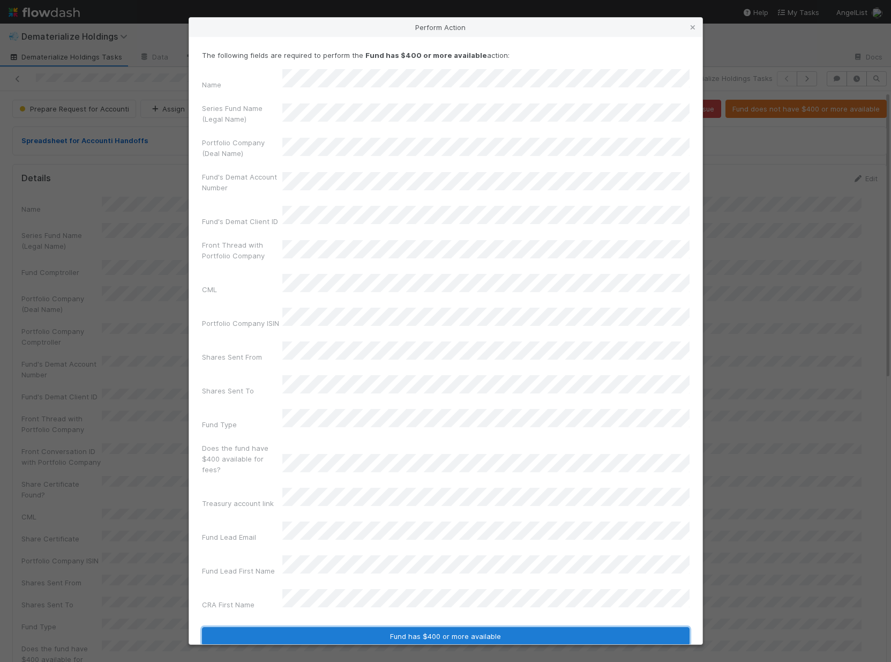
click at [431, 627] on button "Fund has $400 or more available" at bounding box center [446, 636] width 488 height 18
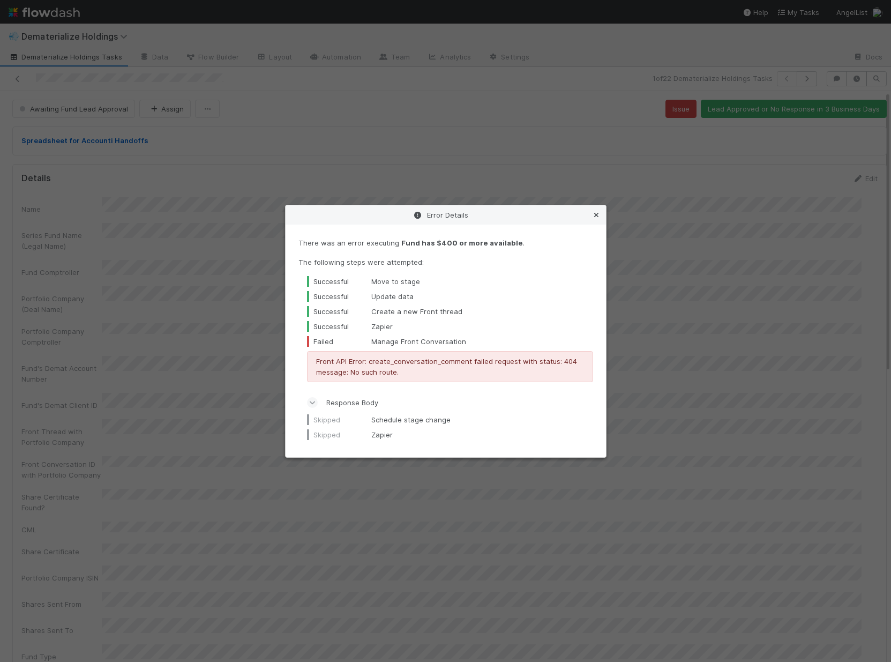
click at [599, 216] on icon at bounding box center [596, 215] width 11 height 7
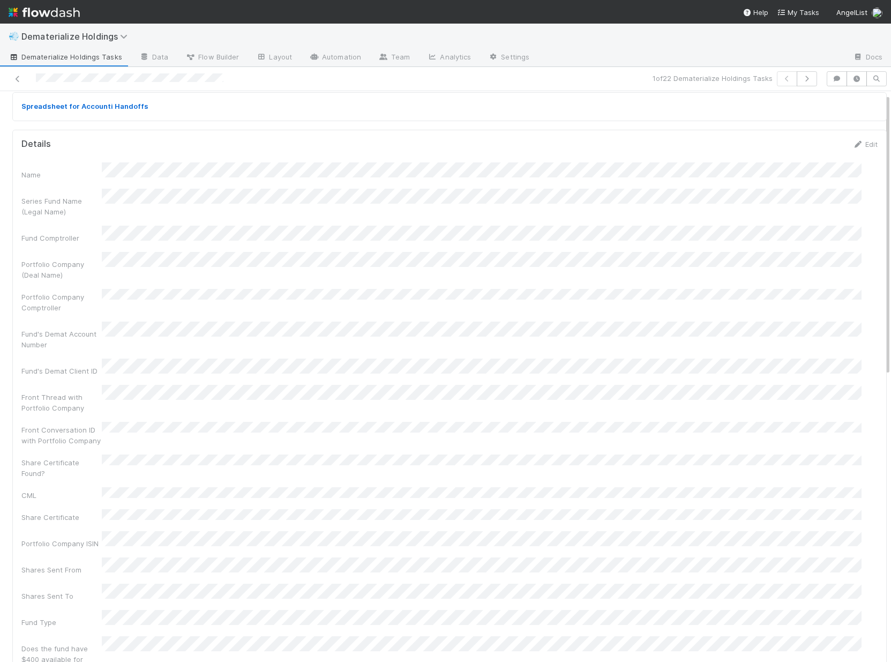
scroll to position [0, 0]
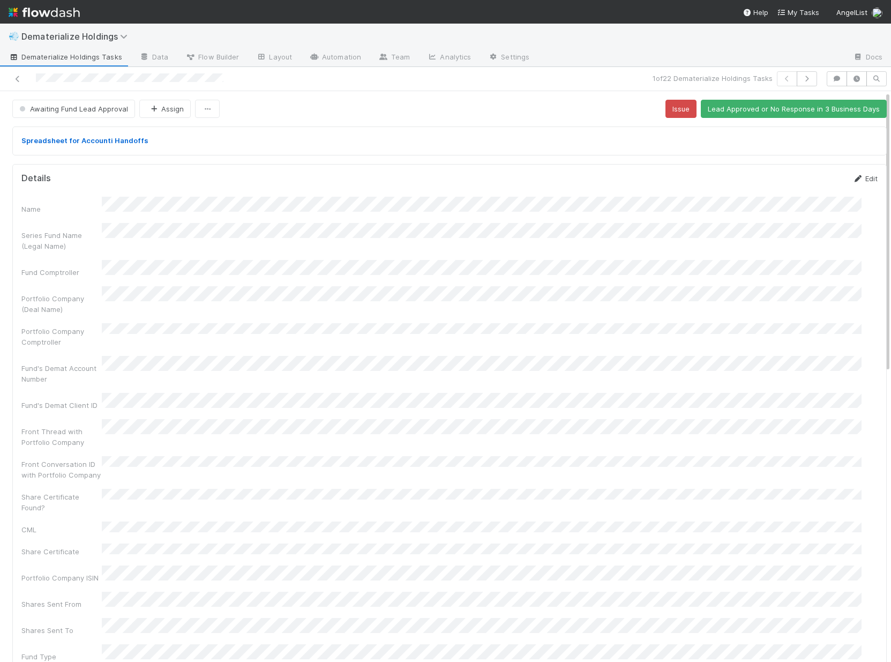
click at [742, 180] on link "Edit" at bounding box center [865, 178] width 25 height 9
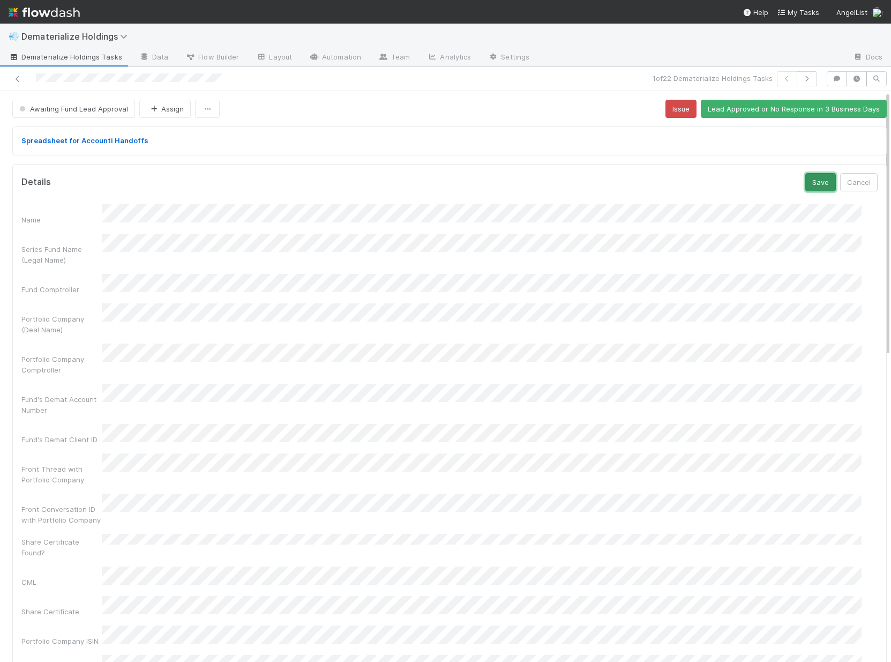
click at [742, 189] on button "Save" at bounding box center [821, 182] width 31 height 18
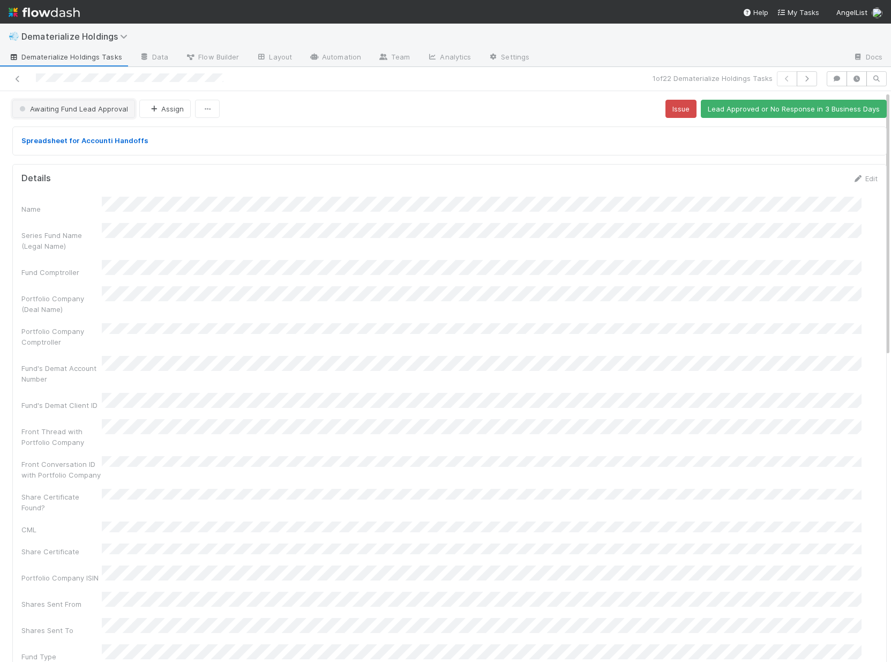
click at [112, 111] on span "Awaiting Fund Lead Approval" at bounding box center [72, 109] width 111 height 9
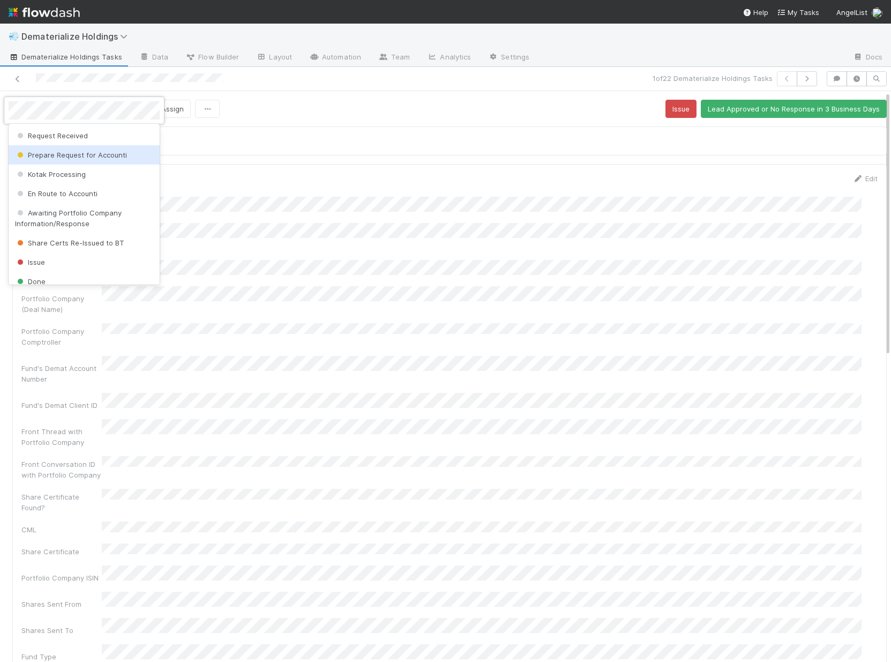
click at [96, 155] on span "Prepare Request for Accounti" at bounding box center [71, 155] width 112 height 9
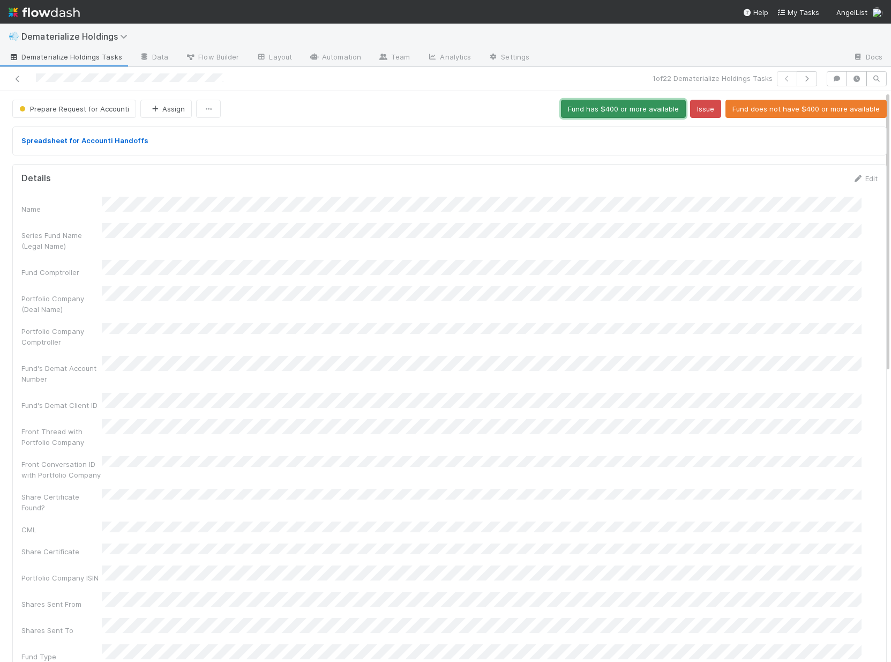
click at [588, 107] on button "Fund has $400 or more available" at bounding box center [623, 109] width 125 height 18
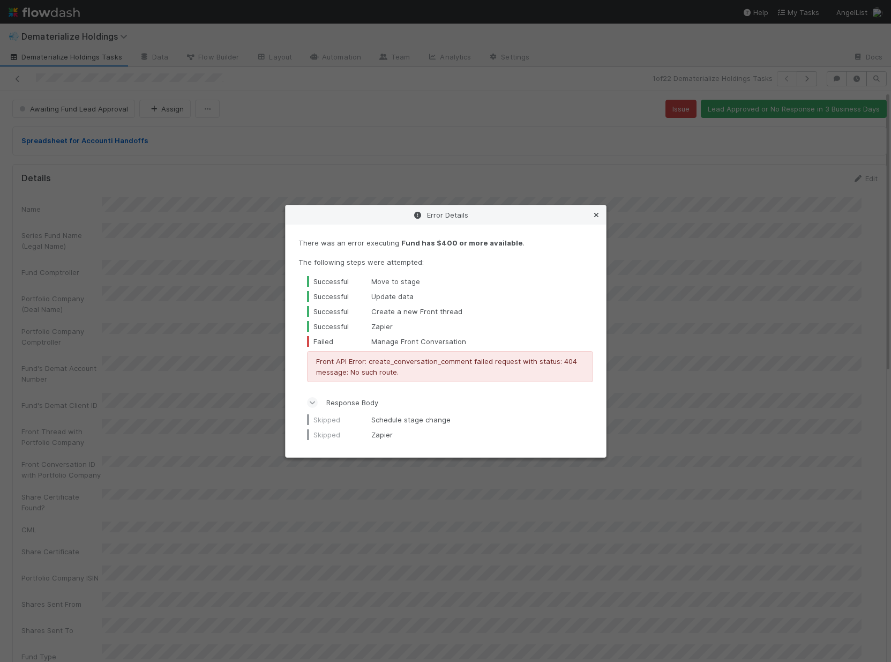
click at [600, 214] on icon at bounding box center [596, 215] width 11 height 7
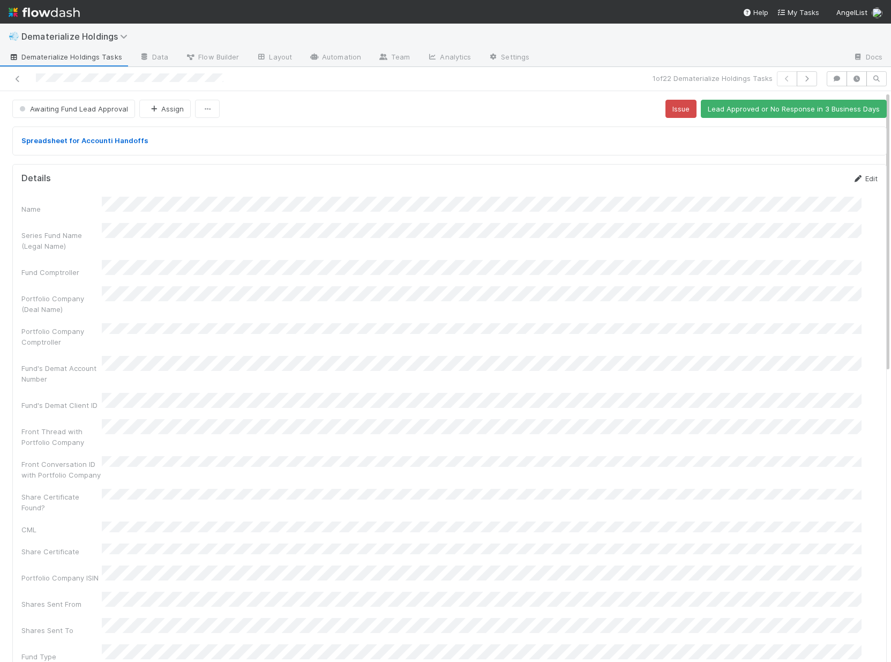
click at [742, 180] on link "Edit" at bounding box center [865, 178] width 25 height 9
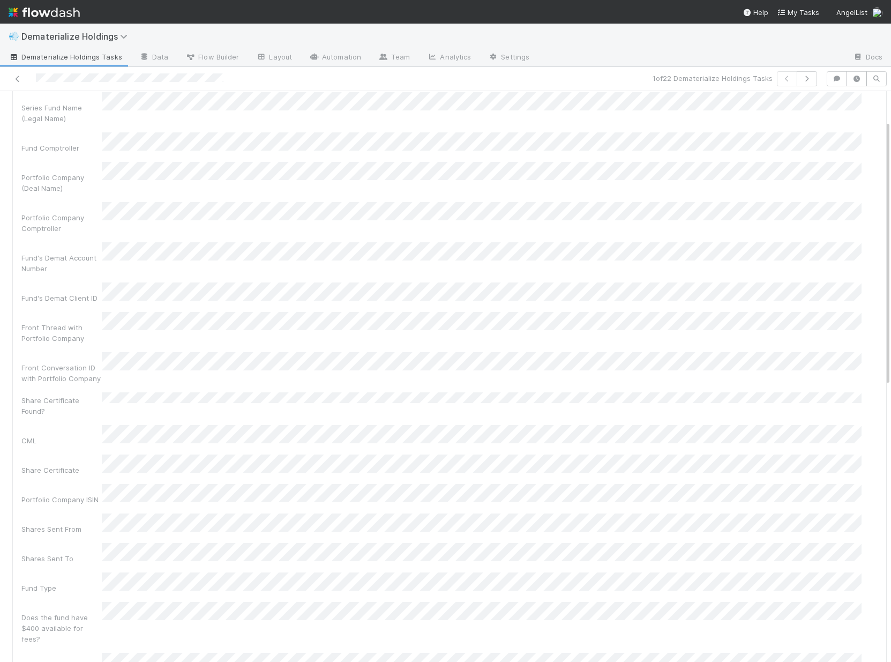
scroll to position [222, 0]
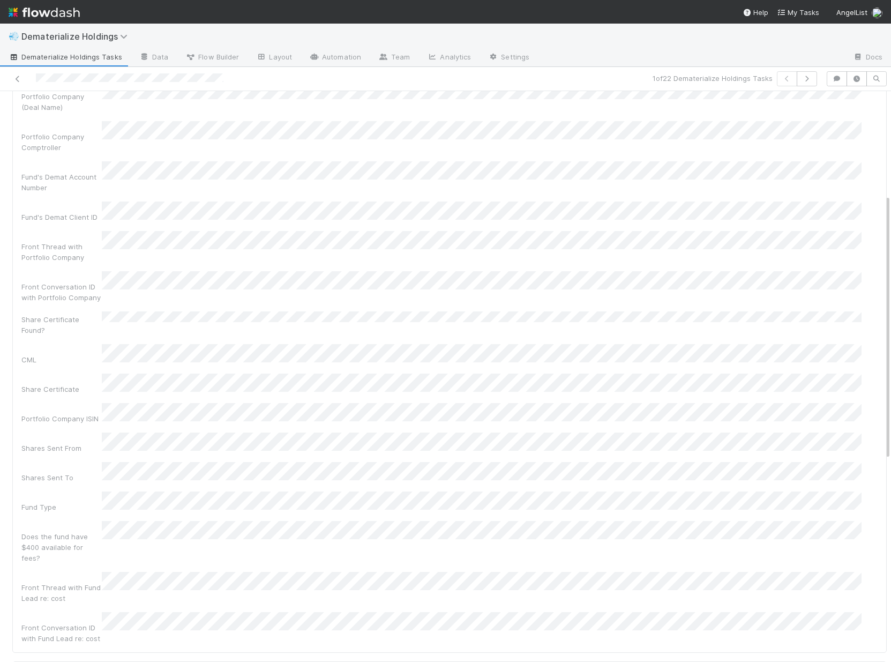
click at [8, 464] on div "Spreadsheet for Accounti Handoffs Details Save Cancel Name Series Fund Name (Le…" at bounding box center [449, 405] width 883 height 1011
click at [25, 487] on div "Name Series Fund Name (Legal Name) Fund Comptroller Portfolio Company (Deal Nam…" at bounding box center [449, 313] width 857 height 662
click at [0, 493] on div "Spreadsheet for Accounti Handoffs Details Save Cancel Name Series Fund Name (Le…" at bounding box center [450, 542] width 900 height 1284
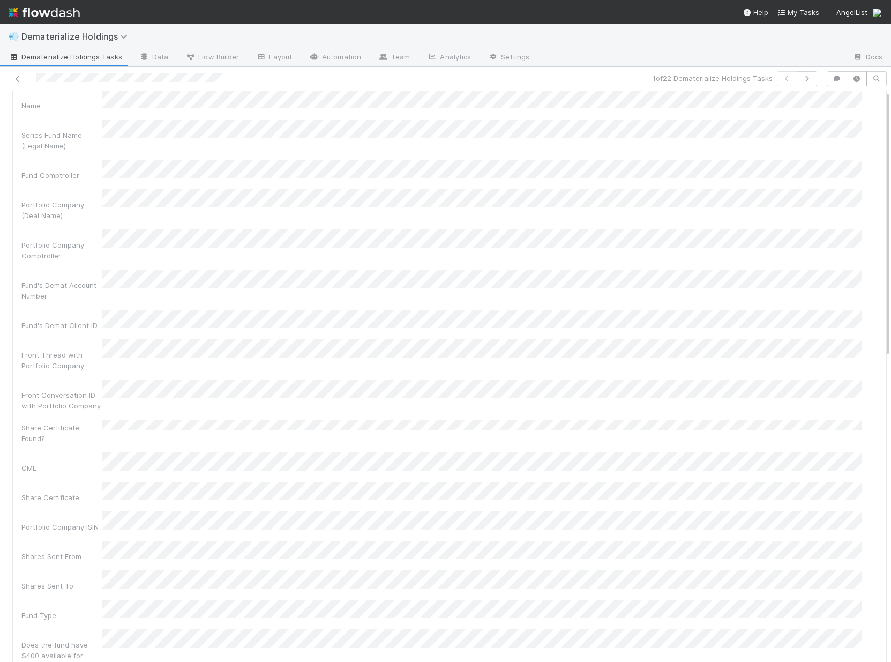
scroll to position [0, 0]
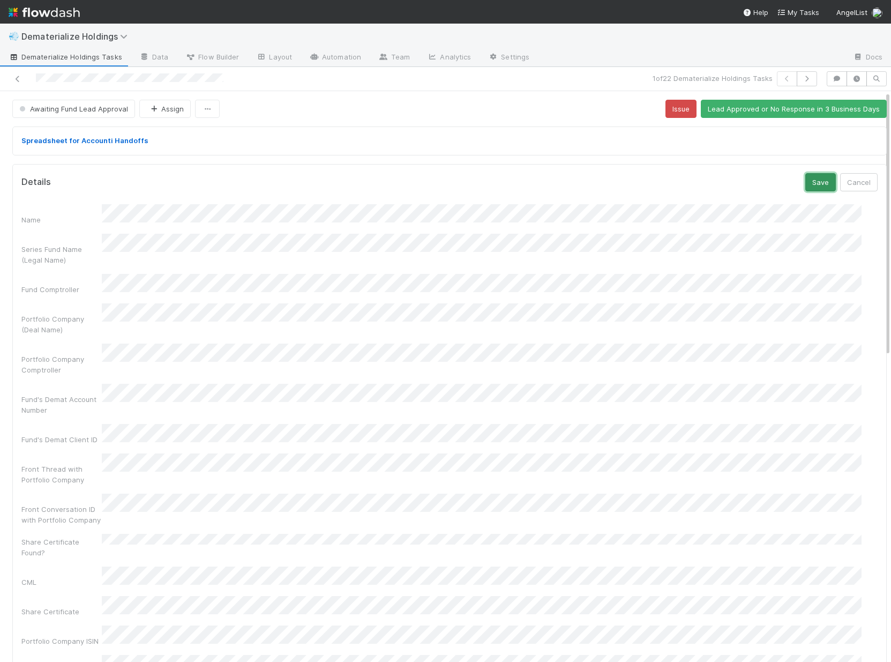
click at [742, 186] on button "Save" at bounding box center [821, 182] width 31 height 18
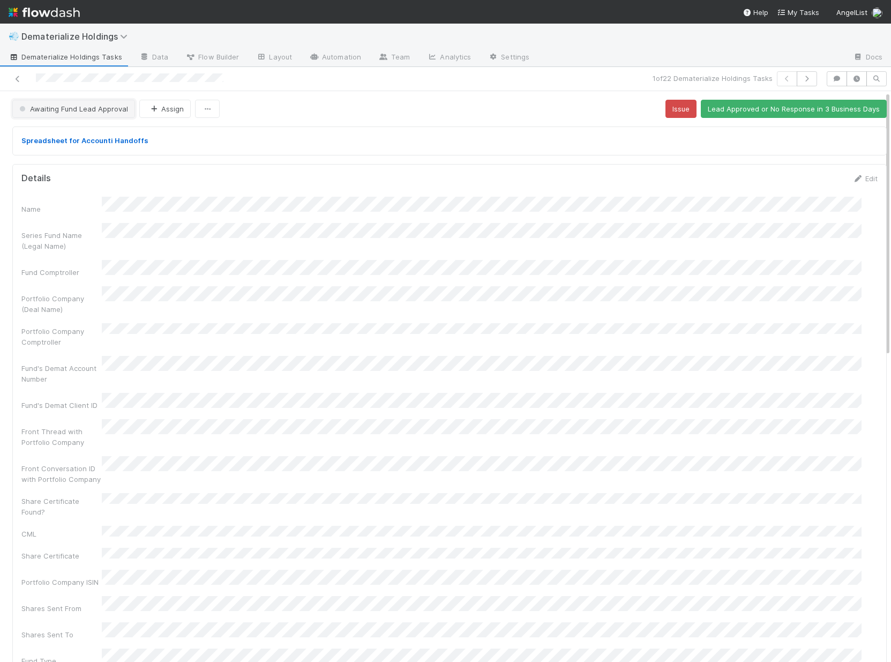
click at [69, 111] on span "Awaiting Fund Lead Approval" at bounding box center [72, 109] width 111 height 9
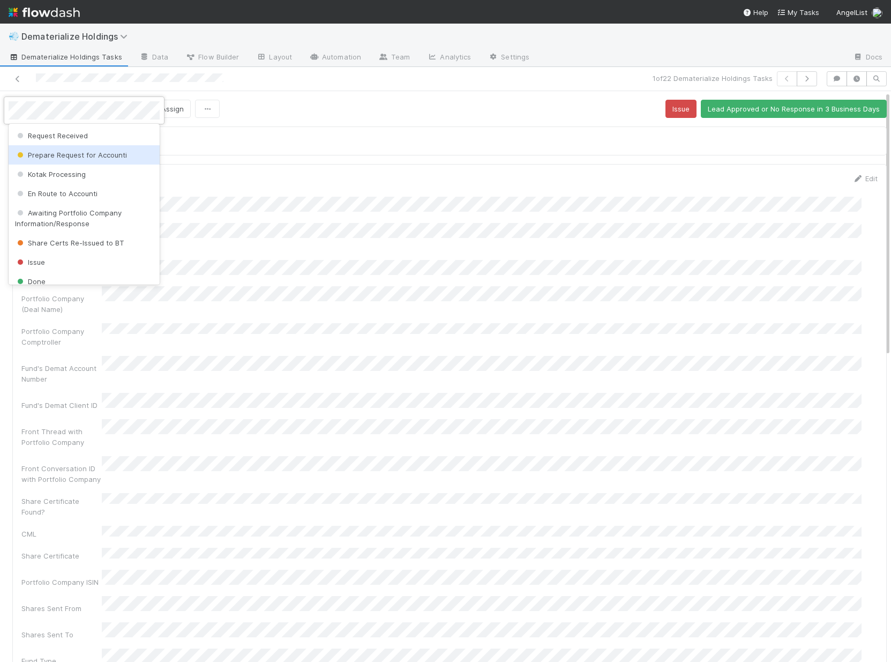
click at [82, 156] on span "Prepare Request for Accounti" at bounding box center [71, 155] width 112 height 9
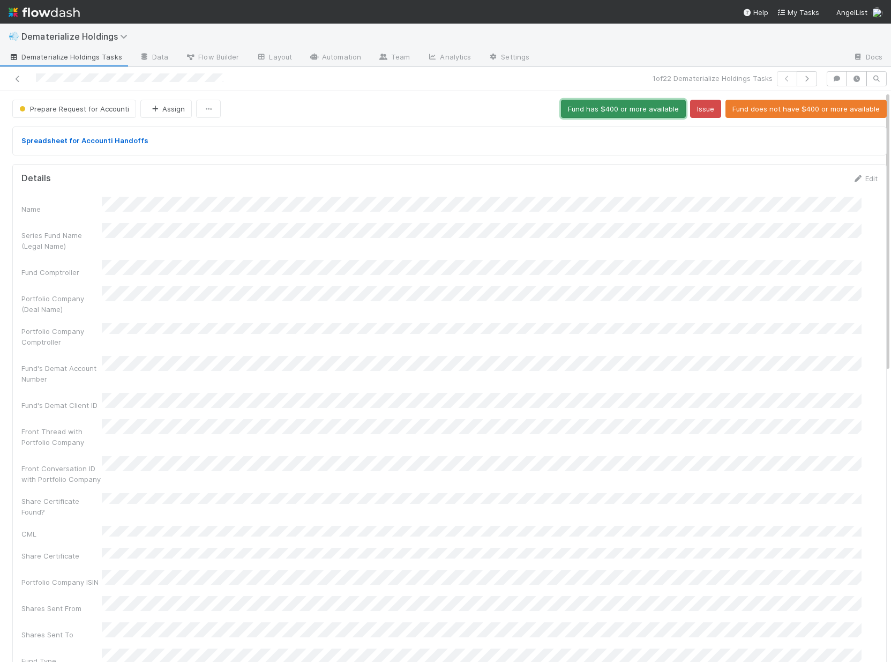
click at [589, 108] on button "Fund has $400 or more available" at bounding box center [623, 109] width 125 height 18
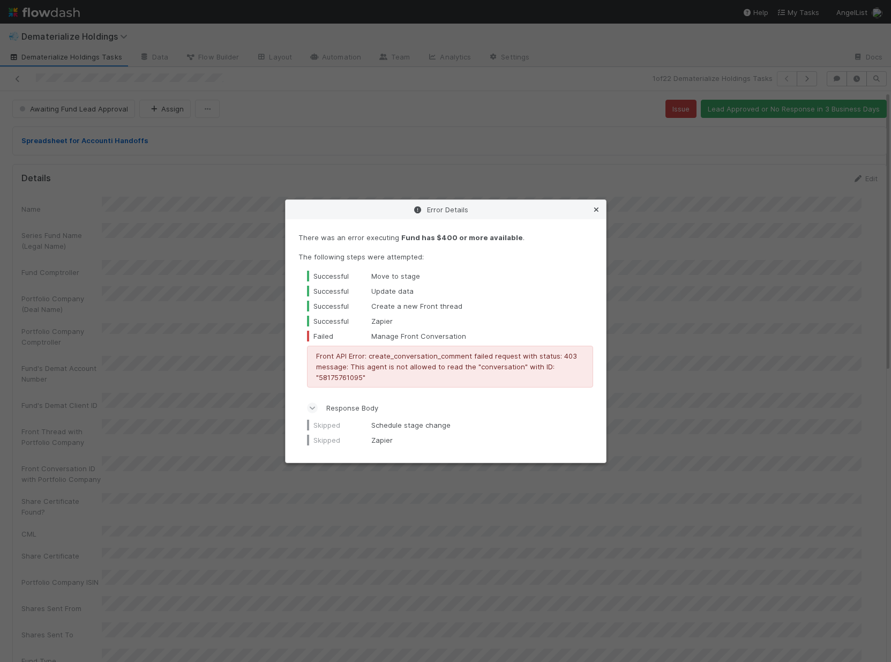
click at [600, 209] on icon at bounding box center [596, 209] width 11 height 7
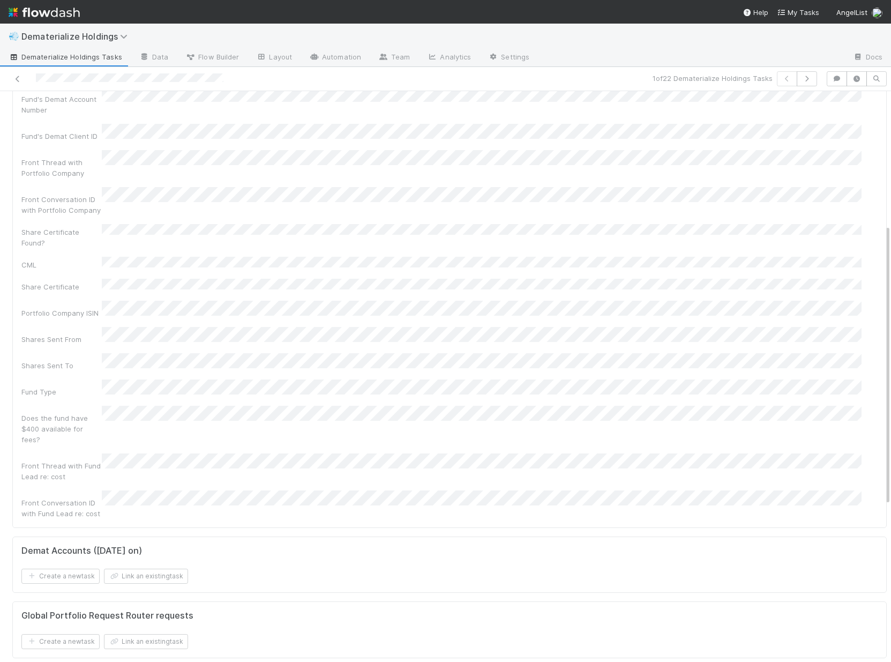
scroll to position [269, 0]
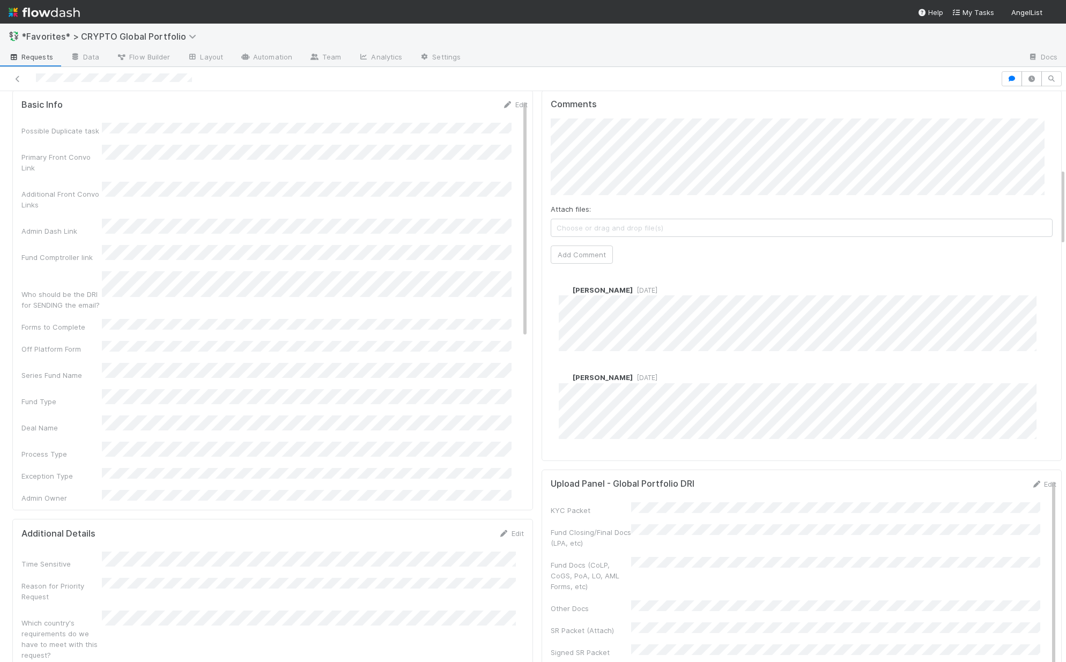
scroll to position [569, 0]
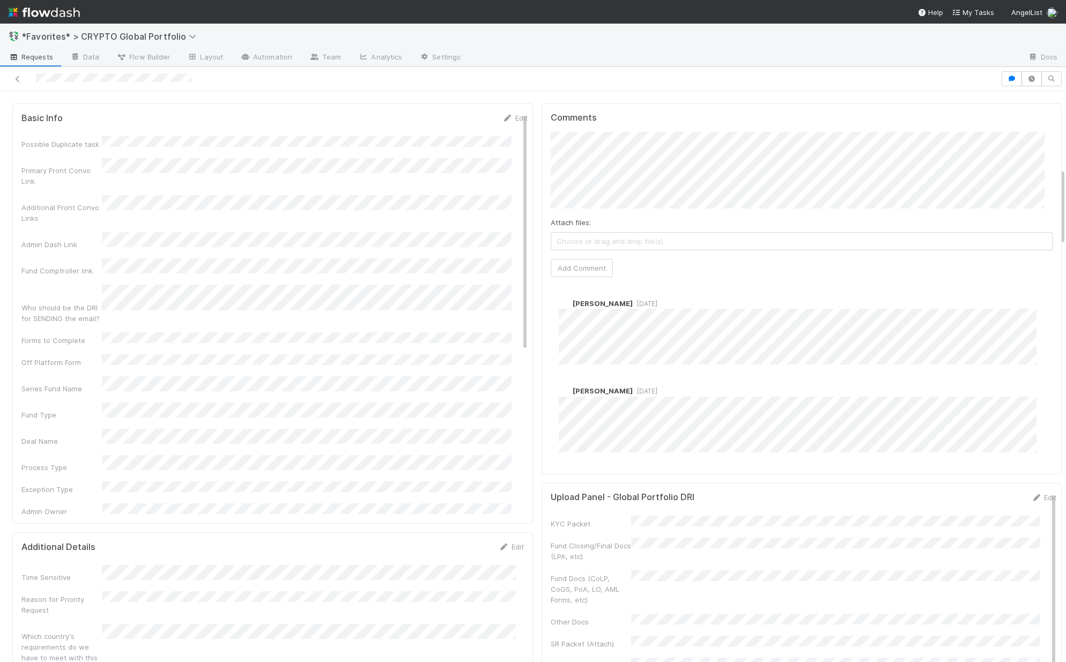
click at [551, 290] on div "Maranatha Kure [DATE]" at bounding box center [806, 327] width 510 height 75
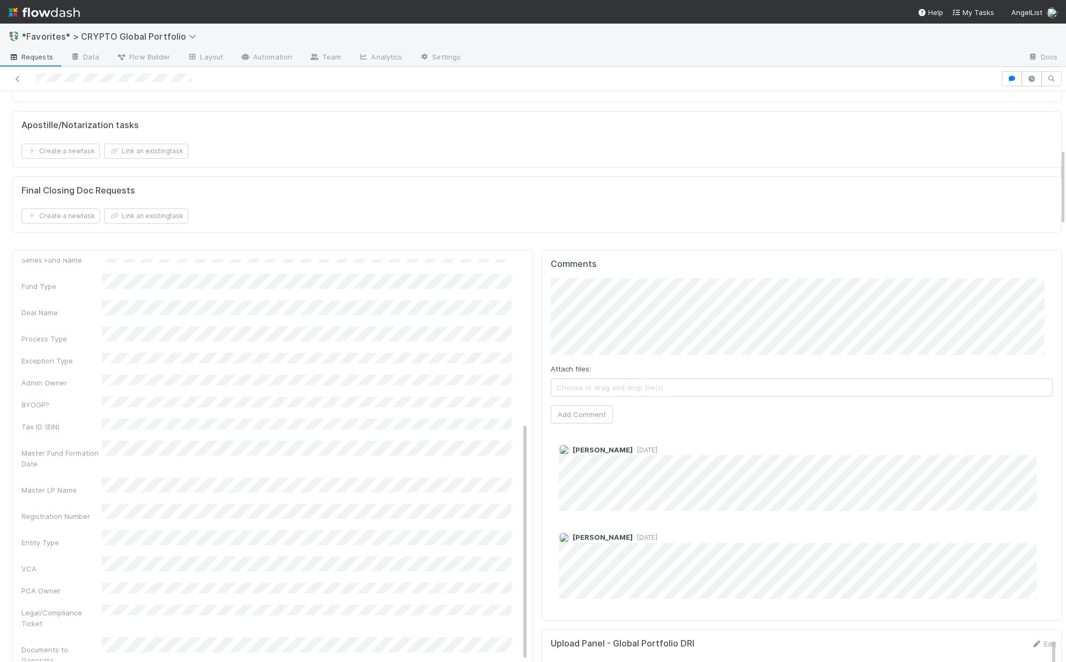
scroll to position [423, 0]
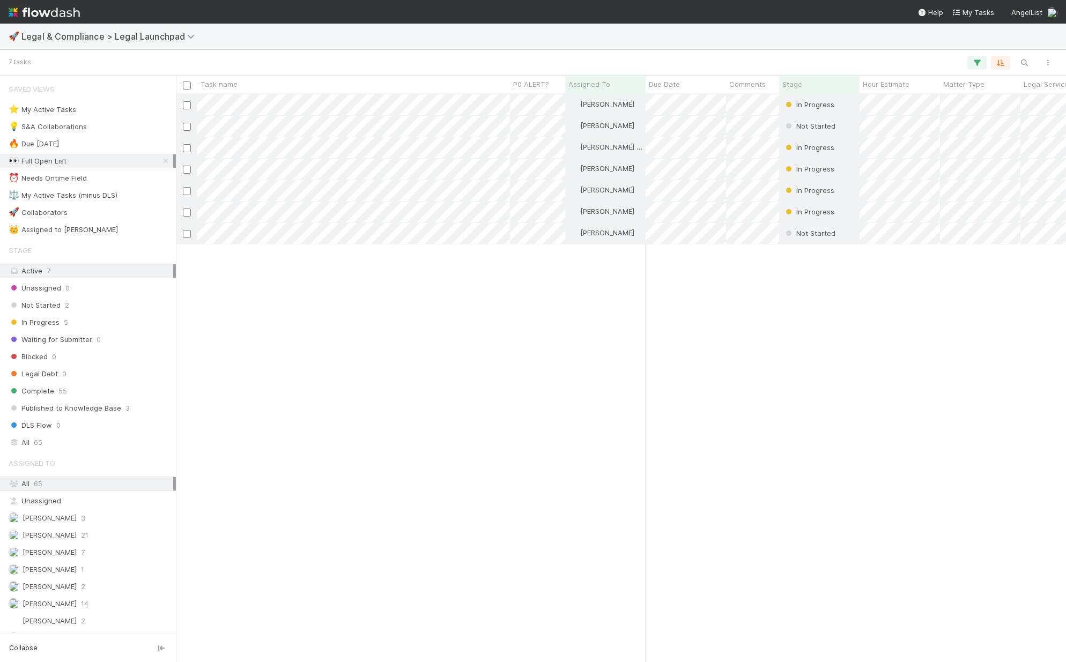
scroll to position [560, 882]
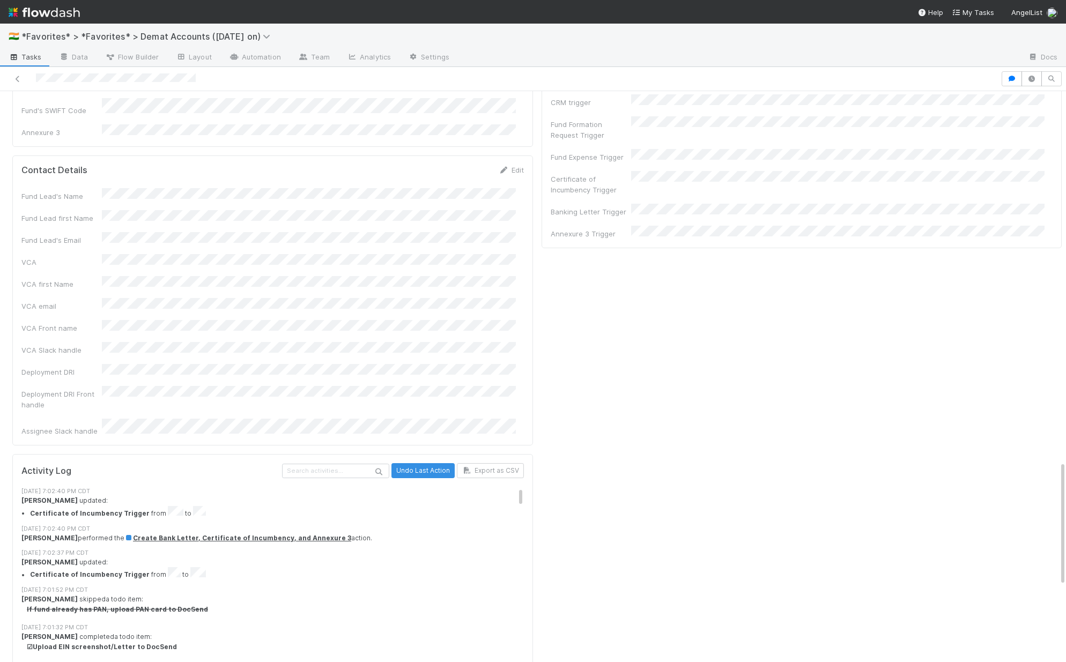
scroll to position [1682, 0]
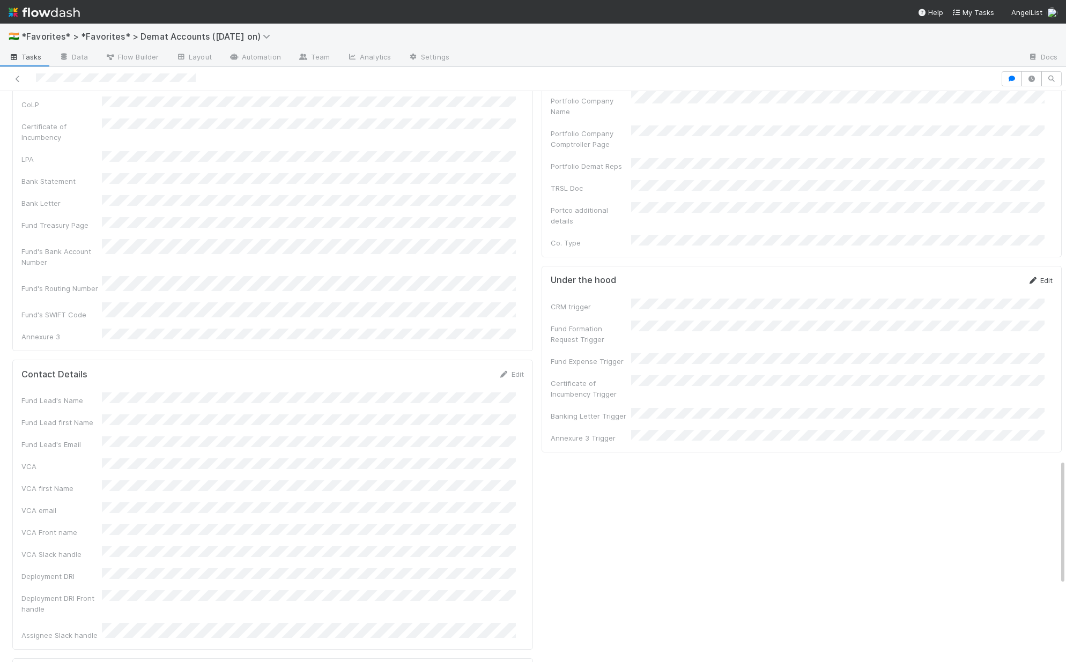
click at [1032, 276] on link "Edit" at bounding box center [1039, 280] width 25 height 9
click at [985, 275] on button "Save" at bounding box center [995, 284] width 31 height 18
click at [1027, 276] on link "Edit" at bounding box center [1039, 280] width 25 height 9
click at [990, 275] on button "Save" at bounding box center [995, 284] width 31 height 18
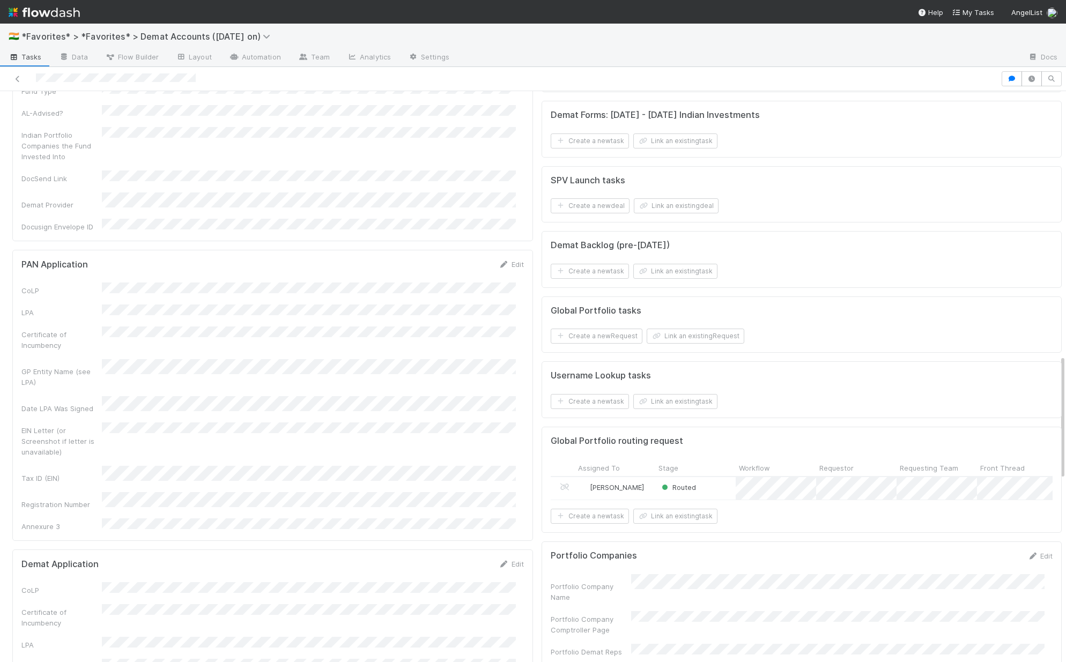
scroll to position [1202, 0]
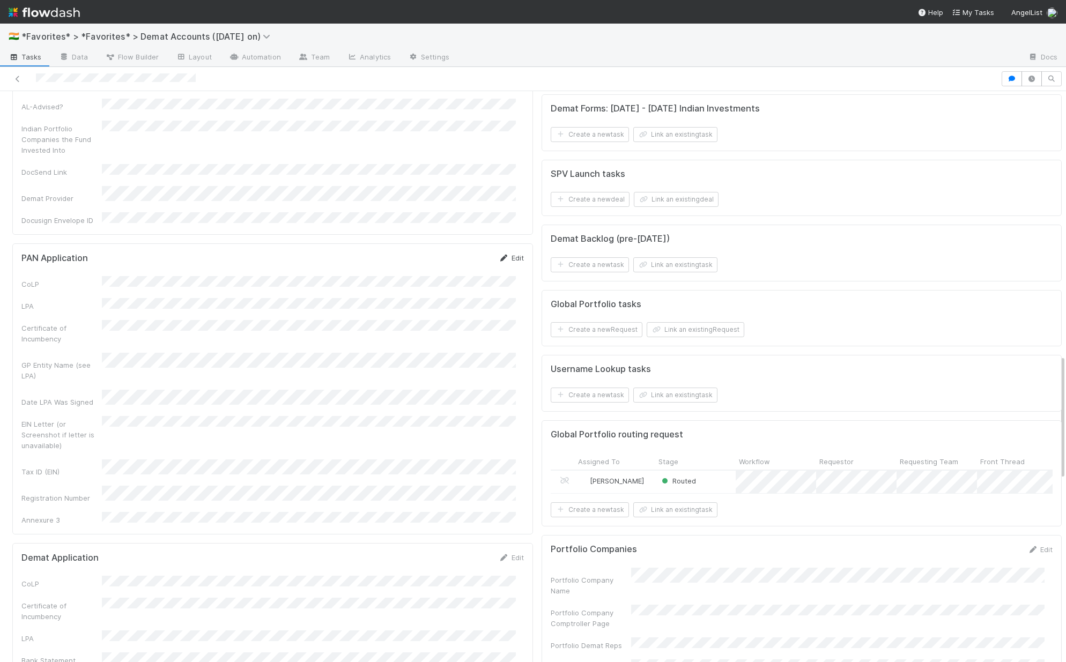
click at [511, 254] on link "Edit" at bounding box center [511, 258] width 25 height 9
click at [466, 252] on button "Save" at bounding box center [466, 261] width 31 height 18
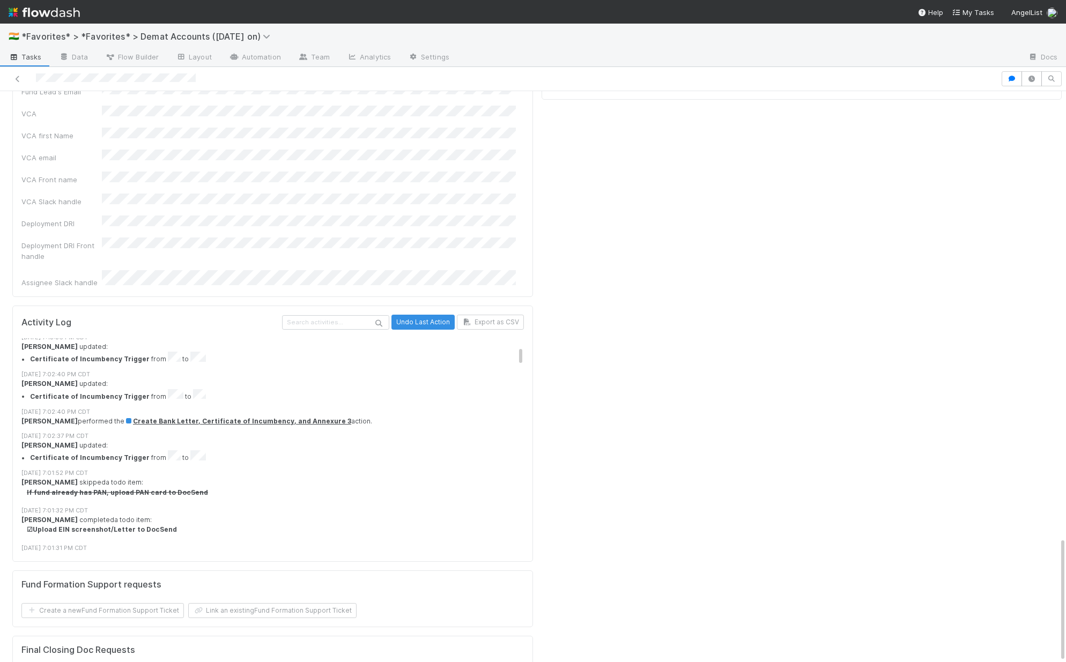
scroll to position [84, 0]
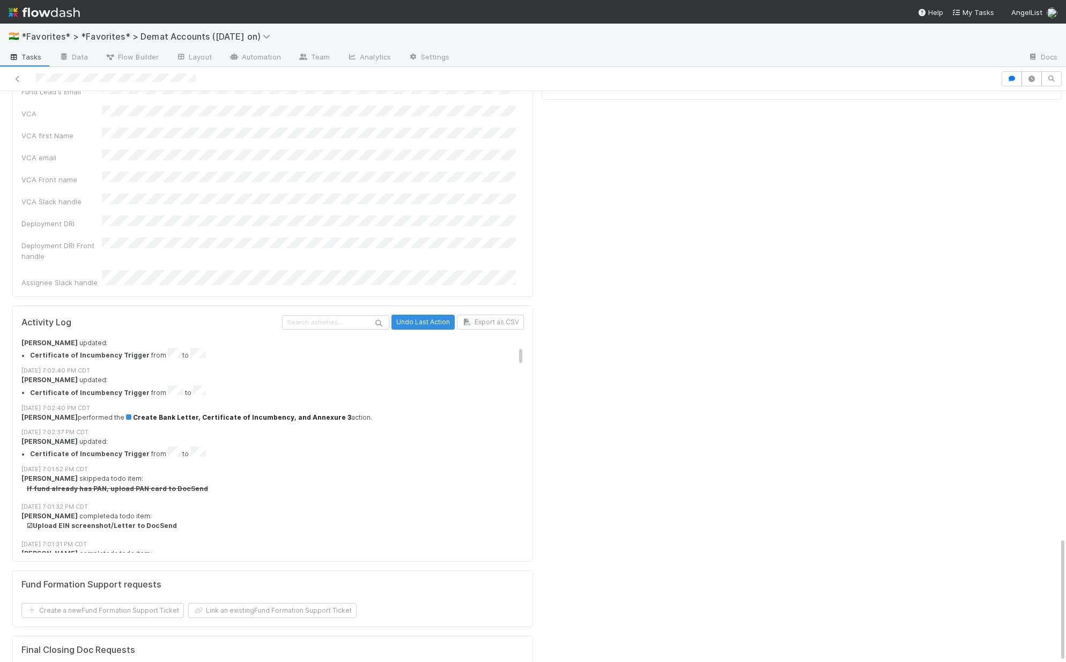
click at [203, 413] on span "Create Bank Letter, Certificate of Incumbency, and Annexure 3" at bounding box center [237, 417] width 227 height 8
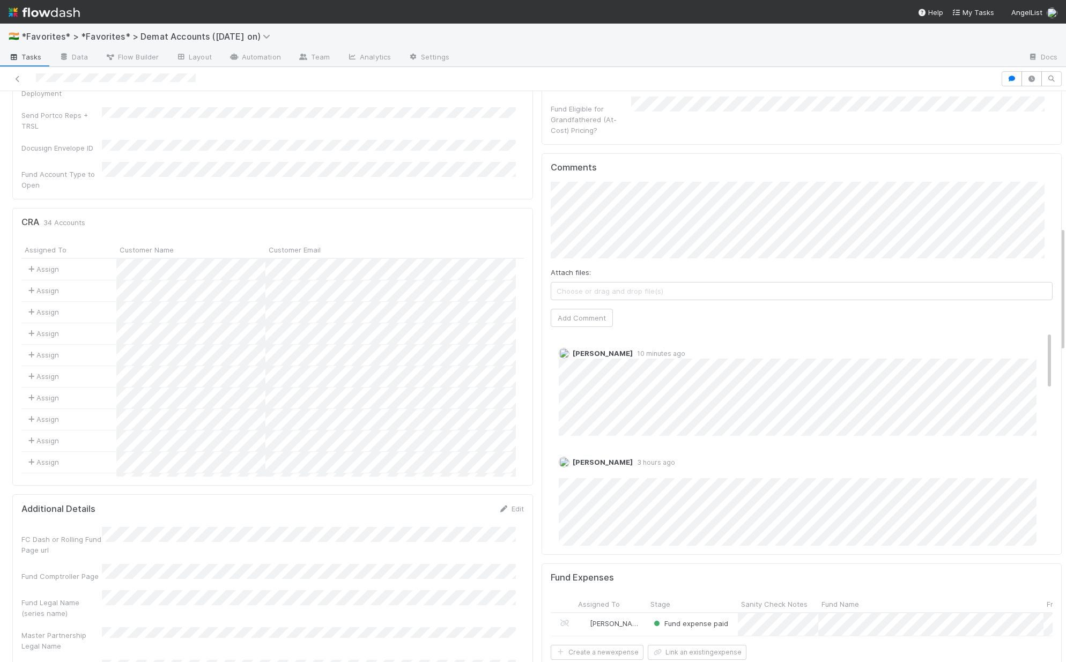
scroll to position [574, 0]
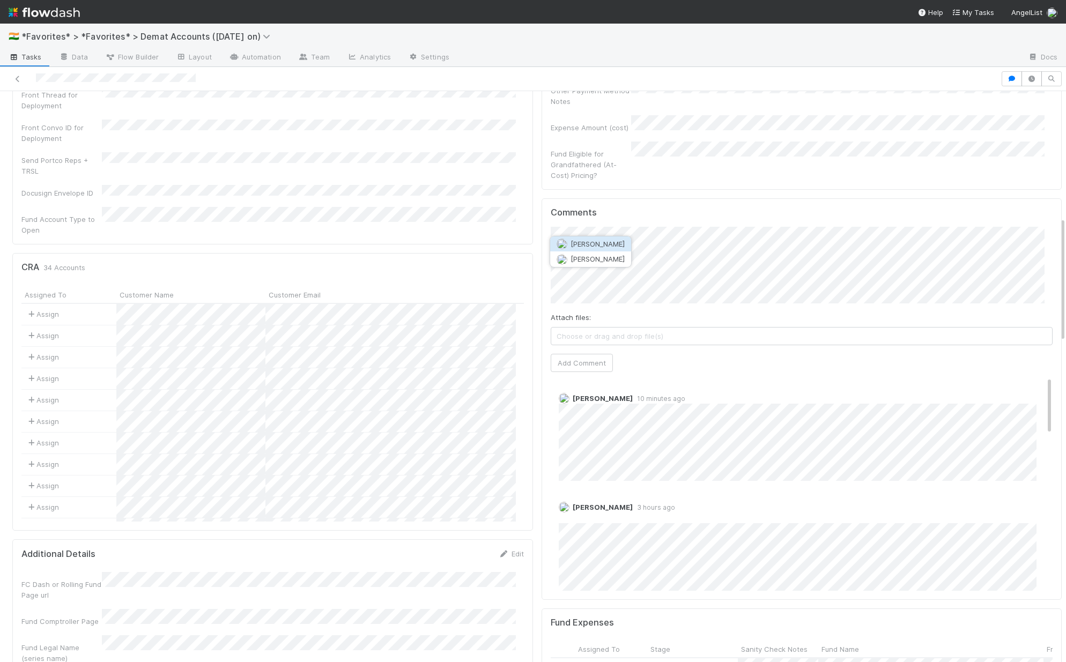
click at [607, 244] on span "Roselyn de Villa" at bounding box center [597, 244] width 54 height 9
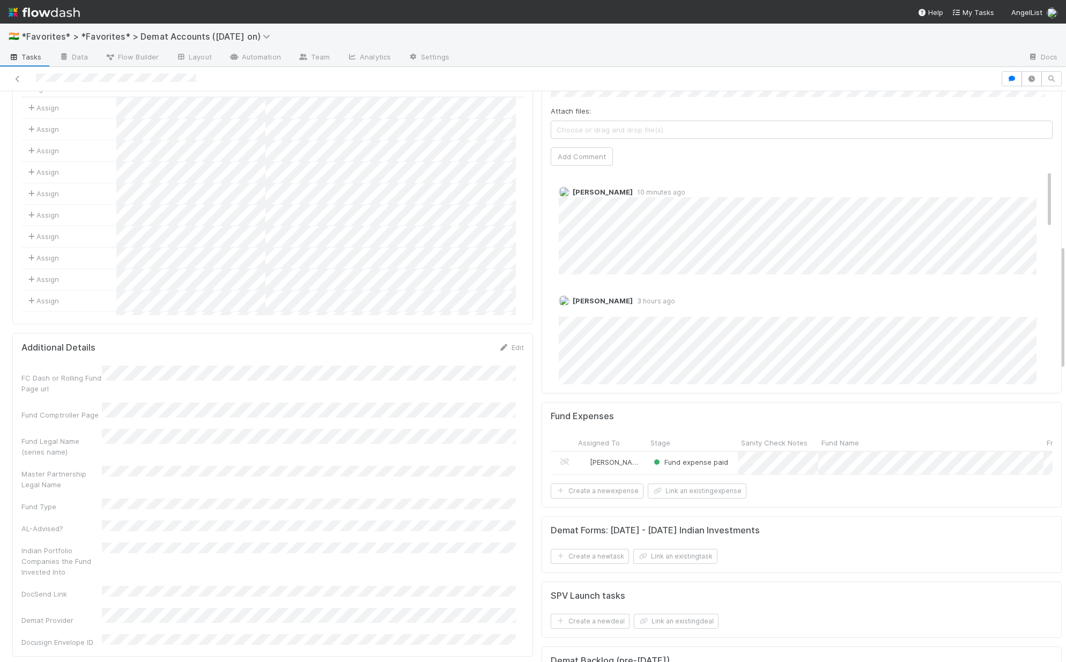
scroll to position [702, 0]
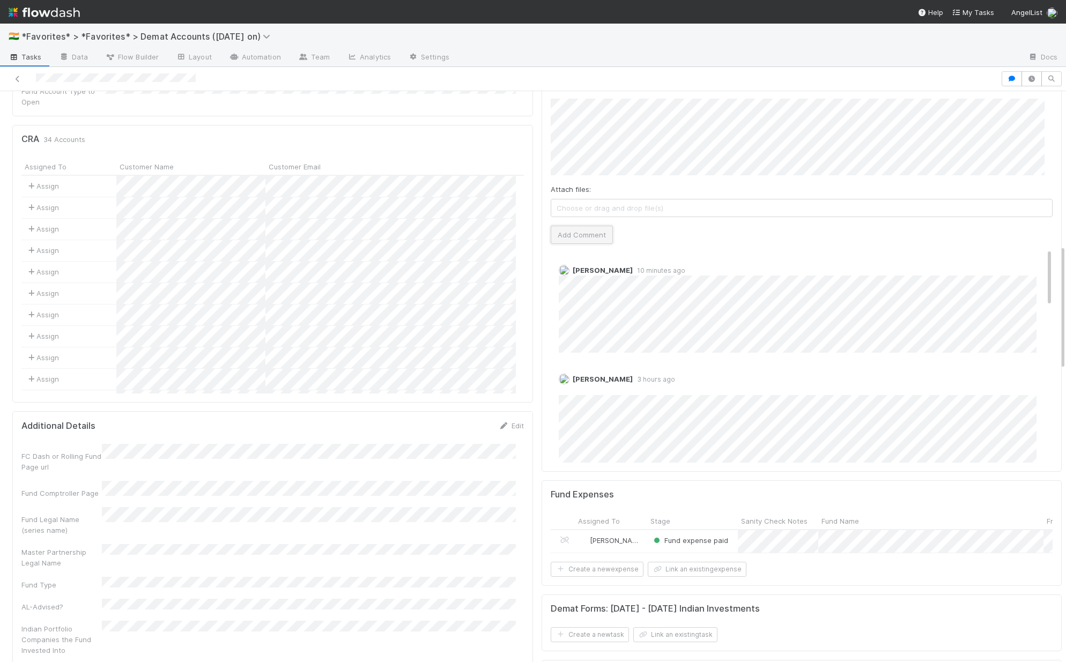
click at [582, 226] on button "Add Comment" at bounding box center [582, 235] width 62 height 18
click at [508, 421] on link "Edit" at bounding box center [511, 425] width 25 height 9
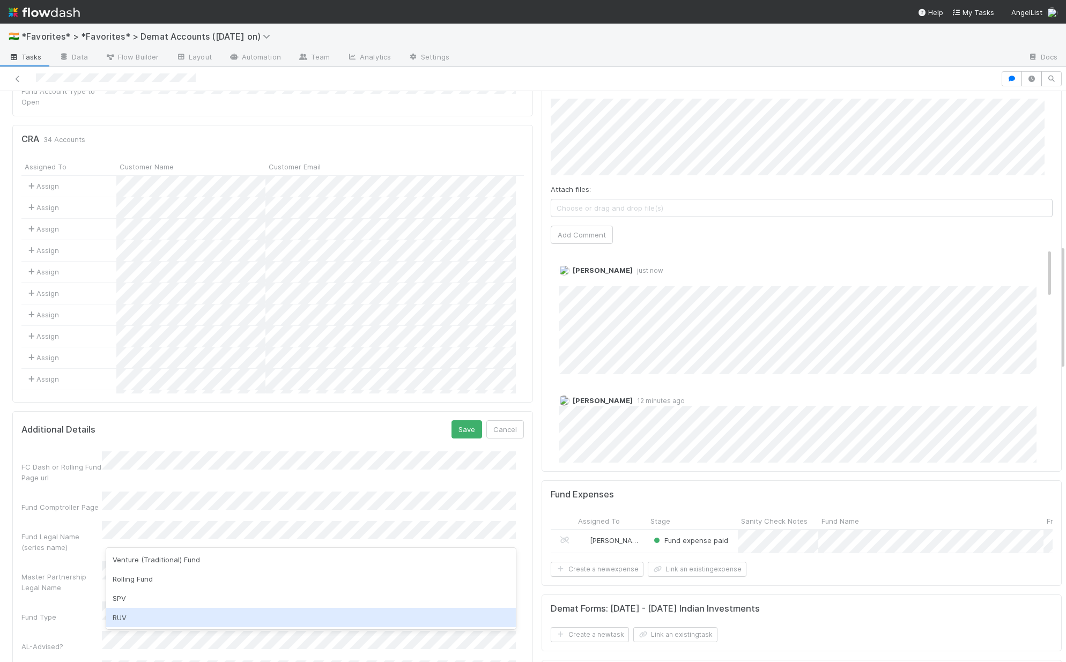
click at [199, 610] on div "RUV" at bounding box center [311, 617] width 410 height 19
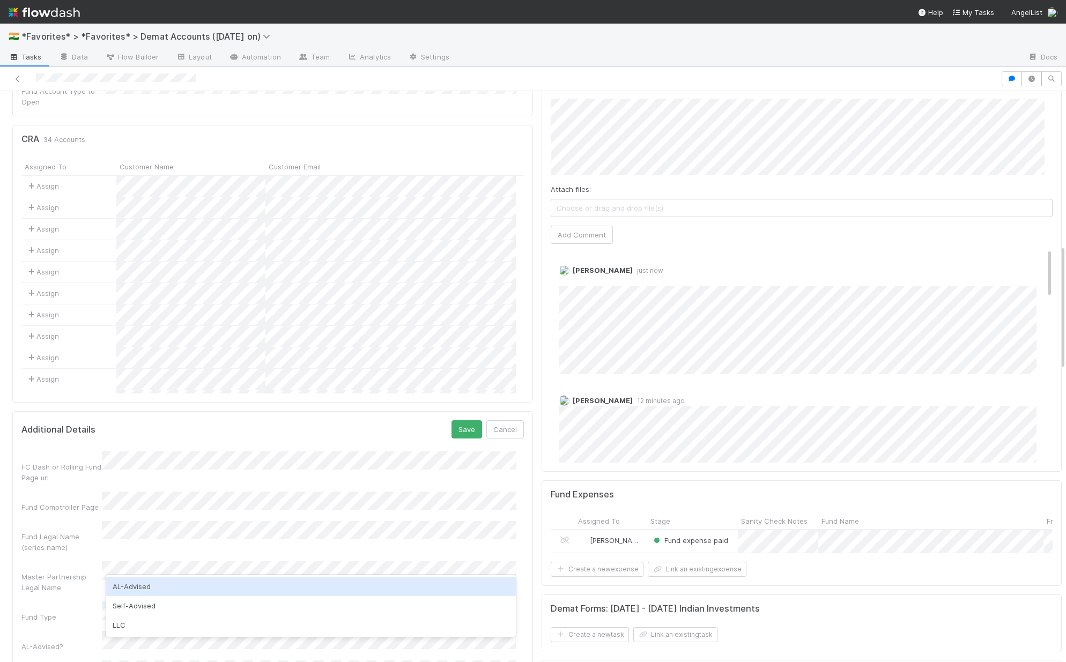
click at [174, 589] on div "AL-Advised" at bounding box center [311, 586] width 410 height 19
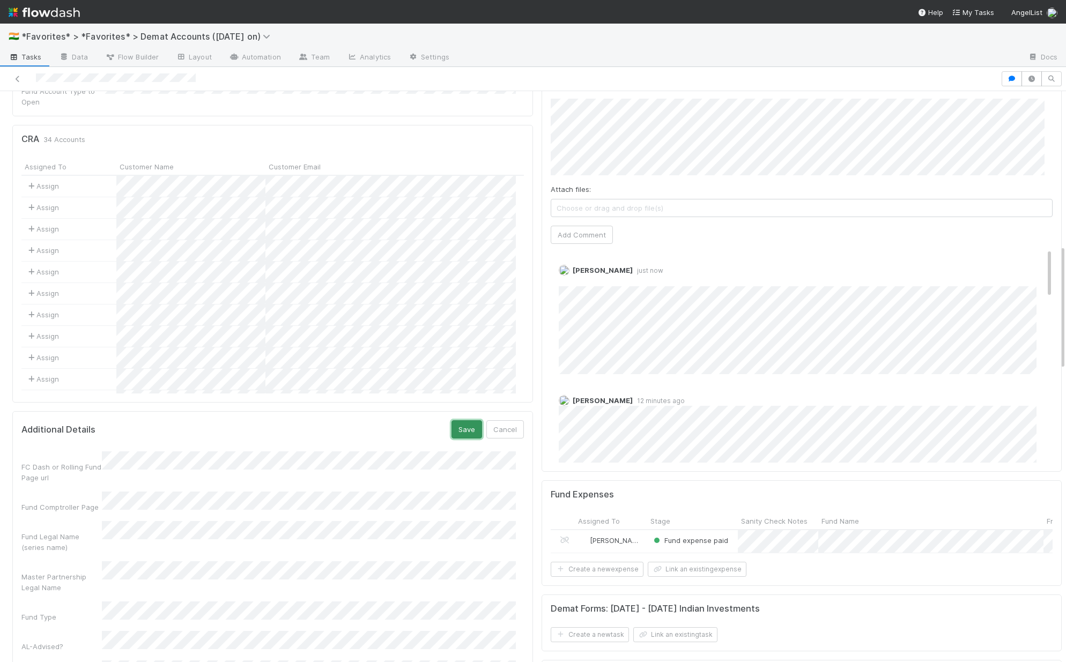
click at [456, 420] on button "Save" at bounding box center [466, 429] width 31 height 18
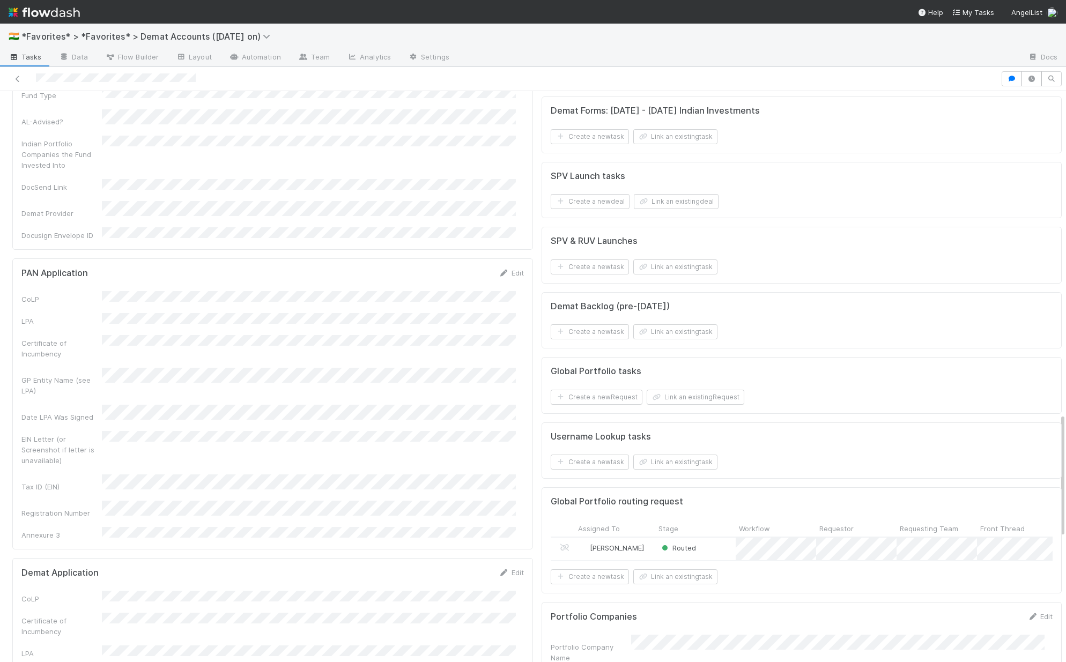
scroll to position [1616, 0]
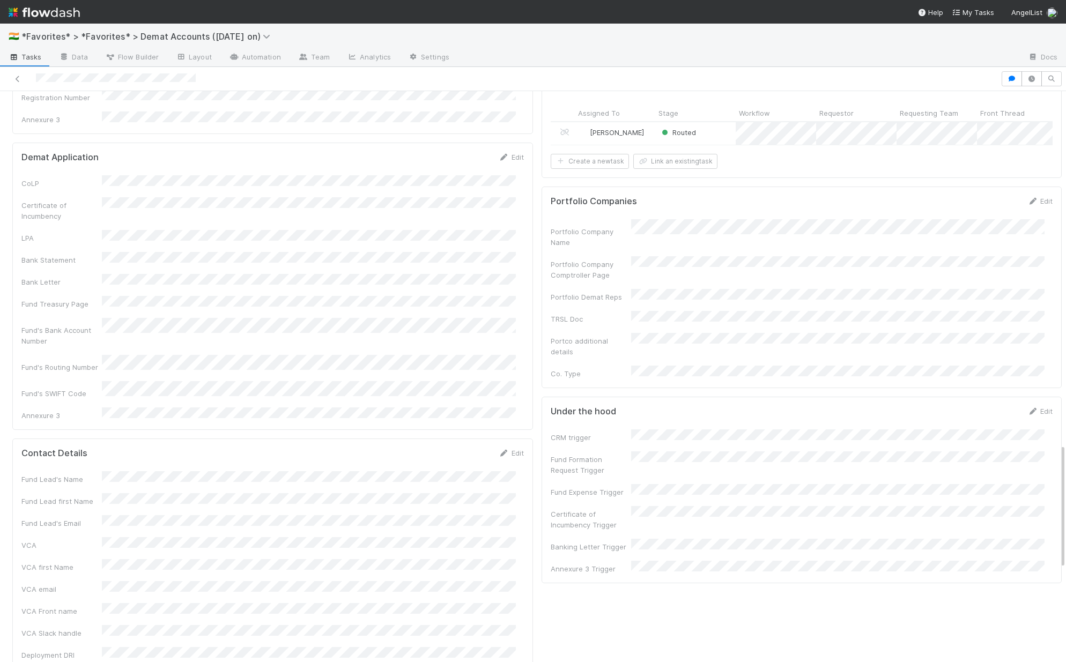
click at [1036, 406] on div "Under the hood Edit" at bounding box center [802, 411] width 518 height 11
click at [1027, 407] on link "Edit" at bounding box center [1039, 411] width 25 height 9
click at [980, 406] on button "Save" at bounding box center [995, 415] width 31 height 18
click at [1027, 407] on link "Edit" at bounding box center [1039, 411] width 25 height 9
click at [980, 406] on button "Save" at bounding box center [995, 415] width 31 height 18
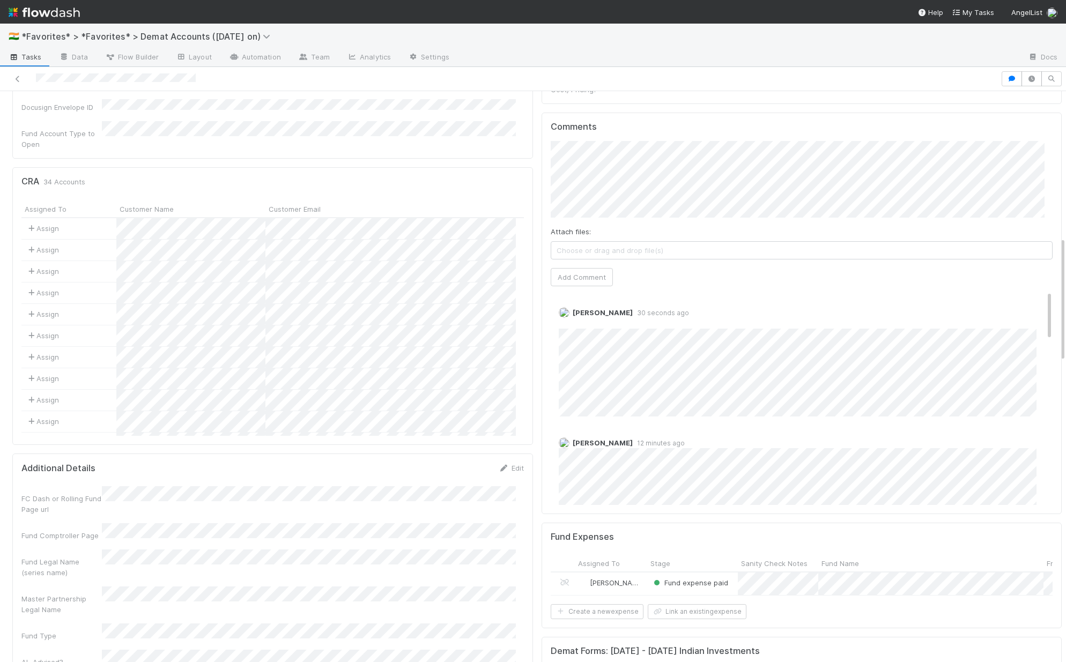
scroll to position [651, 0]
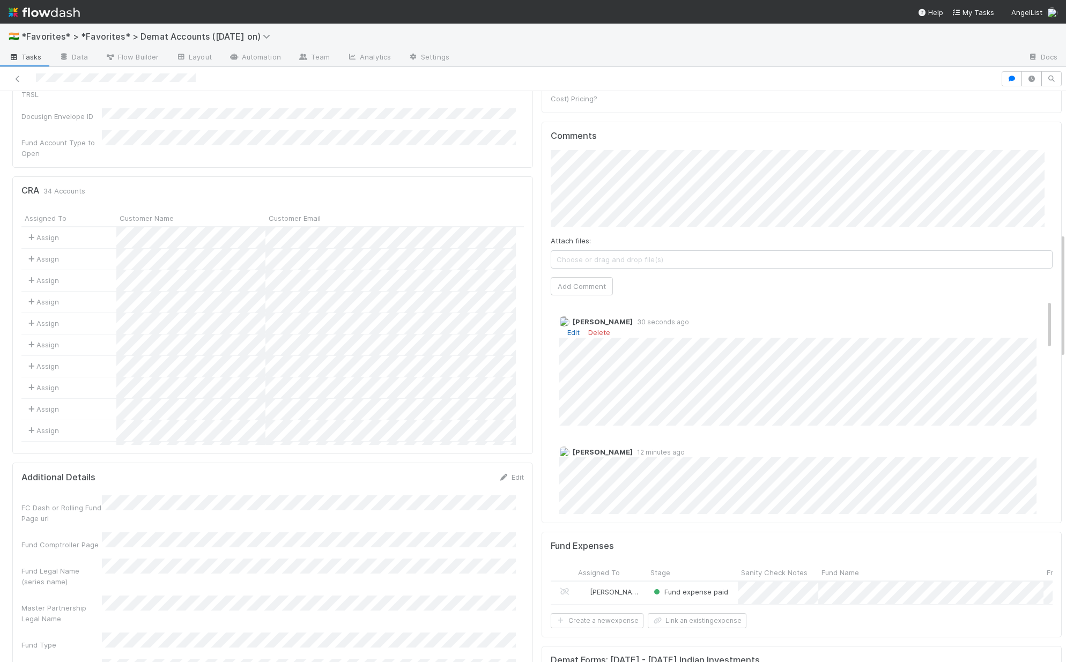
click at [567, 328] on link "Edit" at bounding box center [573, 332] width 12 height 9
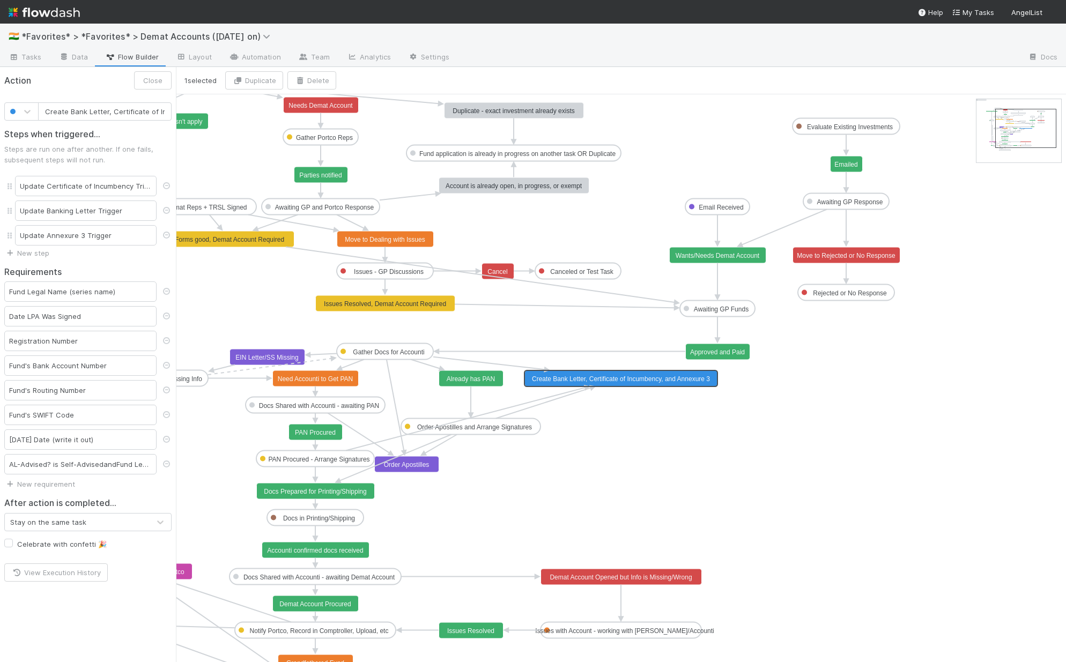
scroll to position [0, 87]
click at [273, 56] on link "Automation" at bounding box center [254, 57] width 69 height 17
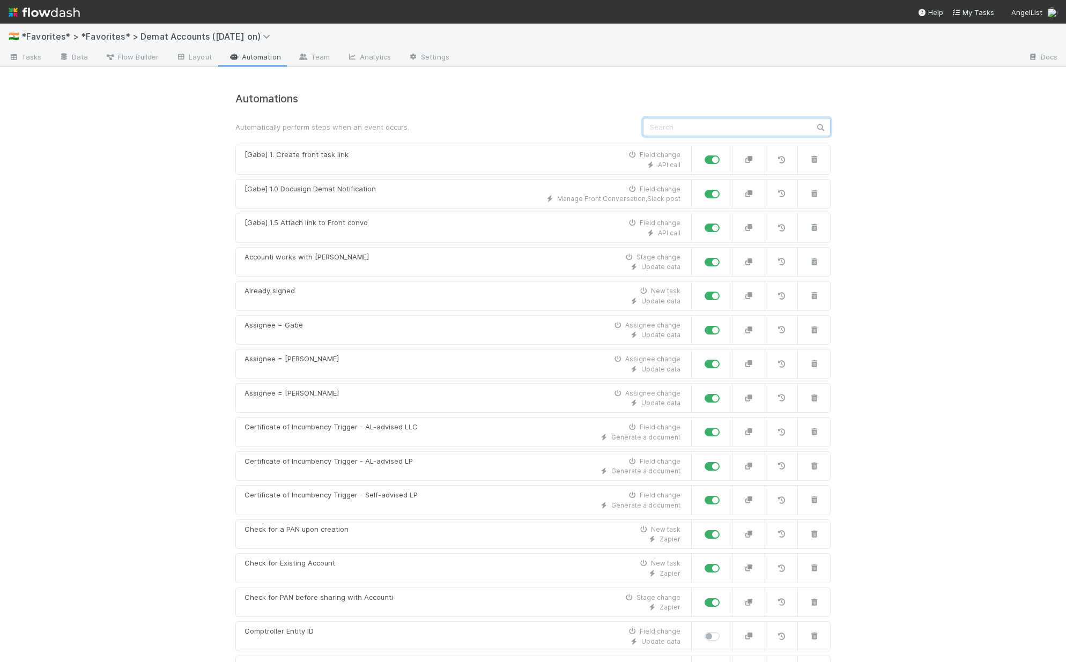
click at [723, 133] on input "text" at bounding box center [737, 127] width 188 height 18
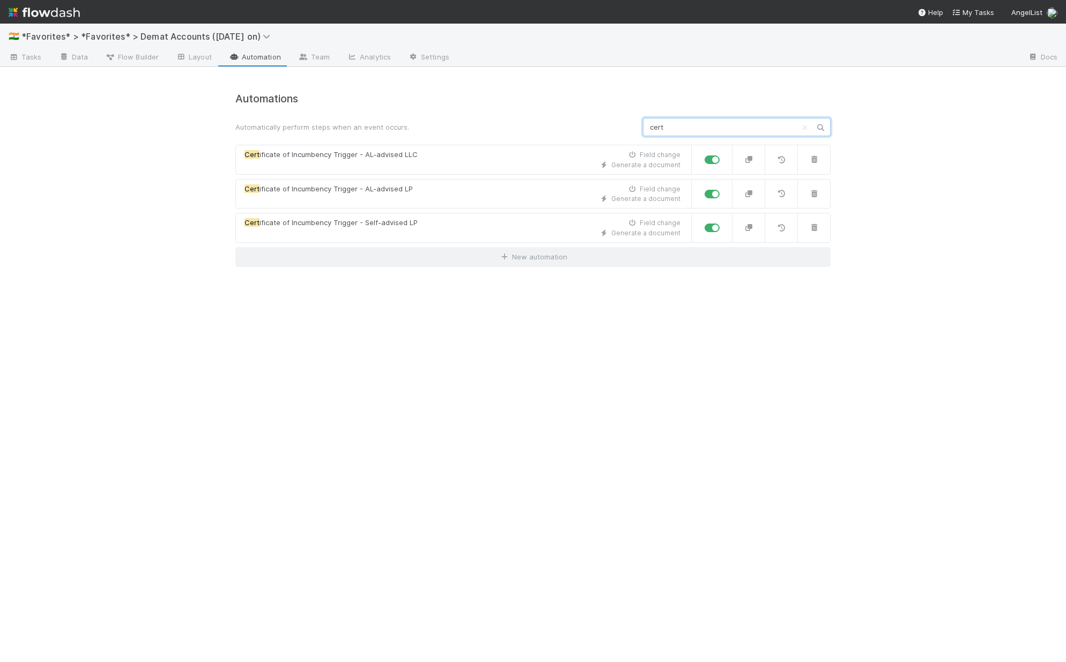
type input "cert"
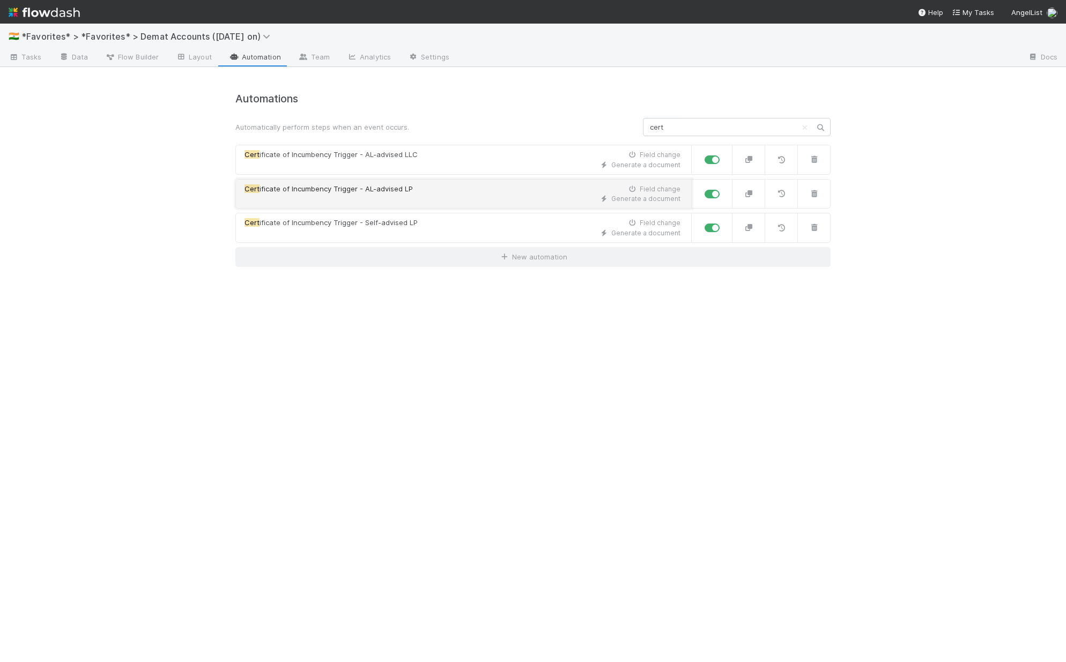
click at [425, 188] on div "Cert ificate of Incumbency Trigger - AL-advised LP Field change" at bounding box center [462, 189] width 436 height 11
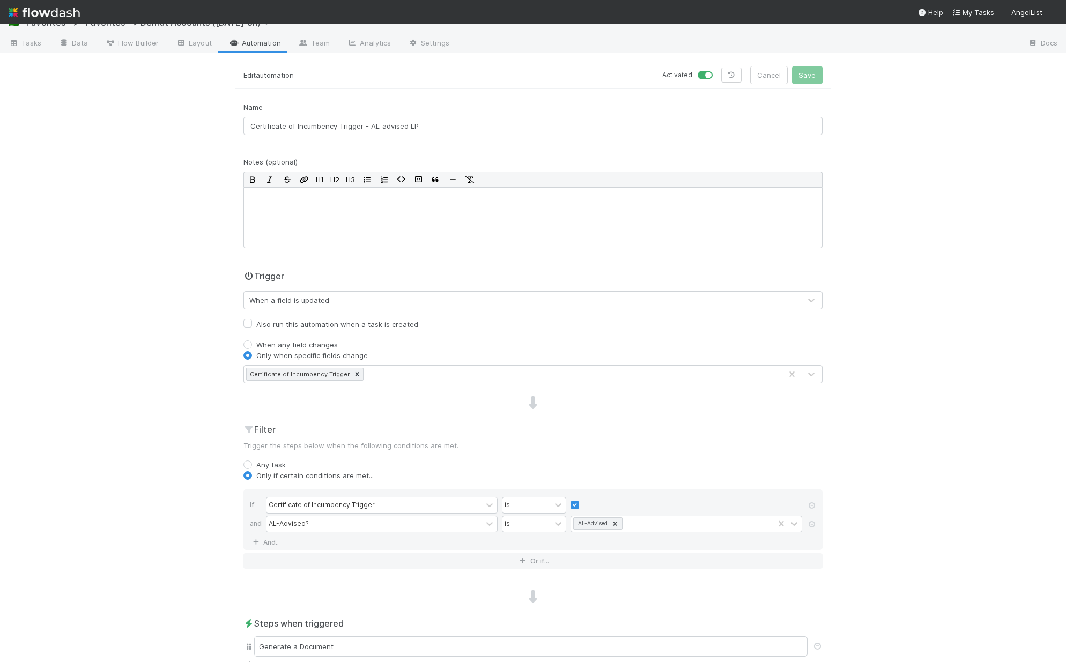
scroll to position [147, 0]
